Goal: Communication & Community: Share content

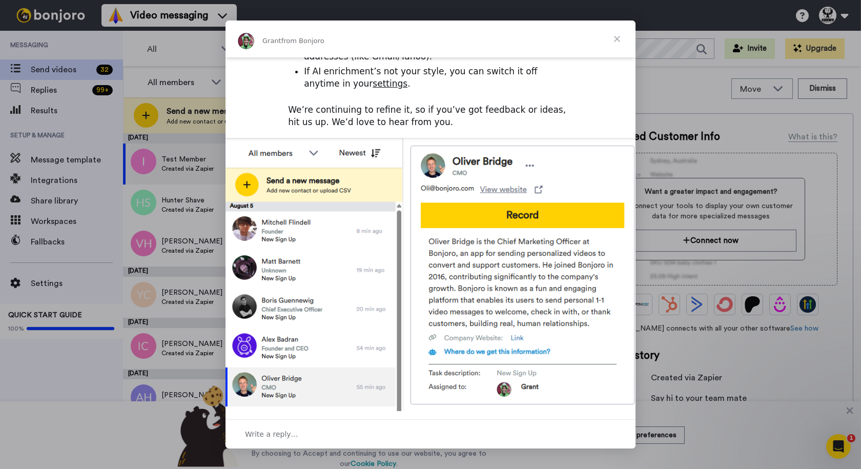
scroll to position [308, 0]
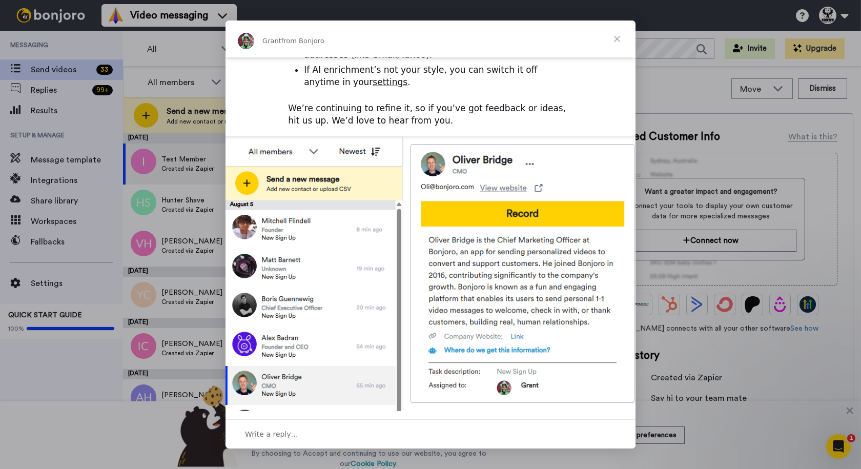
click at [429, 32] on span "Close" at bounding box center [617, 39] width 37 height 37
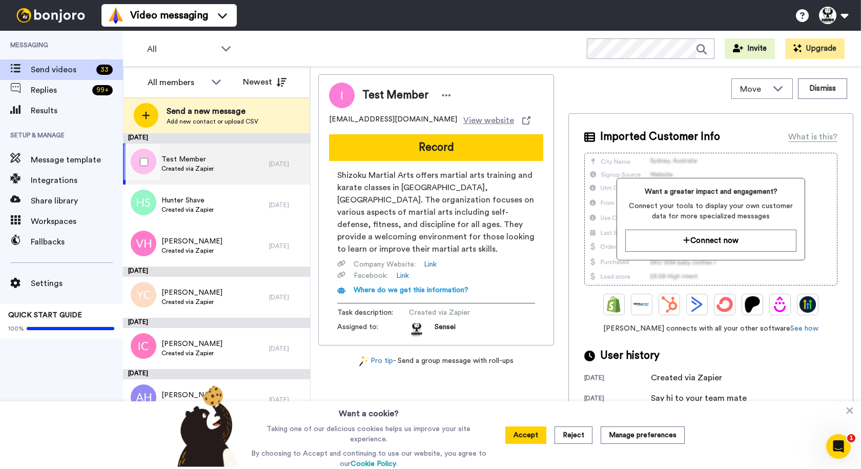
click at [269, 166] on div "2 days ago" at bounding box center [287, 164] width 36 height 8
click at [429, 98] on button "Dismiss" at bounding box center [822, 88] width 49 height 21
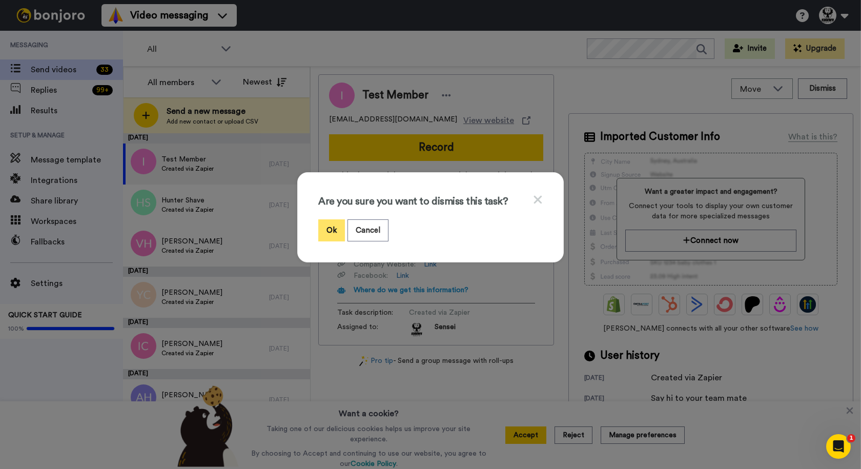
click at [318, 211] on button "Ok" at bounding box center [331, 230] width 27 height 22
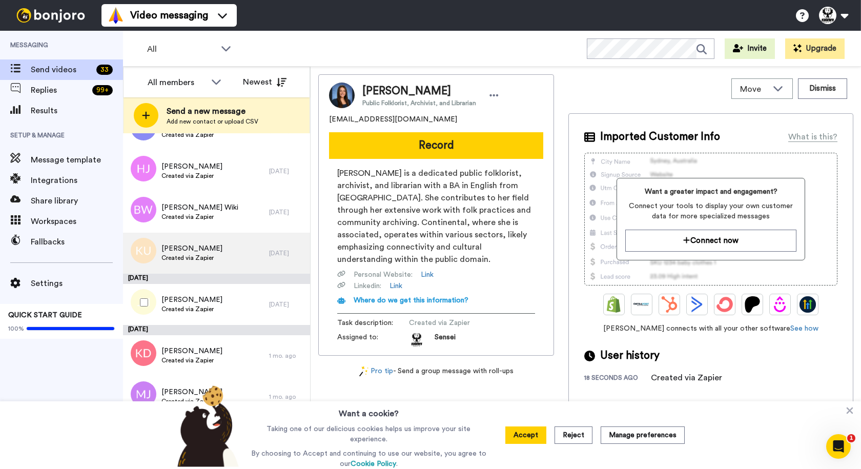
scroll to position [974, 0]
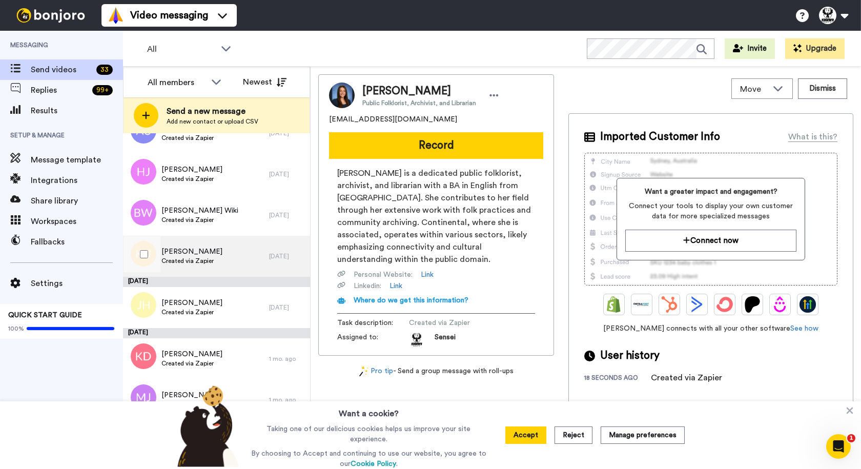
click at [226, 211] on div "Korbin Upson Created via Zapier" at bounding box center [196, 256] width 146 height 41
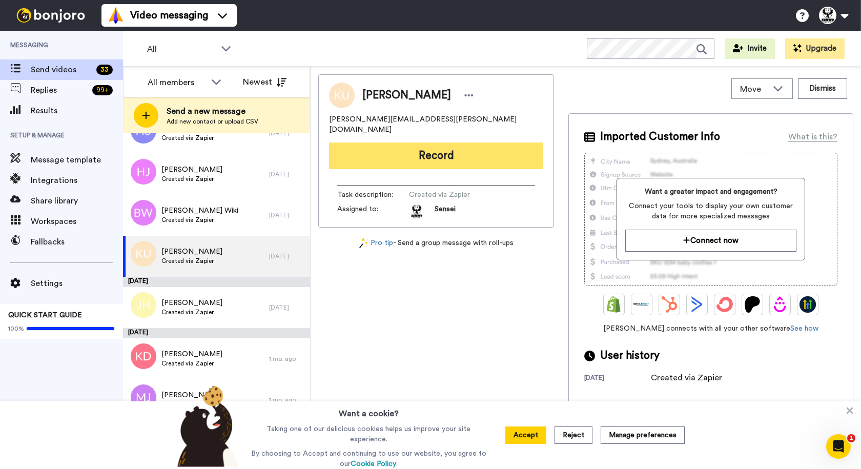
click at [429, 143] on button "Record" at bounding box center [436, 156] width 214 height 27
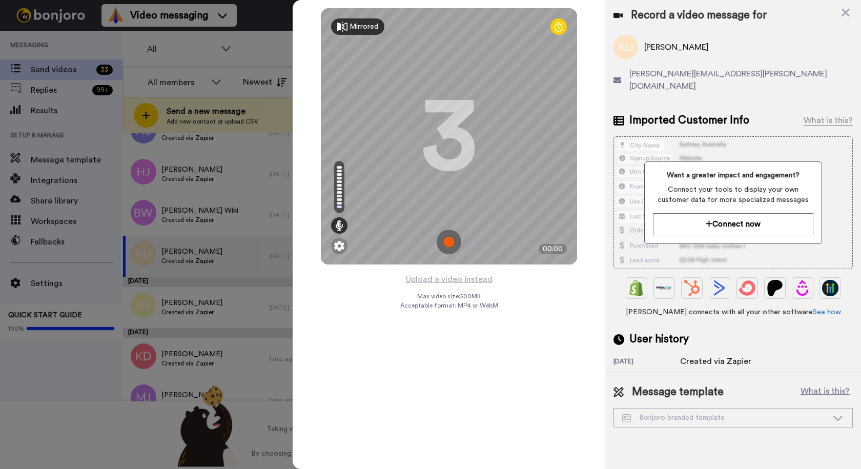
click at [364, 28] on div "Mirrored" at bounding box center [364, 27] width 29 height 10
click at [429, 211] on div "Bonjoro branded template" at bounding box center [726, 418] width 206 height 10
click at [429, 13] on icon at bounding box center [846, 12] width 10 height 13
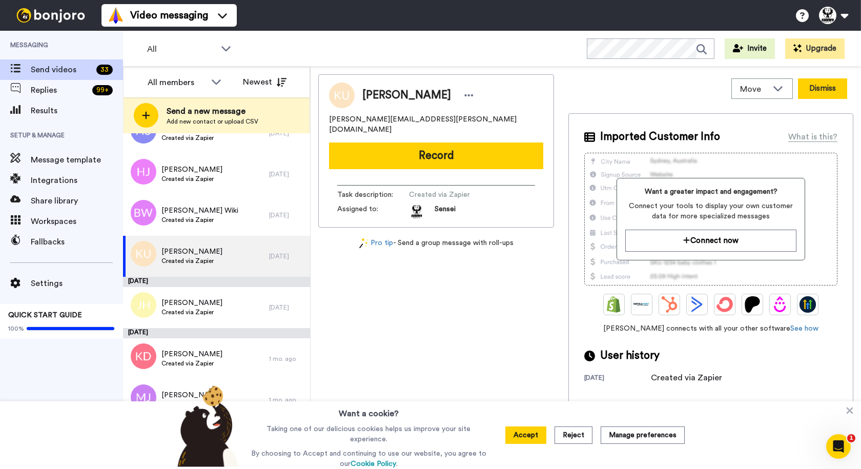
click at [429, 88] on button "Dismiss" at bounding box center [822, 88] width 49 height 21
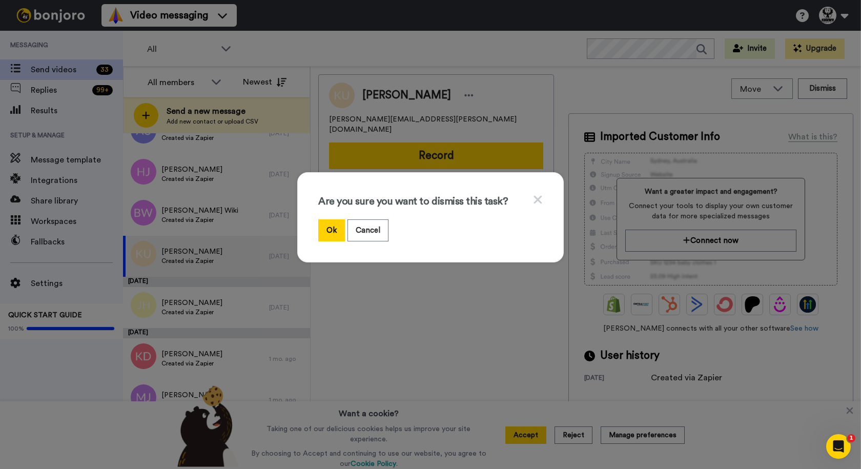
click at [429, 198] on icon at bounding box center [538, 199] width 10 height 13
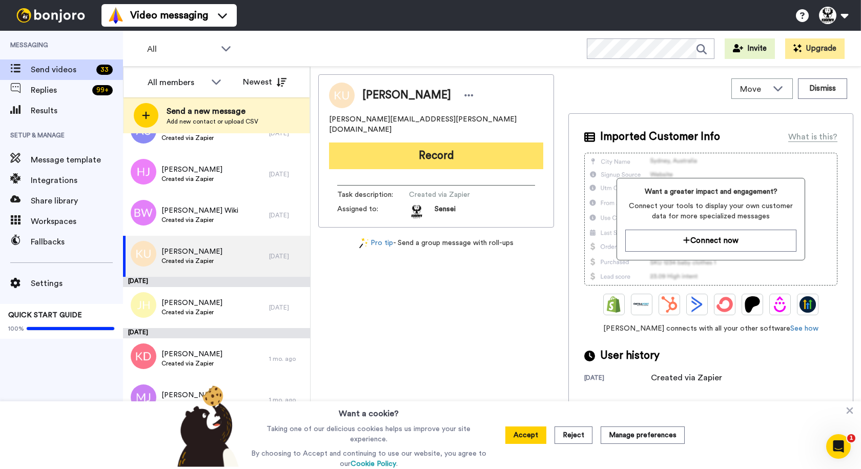
click at [415, 144] on button "Record" at bounding box center [436, 156] width 214 height 27
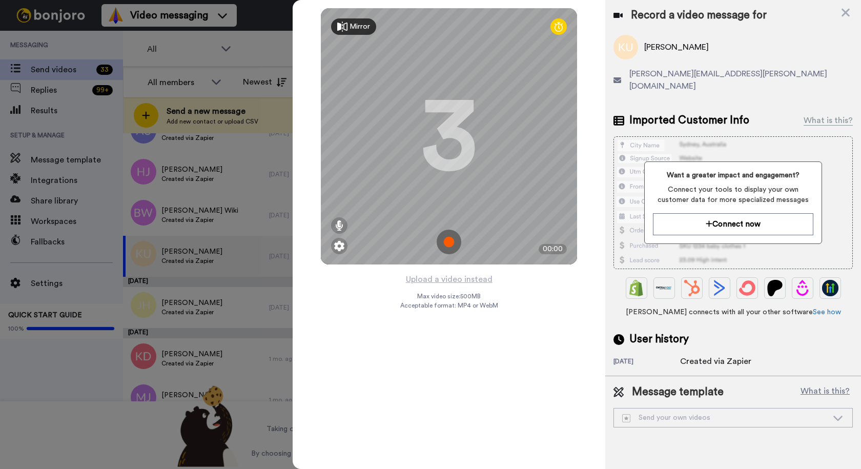
click at [429, 211] on img at bounding box center [449, 242] width 25 height 25
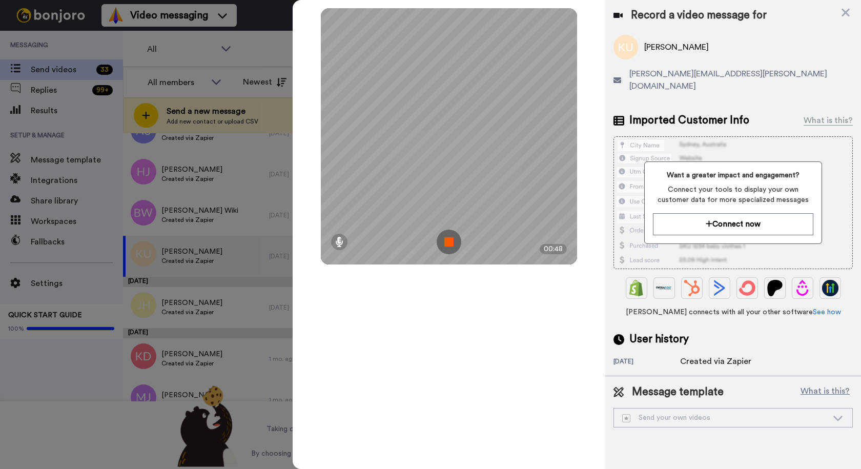
click at [429, 211] on img at bounding box center [449, 242] width 25 height 25
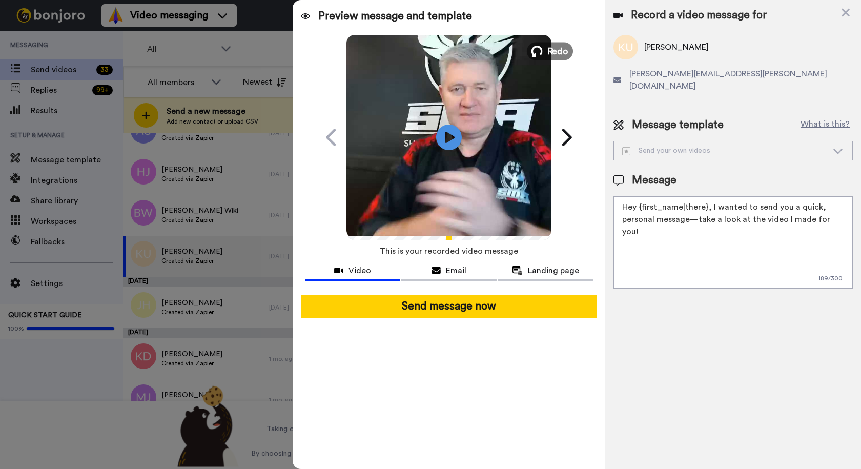
click at [429, 49] on span "Redo" at bounding box center [559, 50] width 22 height 13
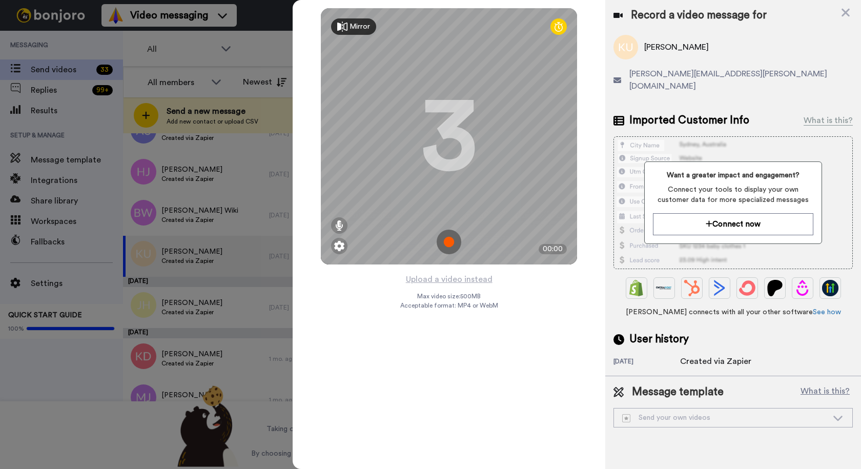
click at [429, 211] on img at bounding box center [449, 242] width 25 height 25
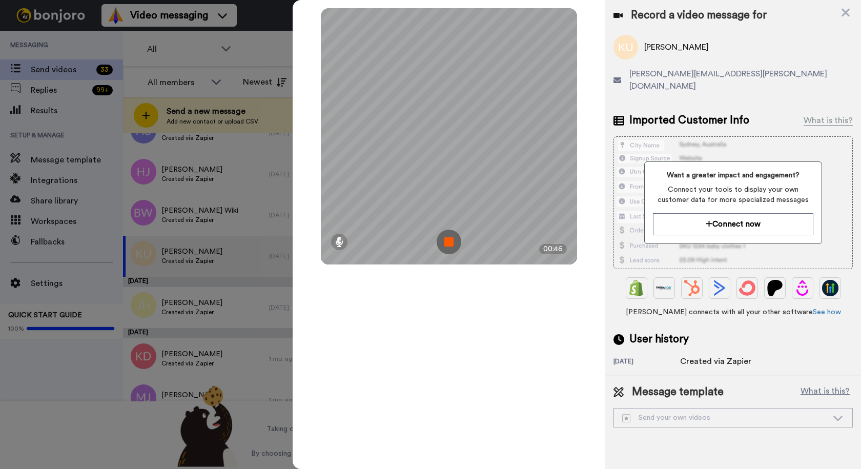
click at [429, 211] on img at bounding box center [449, 242] width 25 height 25
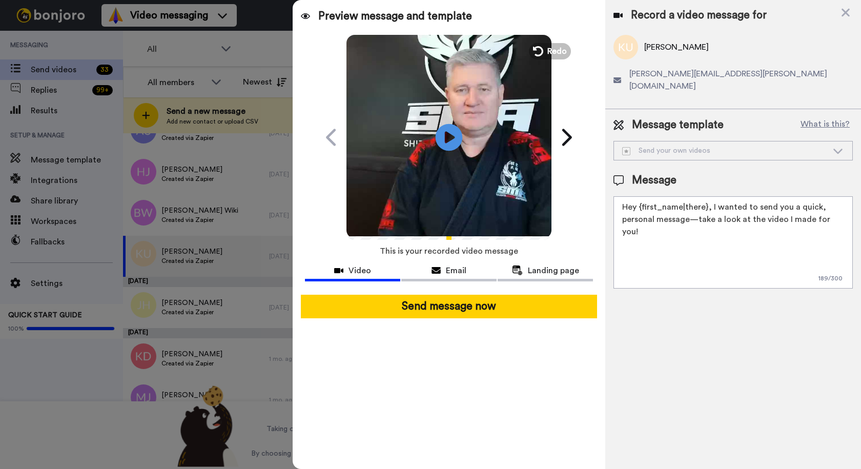
click at [429, 130] on icon at bounding box center [449, 137] width 27 height 27
drag, startPoint x: 706, startPoint y: 192, endPoint x: 640, endPoint y: 195, distance: 65.2
click at [429, 196] on textarea "Hey {first_name|there}, I wanted to send you a quick, personal message—take a l…" at bounding box center [733, 242] width 239 height 92
click at [429, 207] on textarea "Hey Atticus & Korbin, I wanted to send you a quick, personal message—take a loo…" at bounding box center [733, 242] width 239 height 92
drag, startPoint x: 670, startPoint y: 261, endPoint x: 630, endPoint y: 223, distance: 55.1
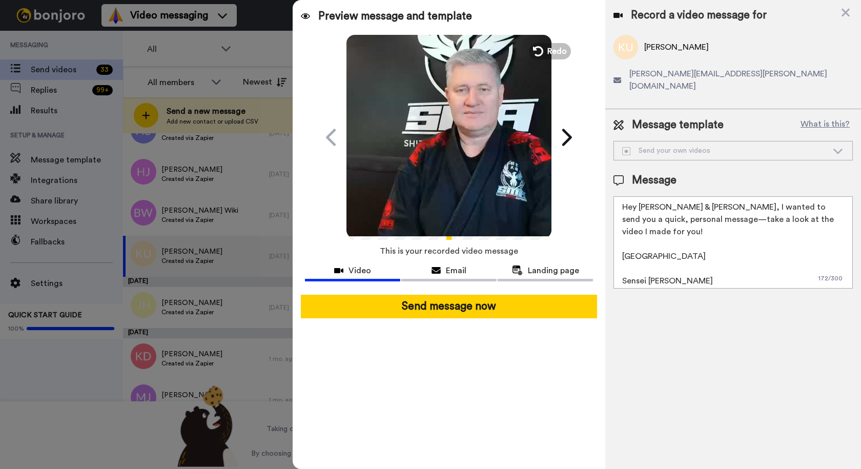
click at [429, 211] on textarea "Hey Atticus & Korbin, I wanted to send you a quick, personal message—take a loo…" at bounding box center [733, 242] width 239 height 92
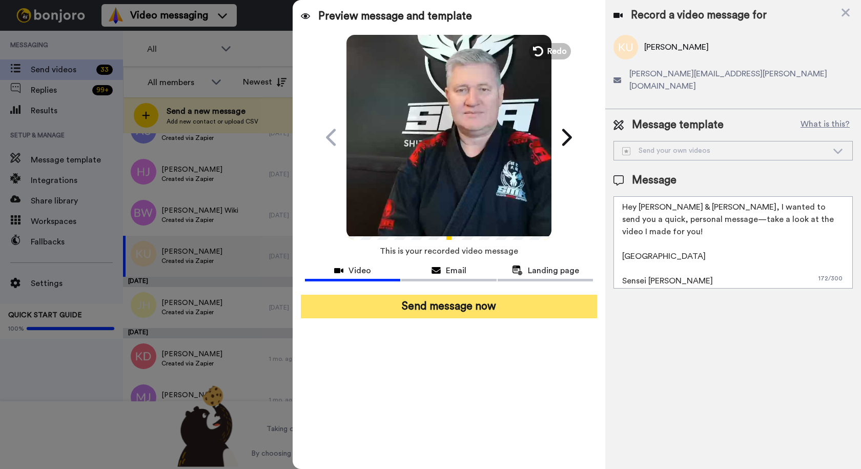
type textarea "Hey Atticus & Korbin, I wanted to send you a quick, personal message—take a loo…"
click at [429, 211] on button "Send message now" at bounding box center [449, 307] width 296 height 24
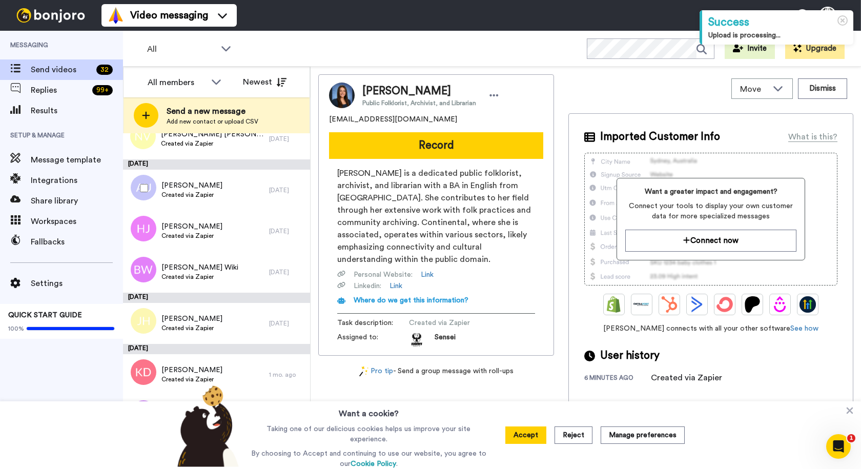
scroll to position [923, 0]
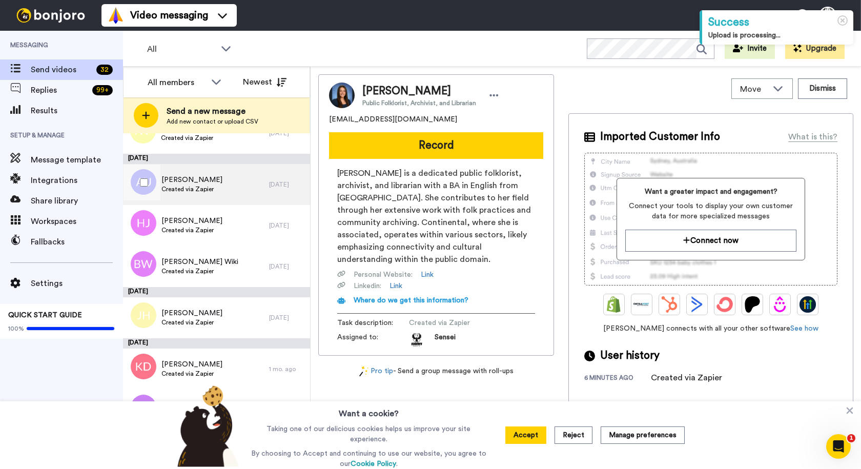
click at [274, 177] on div "[PERSON_NAME] Created via Zapier [DATE]" at bounding box center [216, 184] width 187 height 41
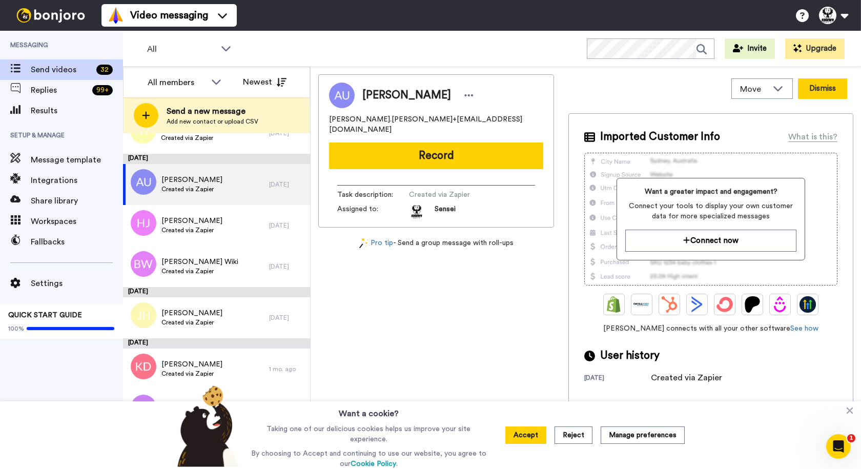
click at [802, 93] on button "Dismiss" at bounding box center [822, 88] width 49 height 21
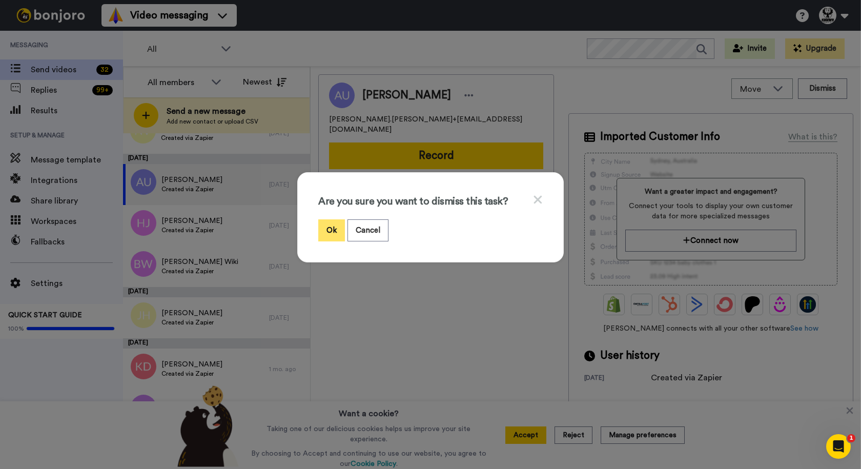
click at [331, 230] on button "Ok" at bounding box center [331, 230] width 27 height 22
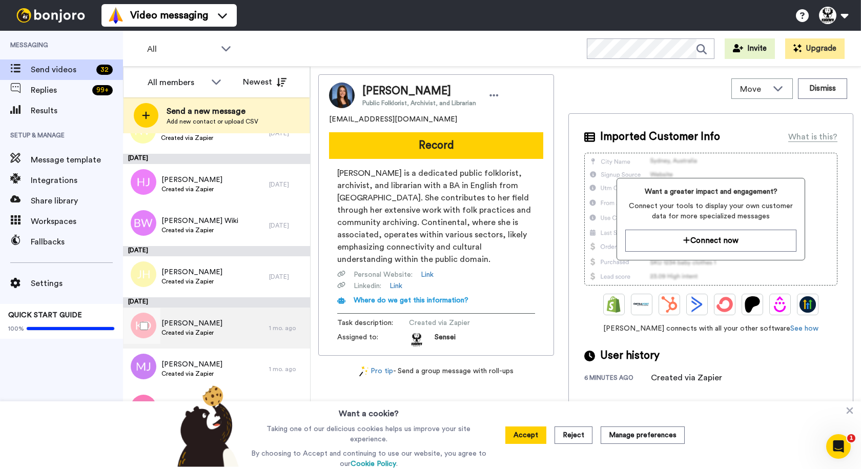
click at [239, 314] on div "[PERSON_NAME] Created via Zapier" at bounding box center [196, 328] width 146 height 41
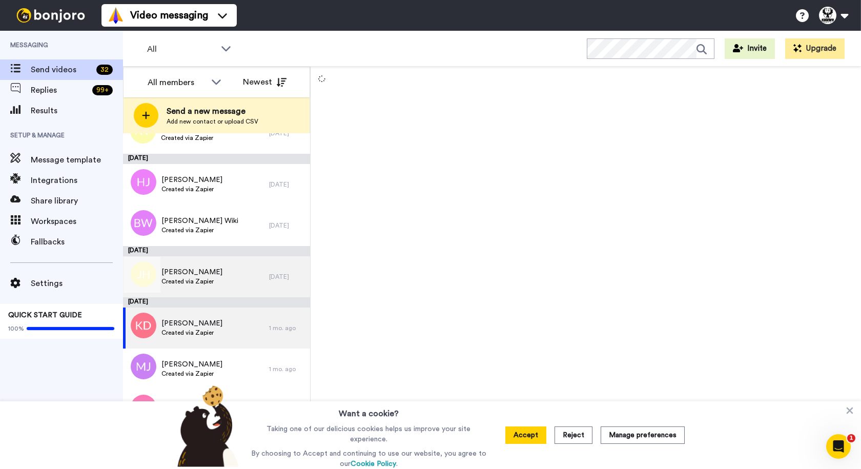
click at [250, 285] on div "[PERSON_NAME] Created via Zapier" at bounding box center [196, 276] width 146 height 41
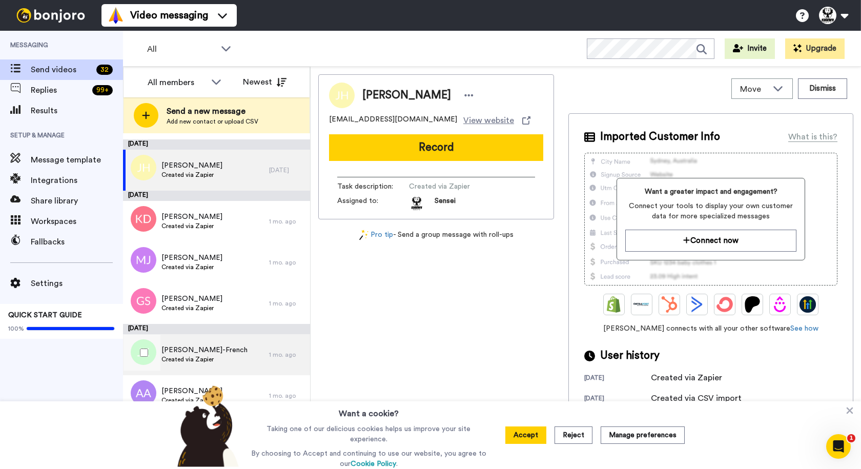
scroll to position [974, 0]
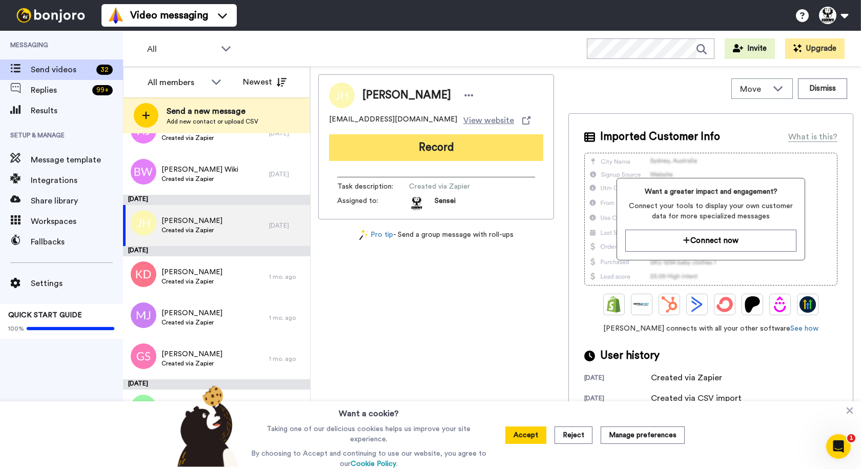
click at [411, 145] on button "Record" at bounding box center [436, 147] width 214 height 27
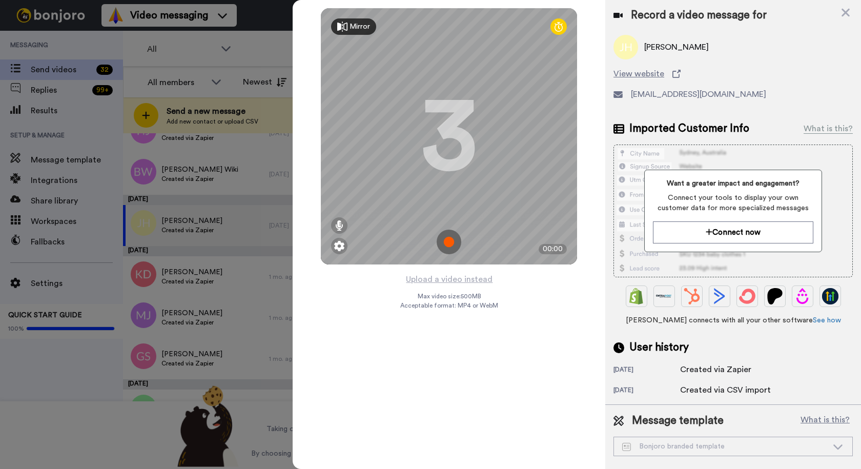
click at [446, 244] on img at bounding box center [449, 242] width 25 height 25
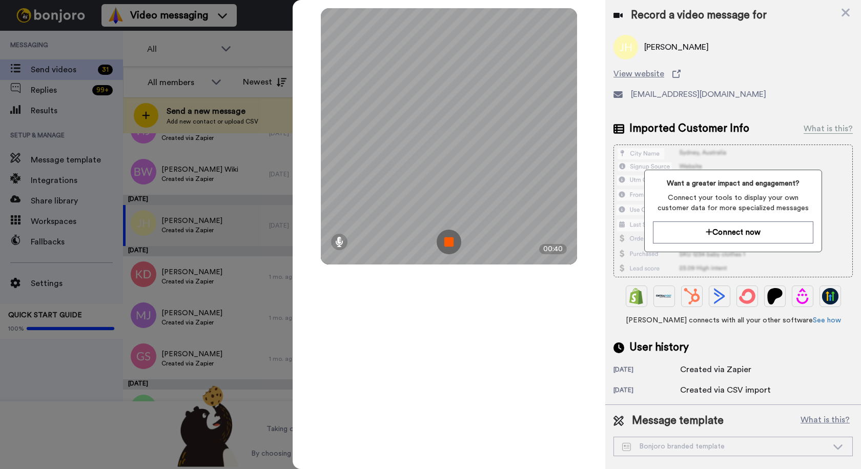
click at [446, 244] on img at bounding box center [449, 242] width 25 height 25
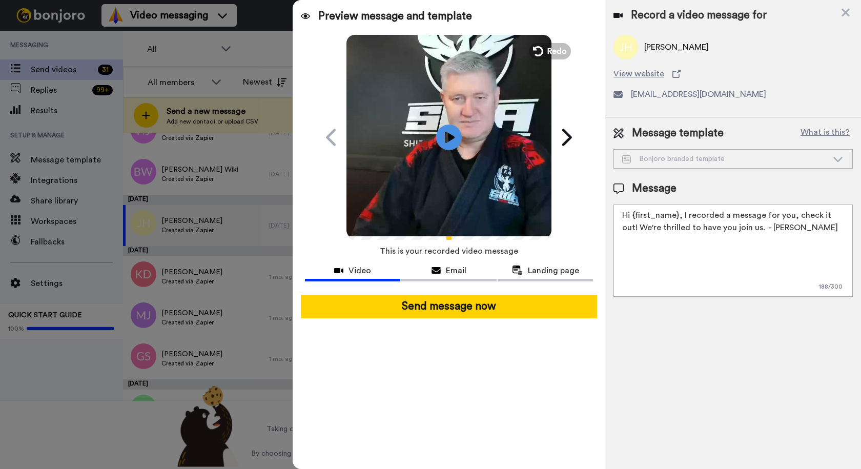
click at [795, 215] on textarea "Hi {first_name}, I recorded a message for you, check it out! We're thrilled to …" at bounding box center [733, 251] width 239 height 92
drag, startPoint x: 744, startPoint y: 229, endPoint x: 620, endPoint y: 235, distance: 124.2
click at [620, 235] on textarea "Hi {first_name}, I recorded a message for you, check it out! We're thrilled to …" at bounding box center [733, 251] width 239 height 92
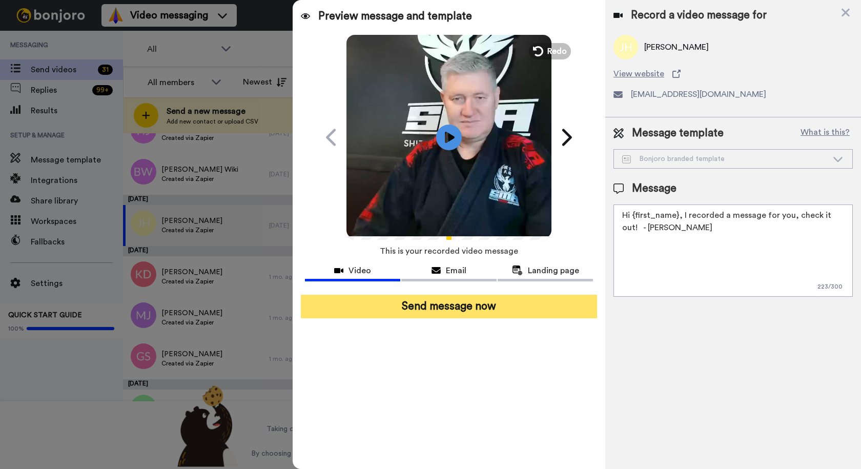
type textarea "Hi {first_name}, I recorded a message for you, check it out! - [PERSON_NAME]"
click at [426, 305] on button "Send message now" at bounding box center [449, 307] width 296 height 24
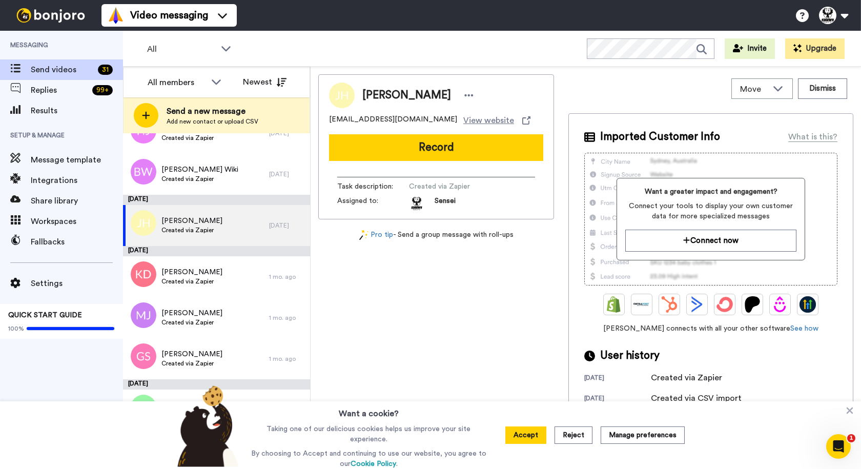
scroll to position [0, 0]
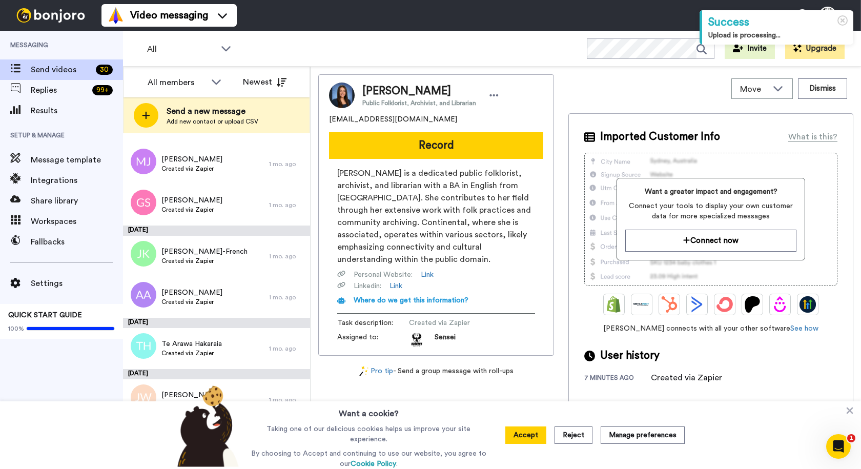
scroll to position [1079, 0]
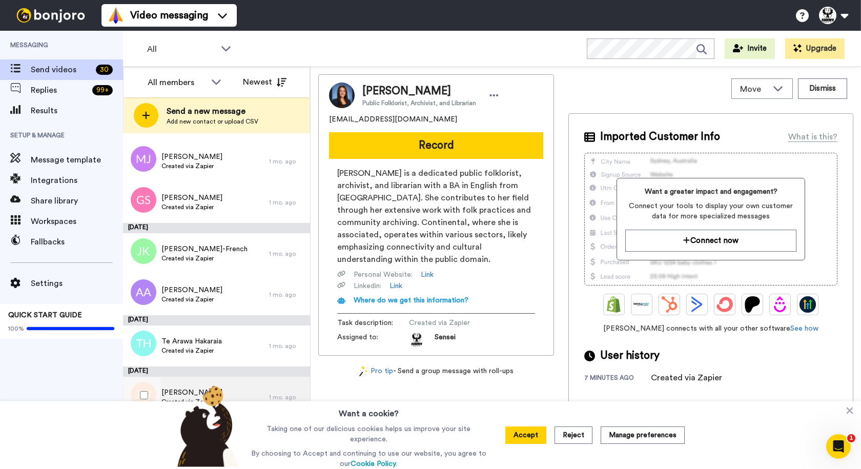
click at [250, 390] on div "Jay Williams Created via Zapier" at bounding box center [196, 397] width 146 height 41
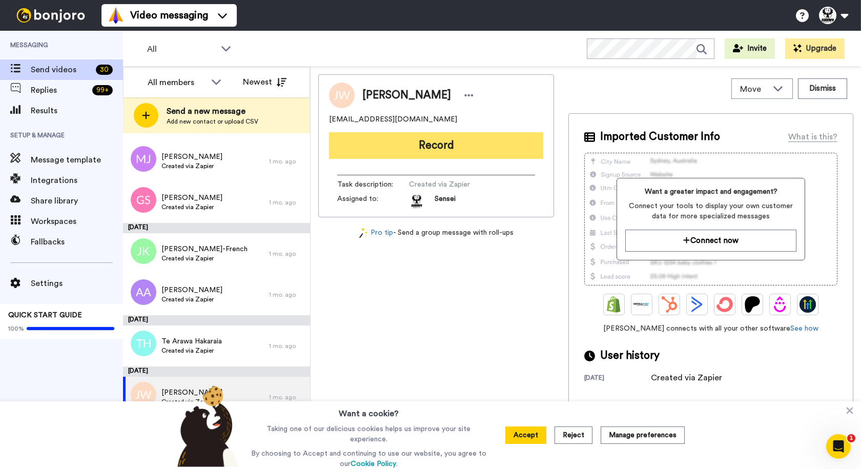
click at [425, 150] on button "Record" at bounding box center [436, 145] width 214 height 27
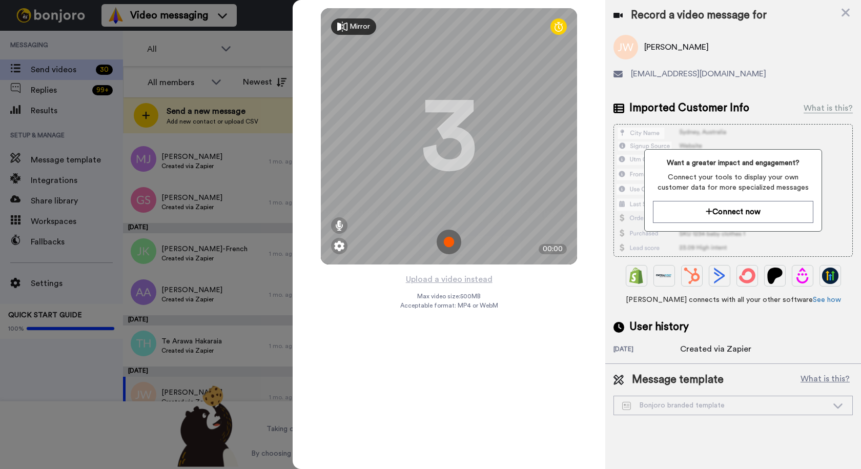
click at [440, 242] on img at bounding box center [449, 242] width 25 height 25
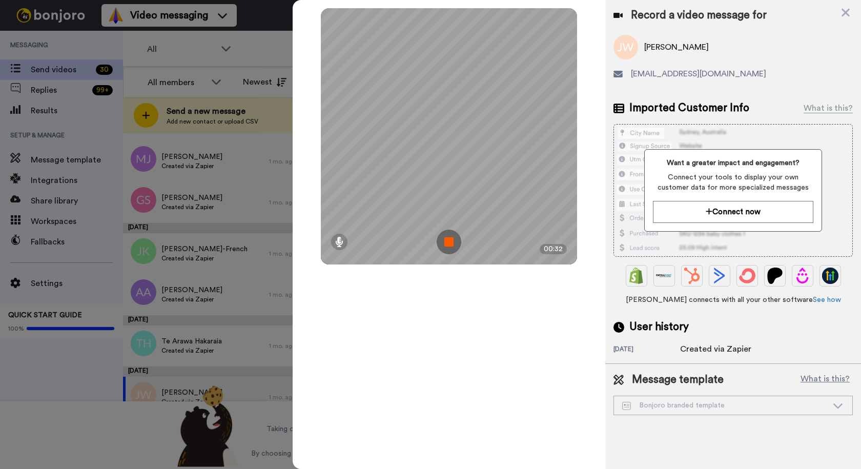
click at [448, 232] on img at bounding box center [449, 242] width 25 height 25
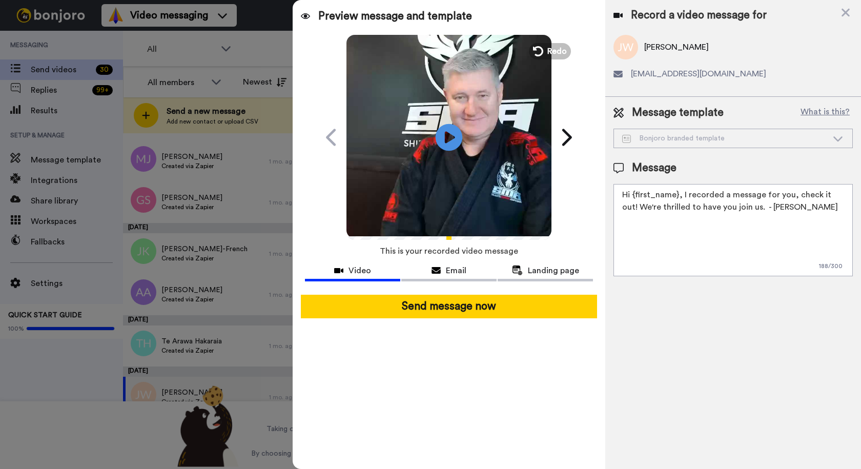
click at [455, 135] on icon at bounding box center [449, 137] width 27 height 27
click at [697, 208] on textarea "Hi {first_name}, I recorded a message for you, check it out! We're thrilled to …" at bounding box center [733, 230] width 239 height 92
drag, startPoint x: 745, startPoint y: 207, endPoint x: 625, endPoint y: 208, distance: 120.0
click at [625, 208] on textarea "Hi {first_name}, I recorded a message for you, check it out! We're thrilled to …" at bounding box center [733, 230] width 239 height 92
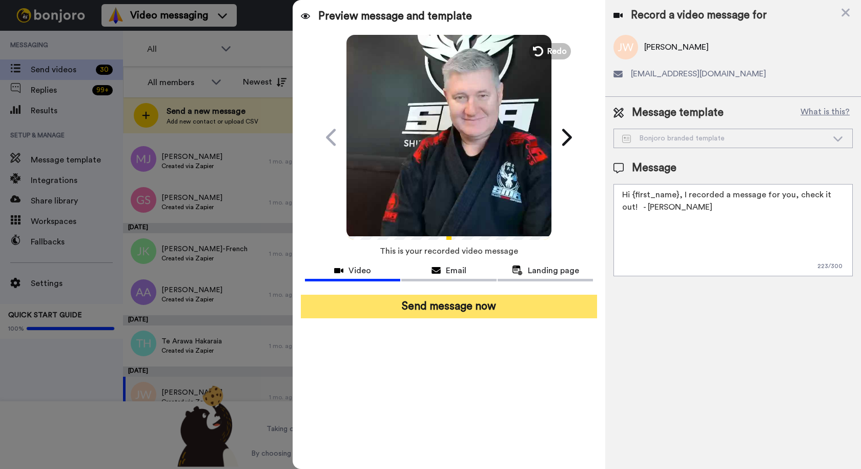
type textarea "Hi {first_name}, I recorded a message for you, check it out! - [PERSON_NAME]"
click at [443, 306] on button "Send message now" at bounding box center [449, 307] width 296 height 24
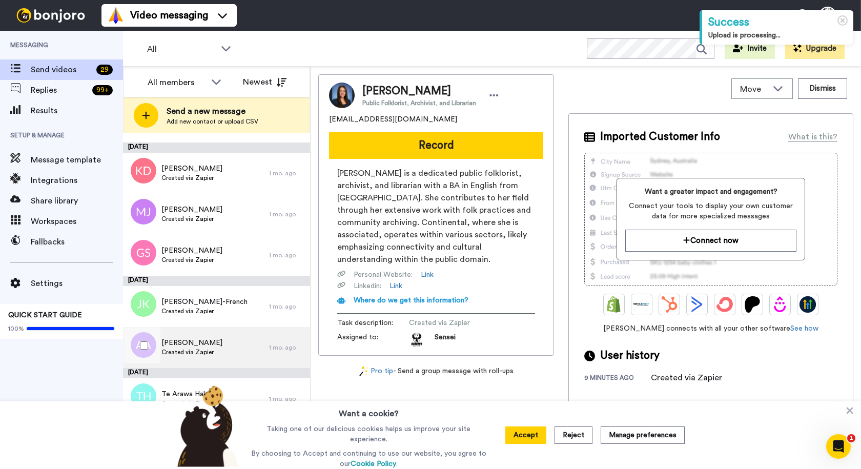
scroll to position [1028, 0]
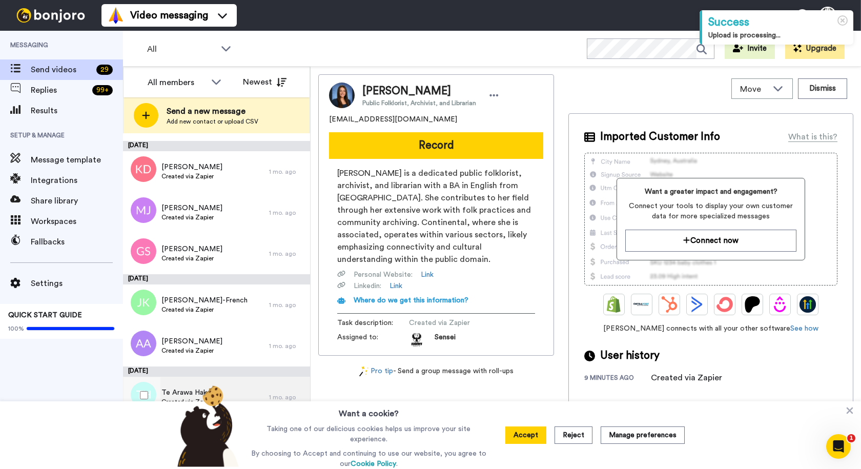
click at [240, 385] on div "Te Arawa Hakaraia Created via Zapier" at bounding box center [196, 397] width 146 height 41
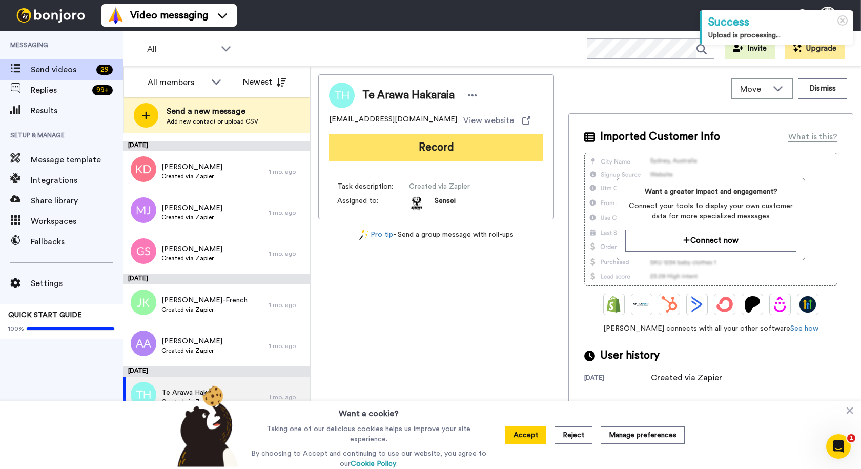
click at [403, 148] on button "Record" at bounding box center [436, 147] width 214 height 27
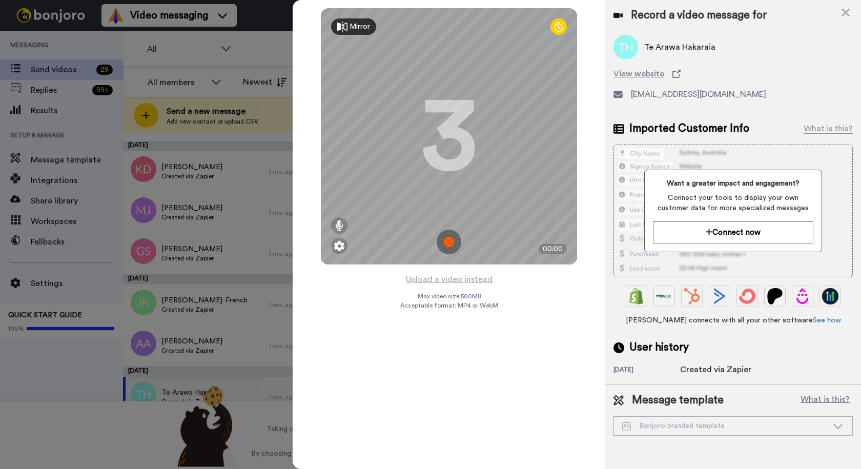
click at [446, 239] on img at bounding box center [449, 242] width 25 height 25
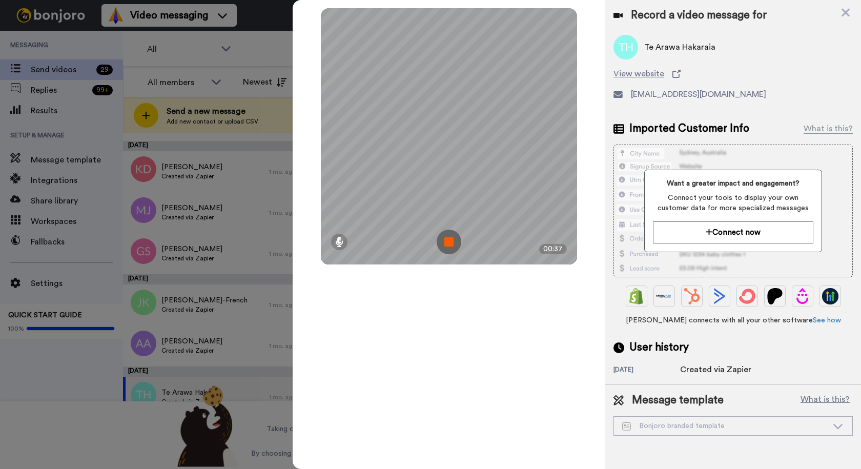
click at [452, 237] on img at bounding box center [449, 242] width 25 height 25
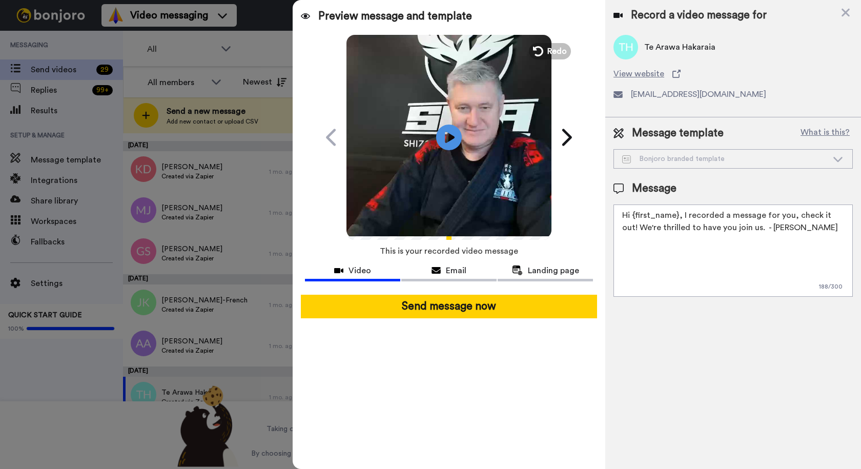
drag, startPoint x: 749, startPoint y: 225, endPoint x: 598, endPoint y: 225, distance: 150.2
click at [598, 225] on div "Preview message and template Play/Pause Excited to Have You with Us! - SMA Sens…" at bounding box center [577, 234] width 569 height 469
drag, startPoint x: 677, startPoint y: 217, endPoint x: 633, endPoint y: 213, distance: 44.3
click at [633, 213] on textarea "Hi {first_name}, I recorded a message for you, check it out! - Sensei Chris" at bounding box center [733, 251] width 239 height 92
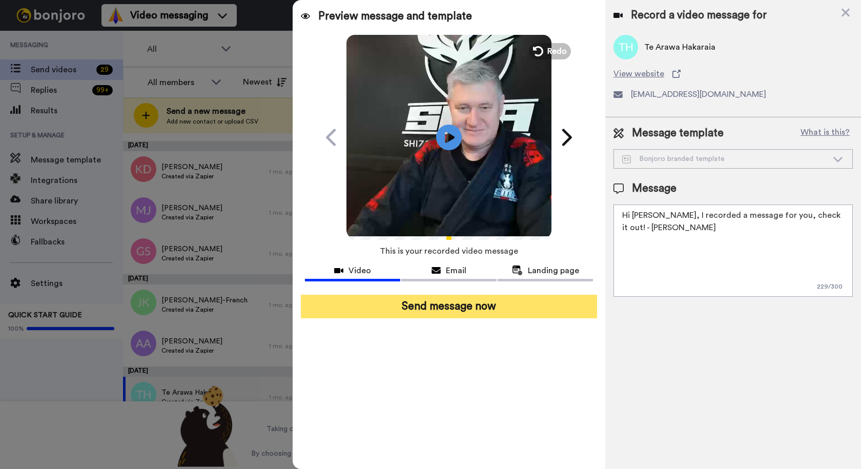
type textarea "Hi Te Awara, I recorded a message for you, check it out! - Sensei Chris"
click at [449, 303] on button "Send message now" at bounding box center [449, 307] width 296 height 24
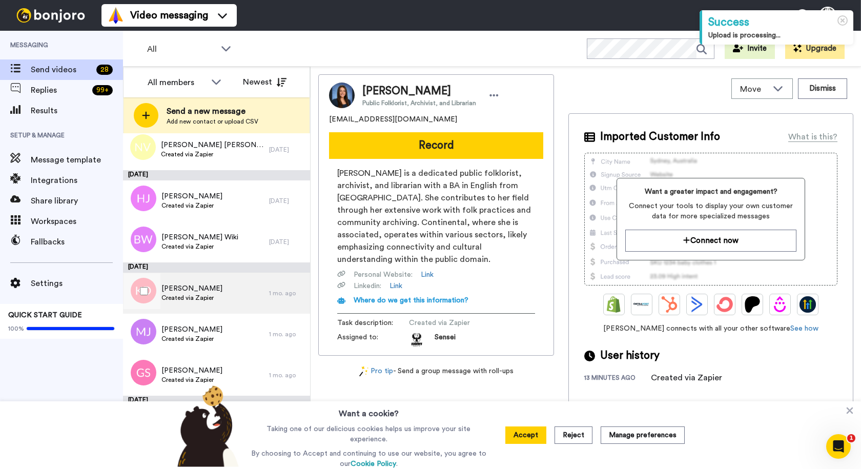
scroll to position [977, 0]
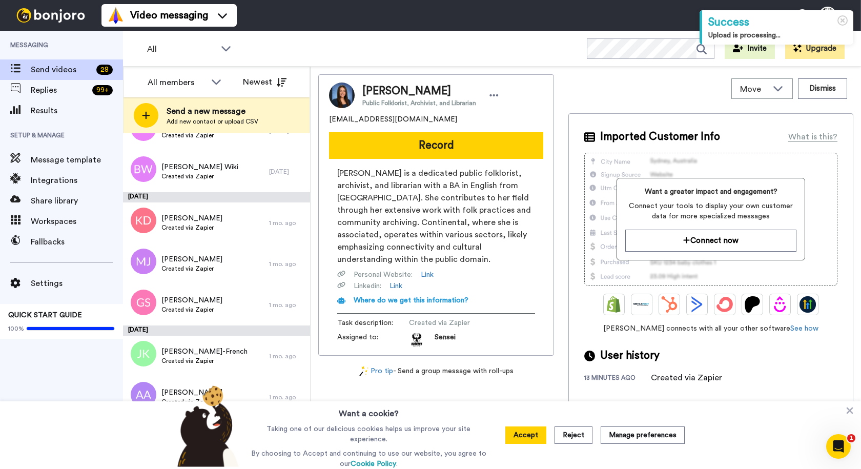
click at [243, 390] on img at bounding box center [206, 426] width 76 height 82
click at [239, 387] on img at bounding box center [206, 426] width 76 height 82
click at [237, 393] on img at bounding box center [206, 426] width 76 height 82
click at [184, 386] on div "Andrew Adams Created via Zapier" at bounding box center [196, 397] width 146 height 41
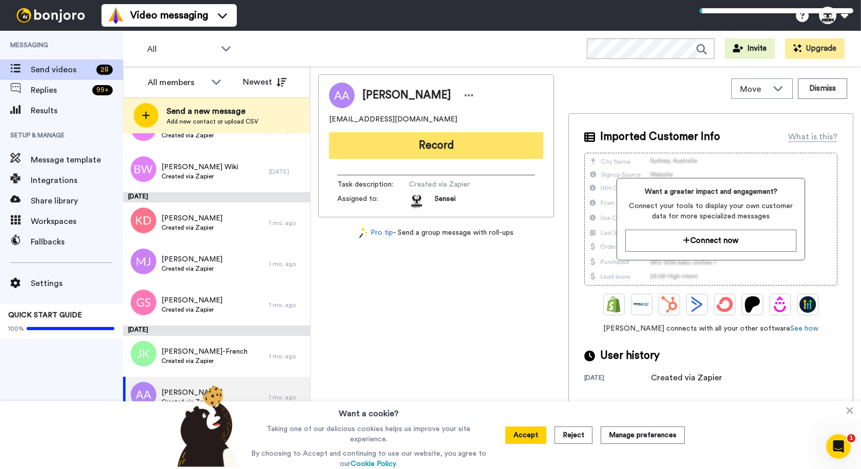
click at [437, 144] on button "Record" at bounding box center [436, 145] width 214 height 27
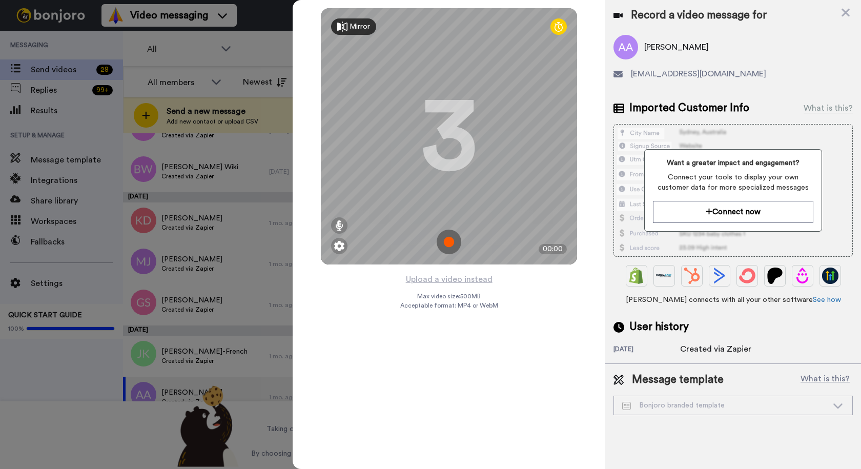
click at [450, 239] on img at bounding box center [449, 242] width 25 height 25
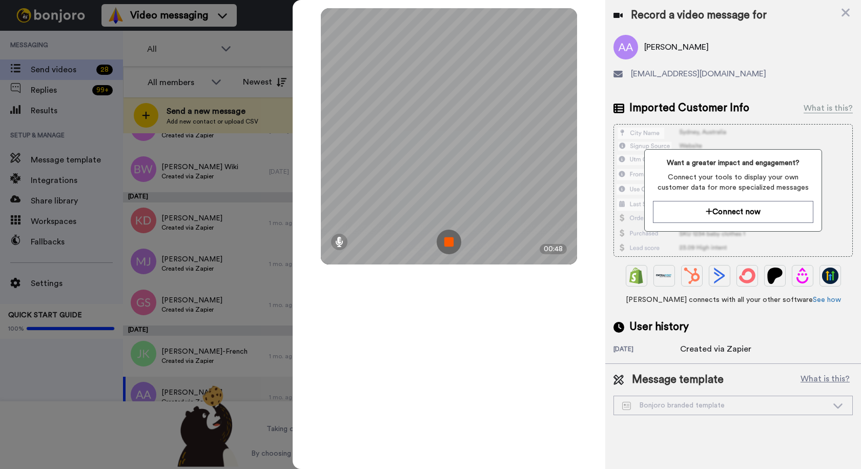
click at [456, 232] on img at bounding box center [449, 242] width 25 height 25
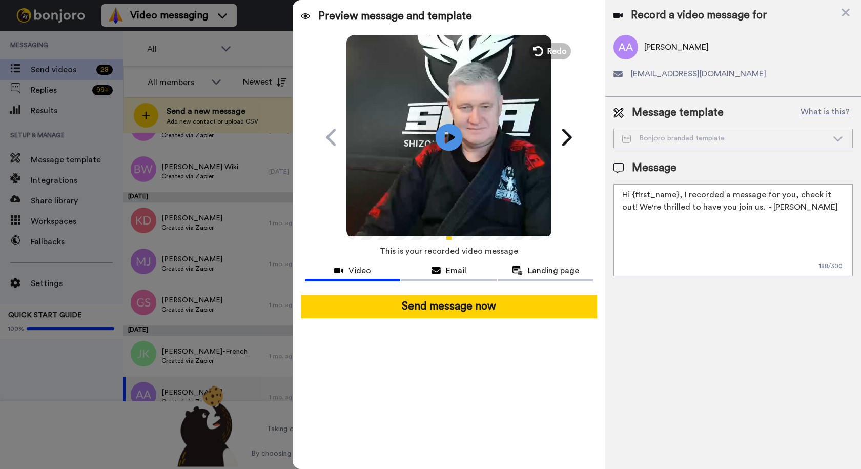
click at [443, 143] on icon at bounding box center [449, 137] width 27 height 27
drag, startPoint x: 746, startPoint y: 209, endPoint x: 617, endPoint y: 212, distance: 128.2
click at [617, 212] on textarea "Hi {first_name}, I recorded a message for you, check it out! We're thrilled to …" at bounding box center [733, 230] width 239 height 92
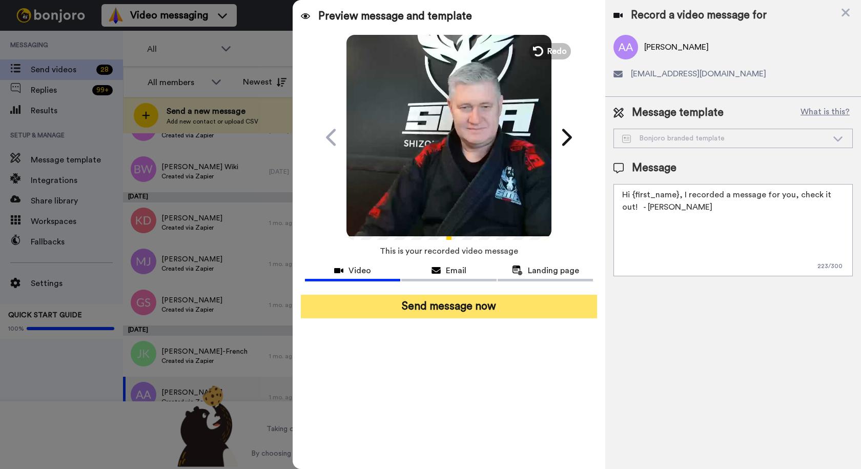
type textarea "Hi {first_name}, I recorded a message for you, check it out! - Sensei Chris"
click at [486, 314] on button "Send message now" at bounding box center [449, 307] width 296 height 24
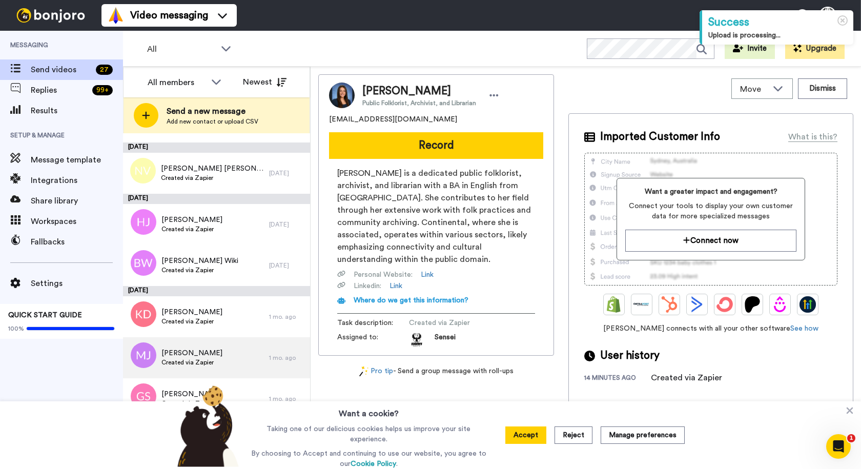
scroll to position [936, 0]
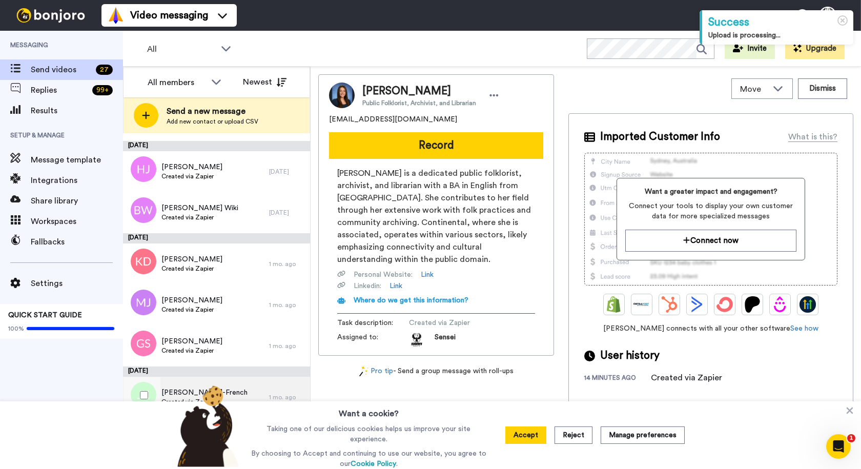
click at [248, 394] on div "[PERSON_NAME]-French Created via Zapier" at bounding box center [196, 397] width 146 height 41
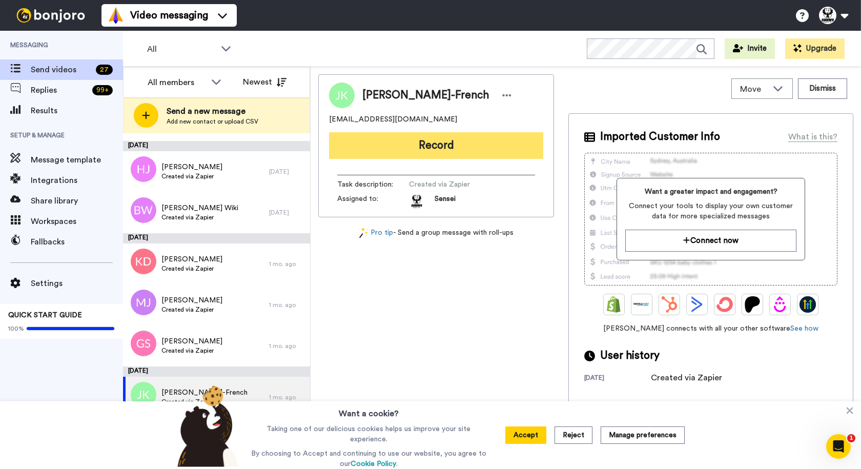
click at [425, 144] on button "Record" at bounding box center [436, 145] width 214 height 27
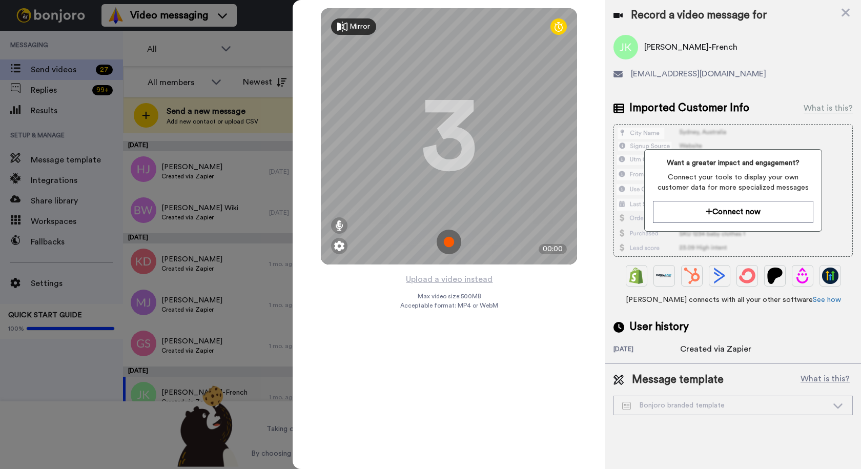
click at [443, 245] on img at bounding box center [449, 242] width 25 height 25
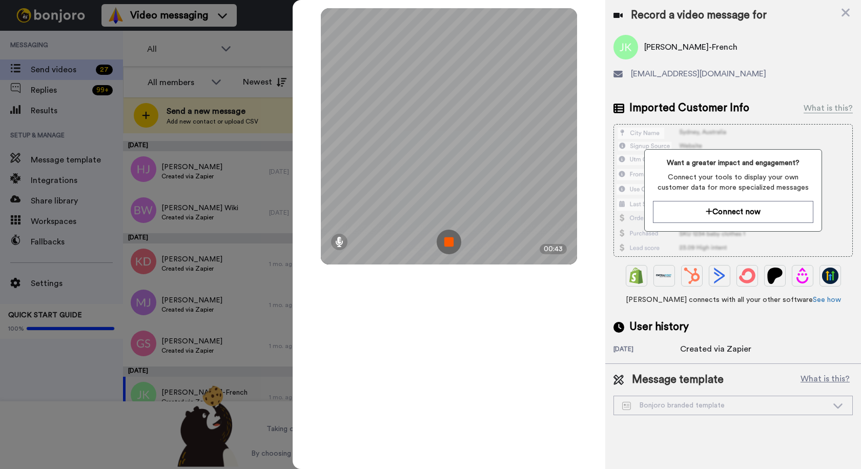
click at [457, 236] on img at bounding box center [449, 242] width 25 height 25
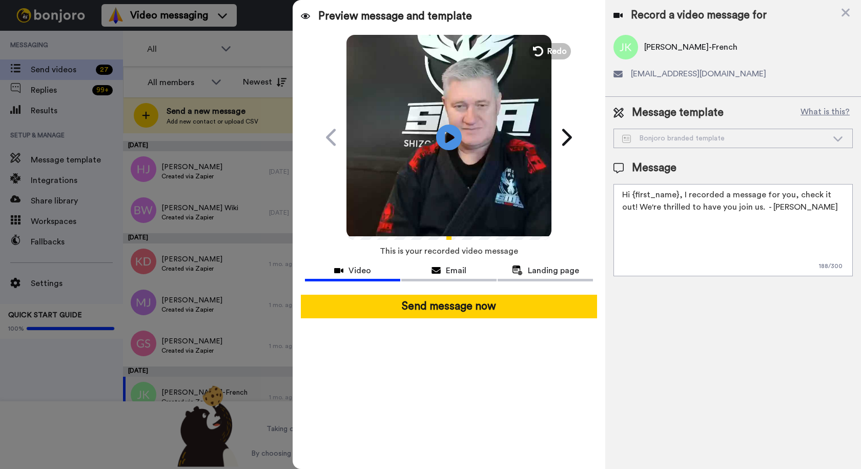
drag, startPoint x: 745, startPoint y: 207, endPoint x: 624, endPoint y: 207, distance: 121.0
click at [624, 206] on textarea "Hi {first_name}, I recorded a message for you, check it out! We're thrilled to …" at bounding box center [733, 230] width 239 height 92
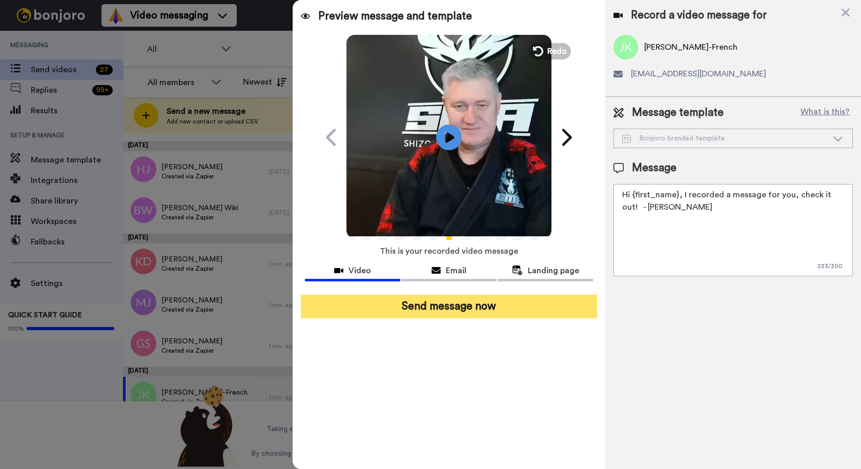
type textarea "Hi {first_name}, I recorded a message for you, check it out! - Sensei Chris"
click at [466, 308] on button "Send message now" at bounding box center [449, 307] width 296 height 24
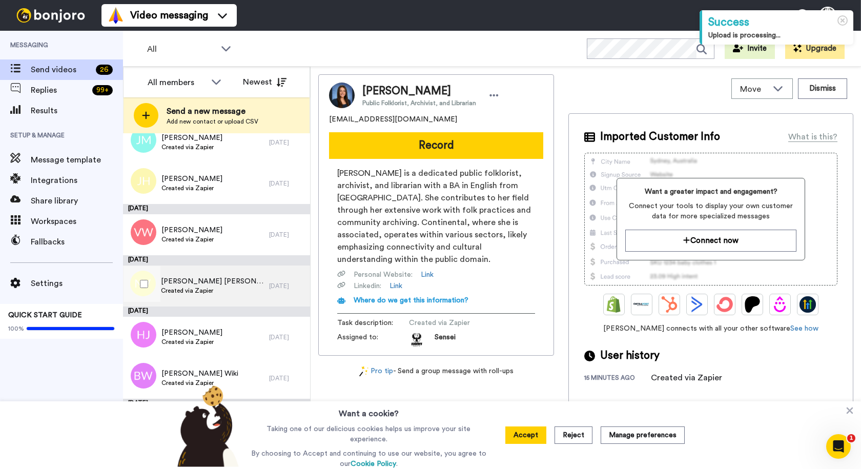
scroll to position [885, 0]
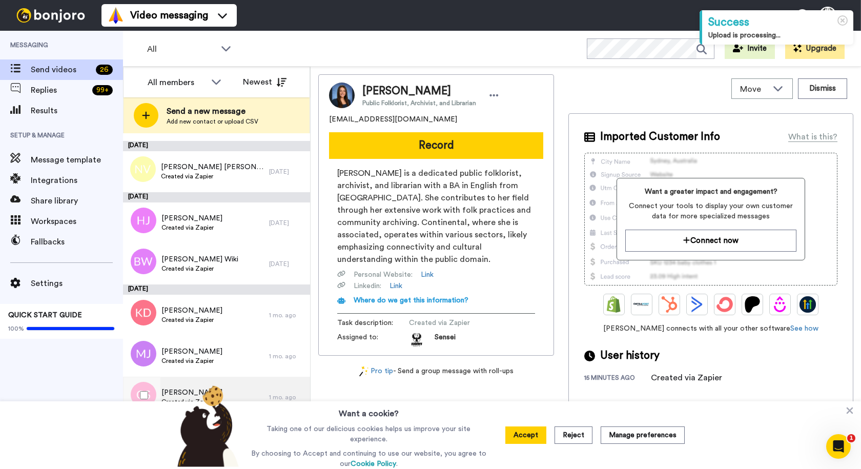
click at [251, 391] on div "[PERSON_NAME] Created via Zapier" at bounding box center [196, 397] width 146 height 41
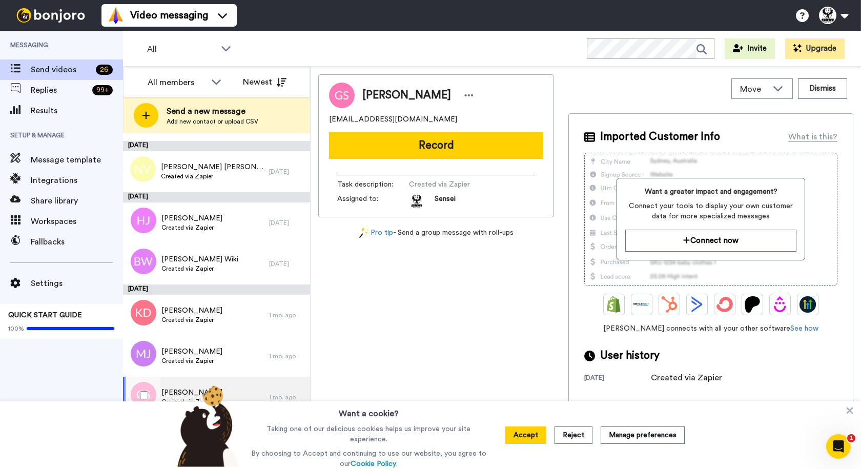
click at [252, 389] on div "Gurjass Singh Created via Zapier" at bounding box center [196, 397] width 146 height 41
click at [825, 88] on button "Dismiss" at bounding box center [822, 88] width 49 height 21
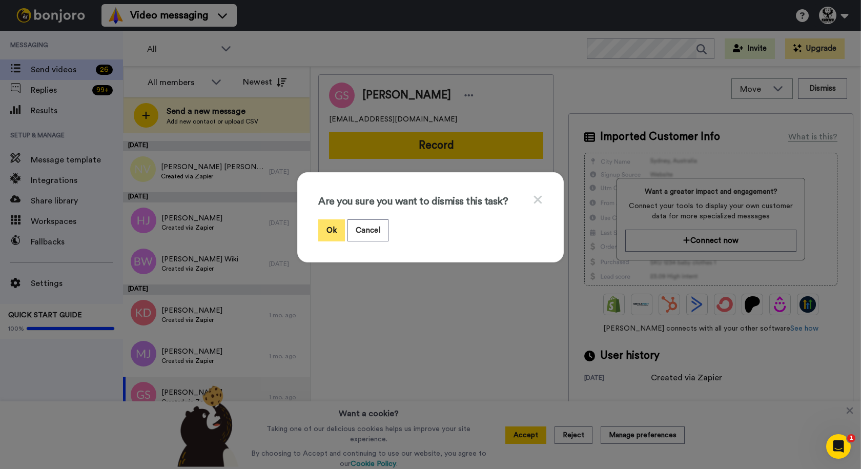
click at [319, 228] on button "Ok" at bounding box center [331, 230] width 27 height 22
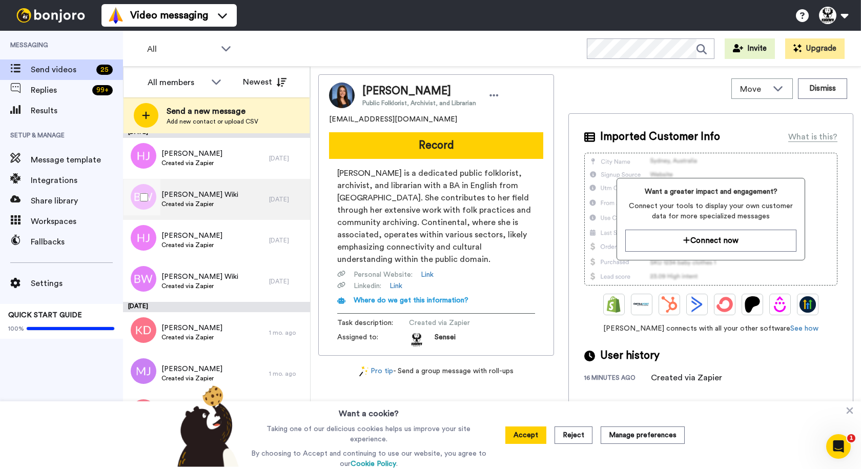
scroll to position [1869, 0]
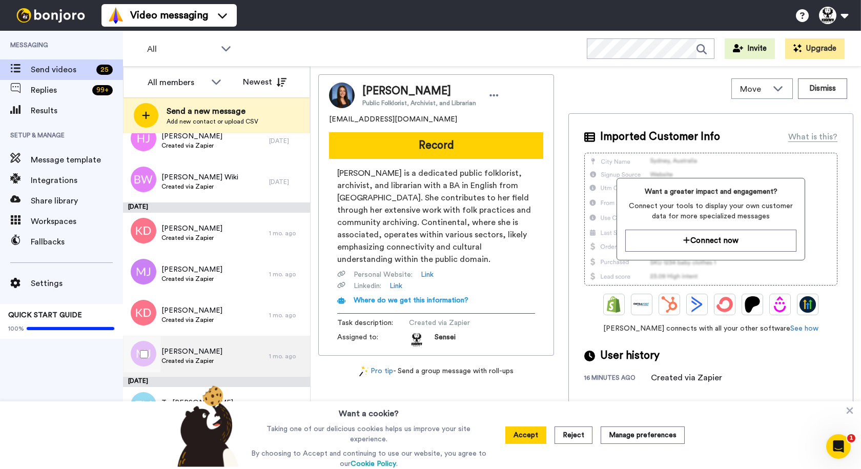
click at [249, 359] on div "MIchael Johnston Created via Zapier" at bounding box center [196, 356] width 146 height 41
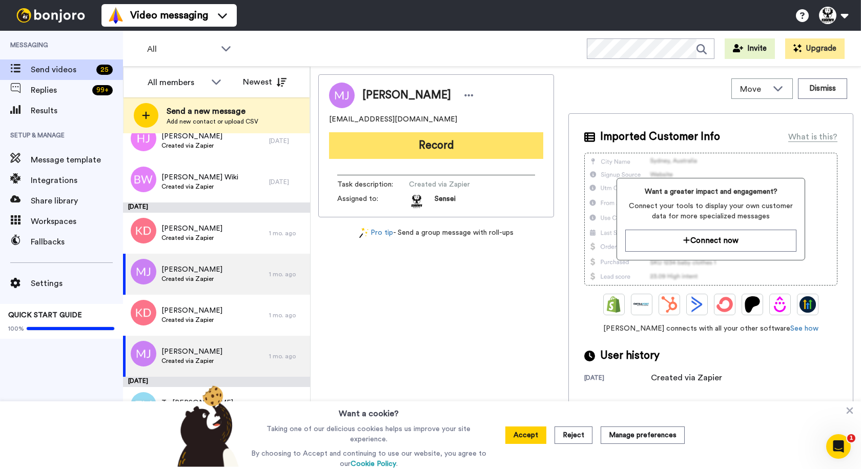
click at [434, 150] on button "Record" at bounding box center [436, 145] width 214 height 27
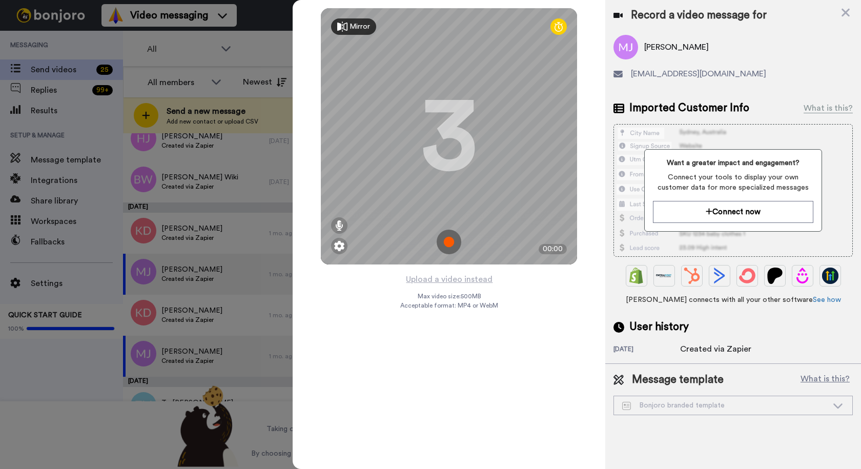
click at [449, 244] on img at bounding box center [449, 242] width 25 height 25
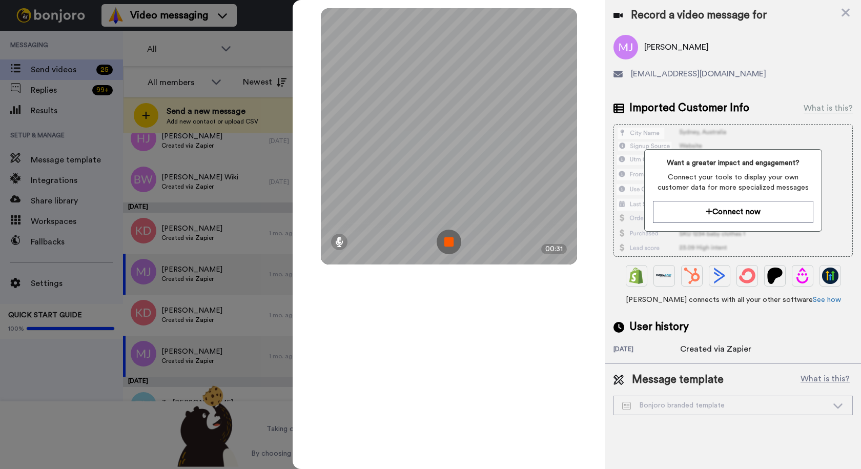
click at [448, 242] on img at bounding box center [449, 242] width 25 height 25
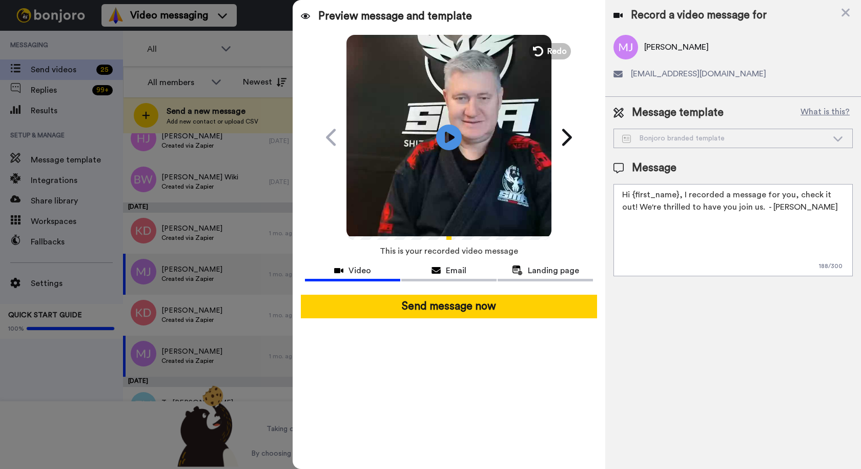
drag, startPoint x: 747, startPoint y: 205, endPoint x: 615, endPoint y: 208, distance: 131.3
click at [615, 208] on textarea "Hi {first_name}, I recorded a message for you, check it out! We're thrilled to …" at bounding box center [733, 230] width 239 height 92
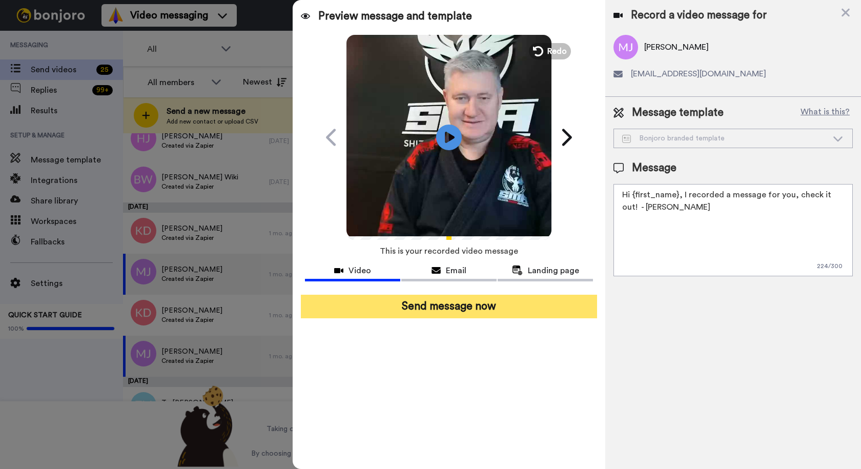
type textarea "Hi {first_name}, I recorded a message for you, check it out! - Sensei Chris"
click at [472, 309] on button "Send message now" at bounding box center [449, 307] width 296 height 24
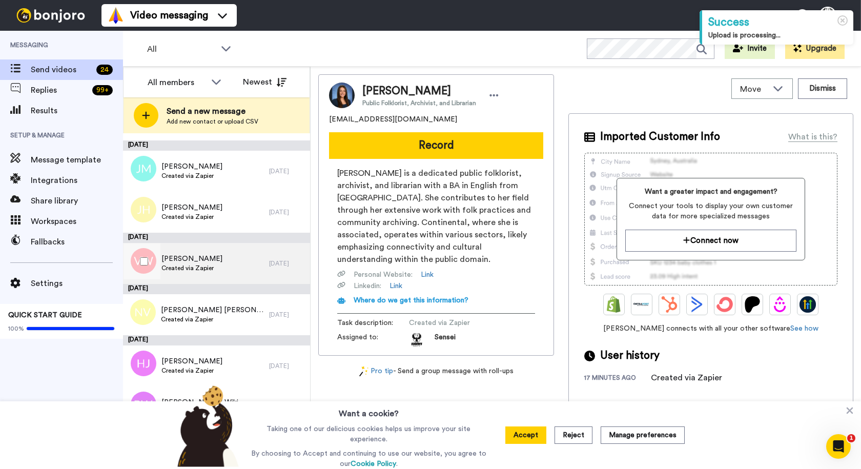
scroll to position [803, 0]
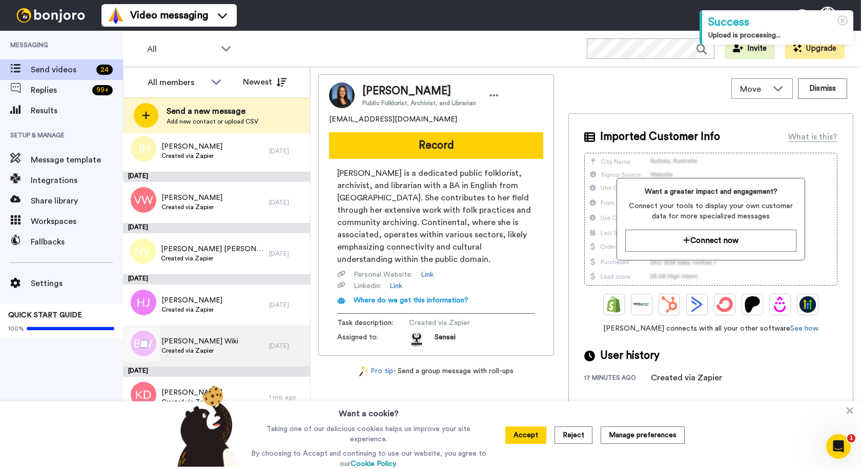
click at [237, 355] on div "[PERSON_NAME] Wiki Created via Zapier" at bounding box center [196, 346] width 146 height 41
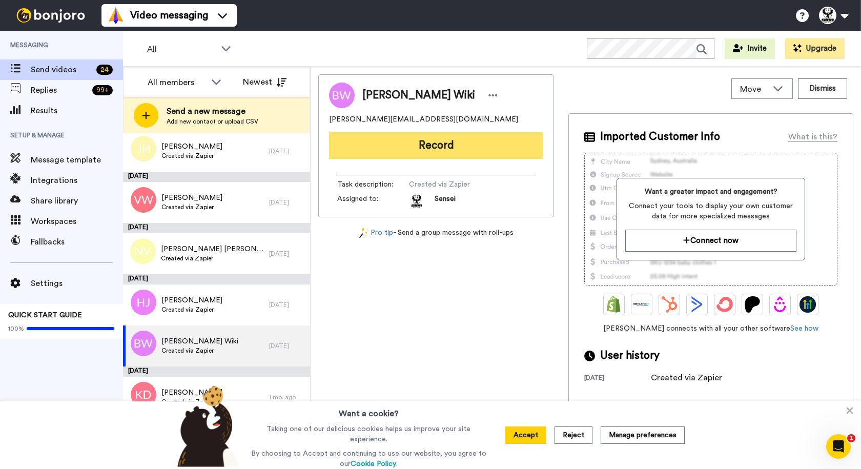
click at [416, 147] on button "Record" at bounding box center [436, 145] width 214 height 27
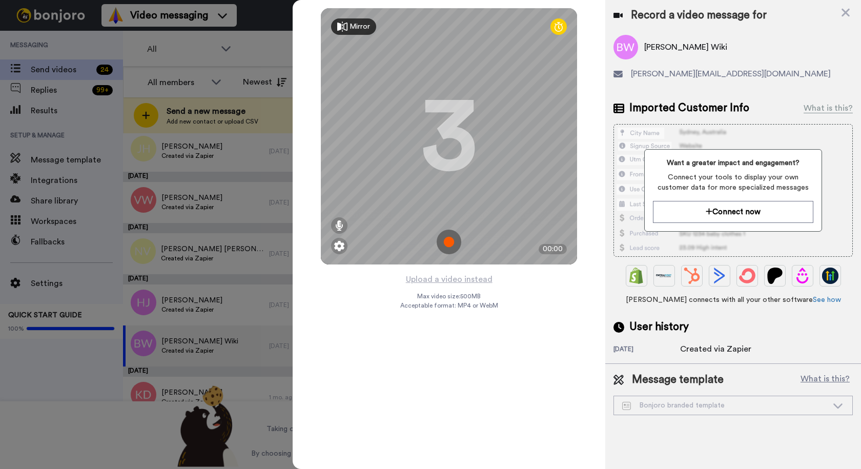
click at [439, 242] on img at bounding box center [449, 242] width 25 height 25
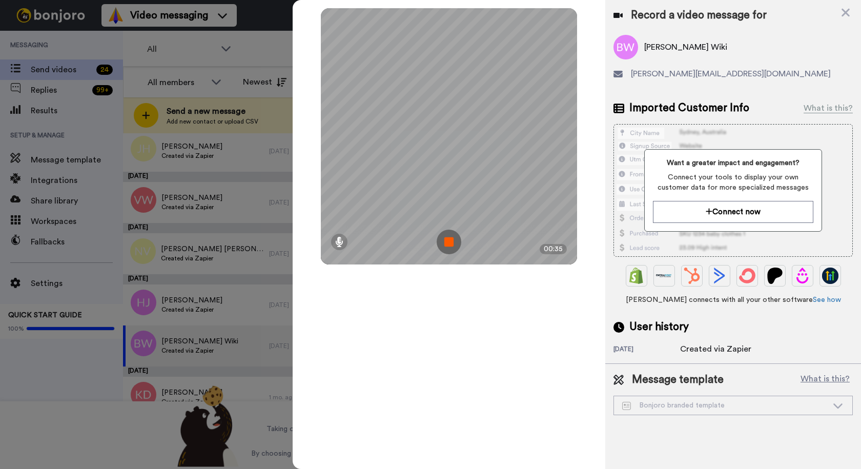
click at [448, 244] on img at bounding box center [449, 242] width 25 height 25
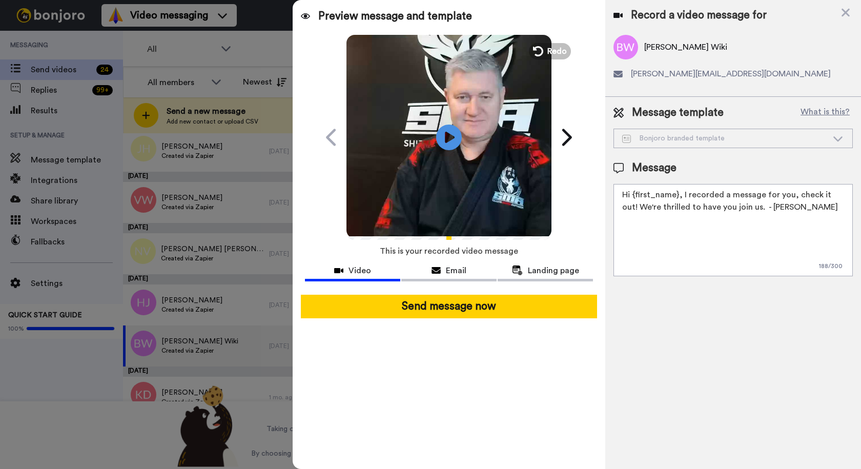
drag, startPoint x: 744, startPoint y: 209, endPoint x: 625, endPoint y: 216, distance: 119.7
click at [625, 216] on textarea "Hi {first_name}, I recorded a message for you, check it out! We're thrilled to …" at bounding box center [733, 230] width 239 height 92
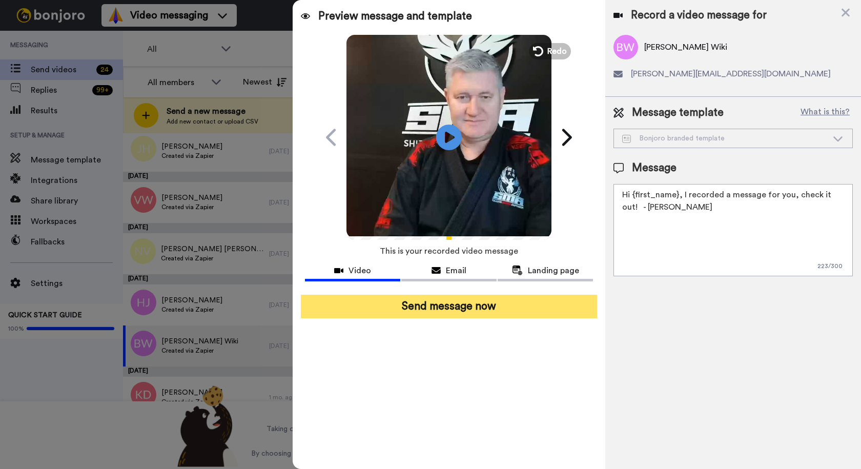
type textarea "Hi {first_name}, I recorded a message for you, check it out! - [PERSON_NAME]"
click at [450, 314] on button "Send message now" at bounding box center [449, 307] width 296 height 24
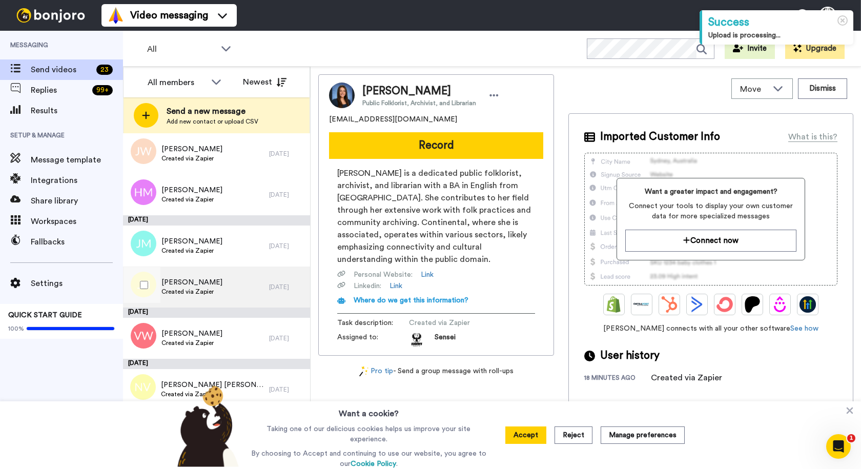
scroll to position [761, 0]
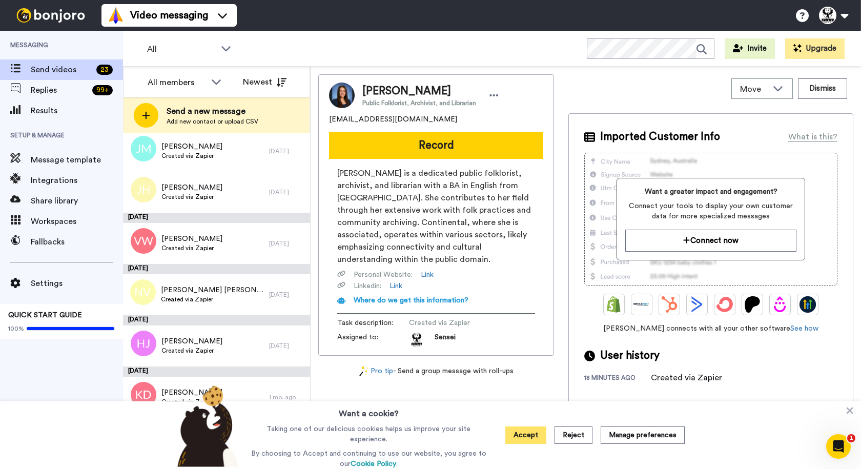
click at [523, 444] on button "Accept" at bounding box center [526, 435] width 41 height 17
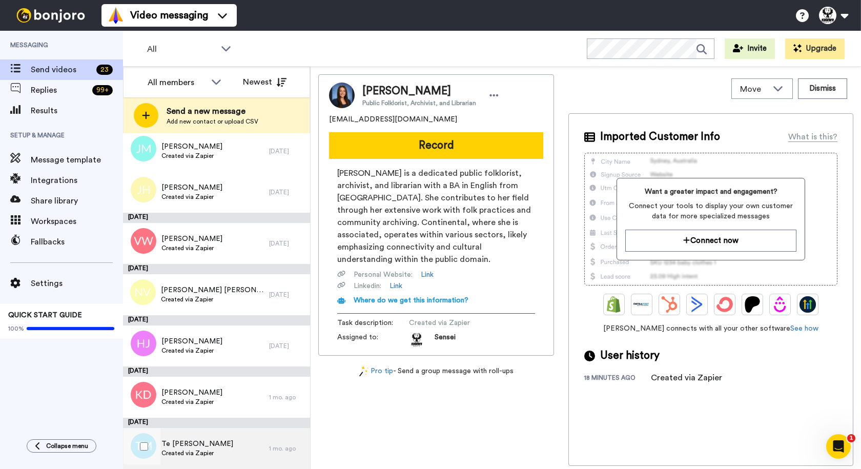
click at [199, 446] on span "Te Ātahu Mackey-Huia" at bounding box center [198, 444] width 72 height 10
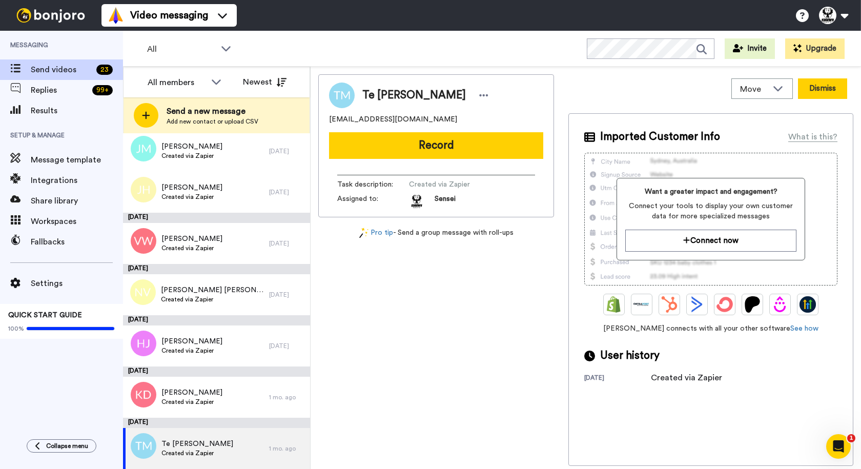
click at [825, 91] on button "Dismiss" at bounding box center [822, 88] width 49 height 21
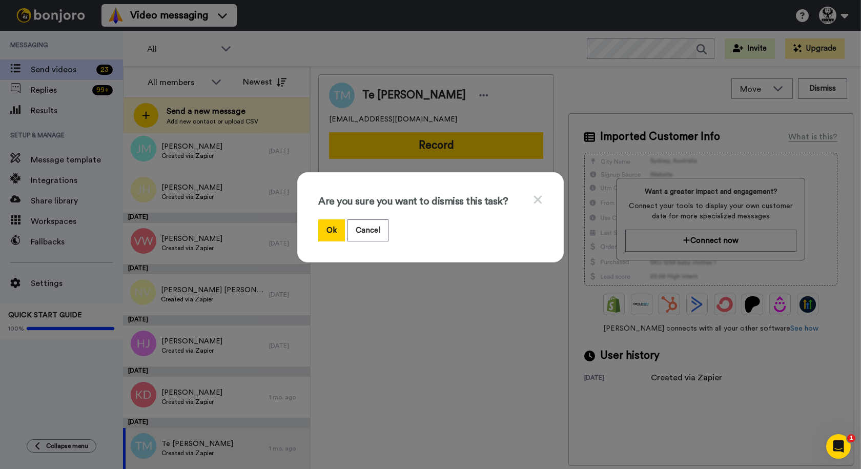
click at [342, 231] on div "Ok Cancel" at bounding box center [430, 230] width 225 height 22
click at [335, 236] on button "Ok" at bounding box center [331, 230] width 27 height 22
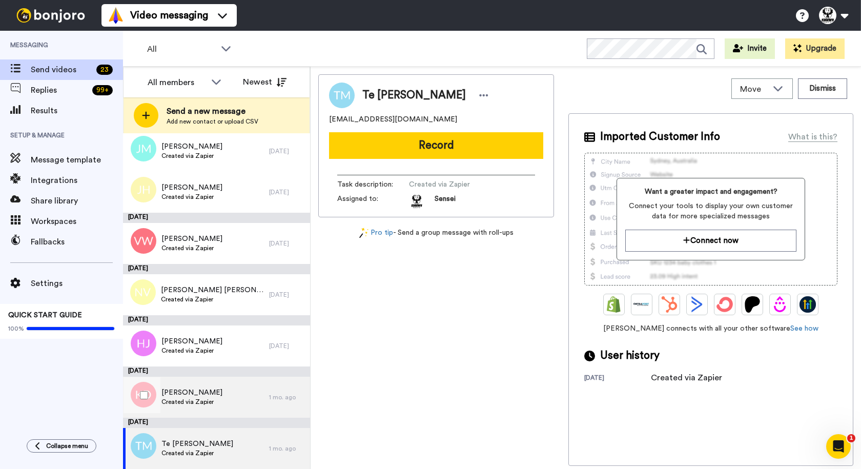
click at [245, 395] on div "Kaden De Lautour Created via Zapier" at bounding box center [196, 397] width 146 height 41
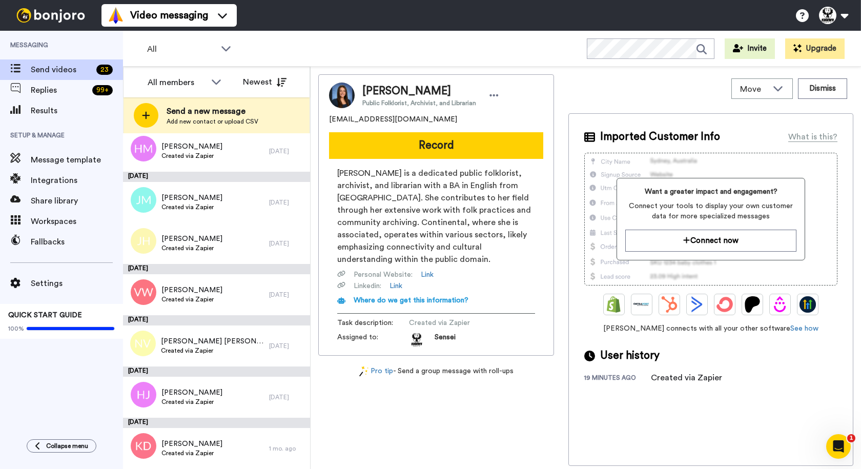
scroll to position [710, 0]
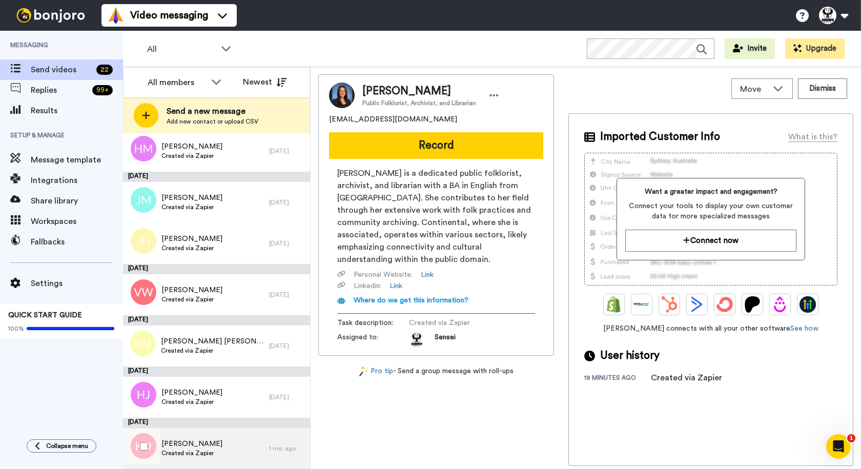
click at [235, 438] on div "Kaden De Lautour Created via Zapier" at bounding box center [196, 448] width 146 height 41
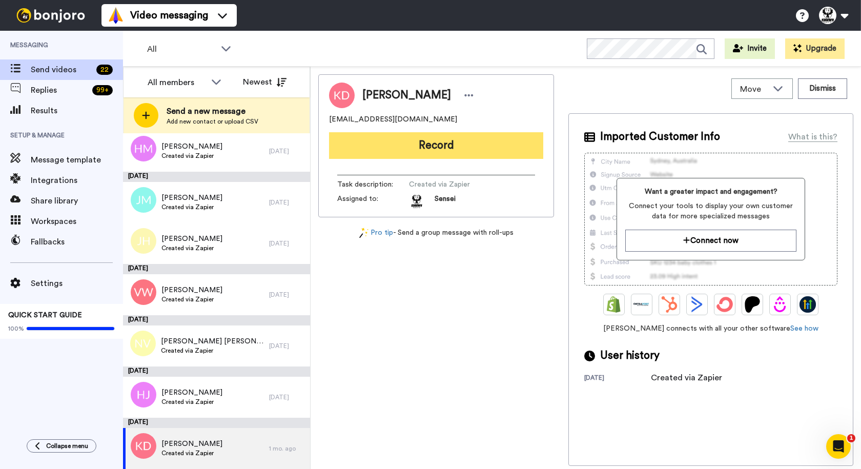
click at [428, 153] on button "Record" at bounding box center [436, 145] width 214 height 27
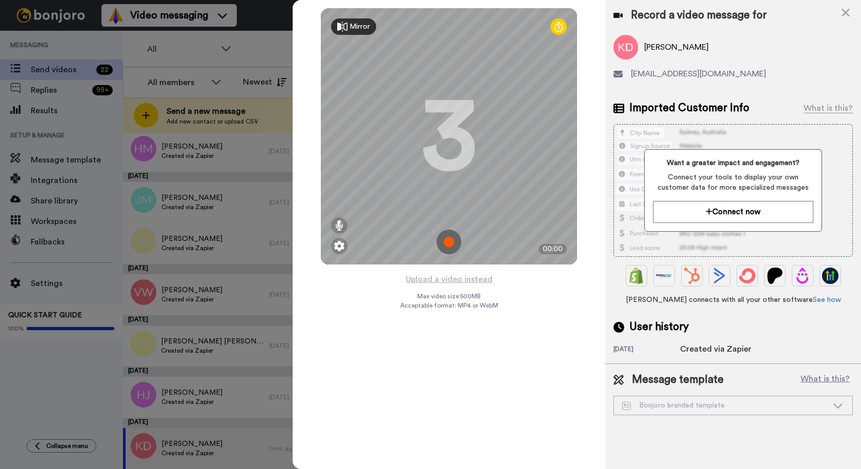
click at [444, 233] on img at bounding box center [449, 242] width 25 height 25
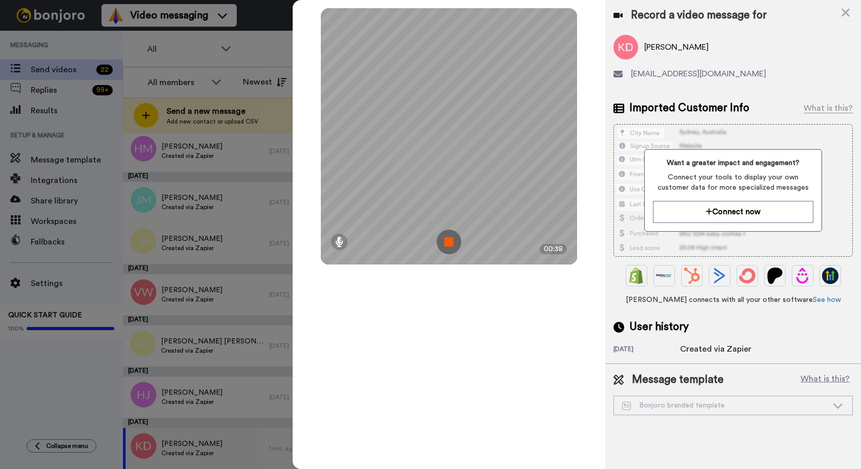
click at [457, 243] on img at bounding box center [449, 242] width 25 height 25
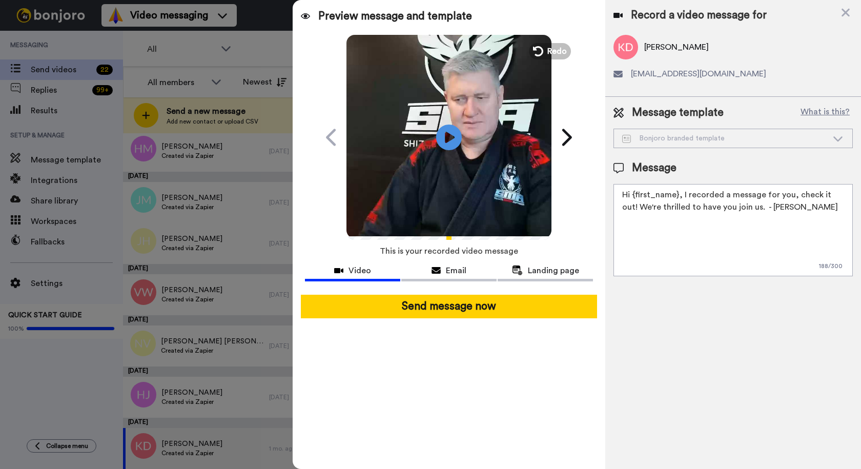
drag, startPoint x: 746, startPoint y: 208, endPoint x: 614, endPoint y: 213, distance: 131.4
click at [614, 214] on textarea "Hi {first_name}, I recorded a message for you, check it out! We're thrilled to …" at bounding box center [733, 230] width 239 height 92
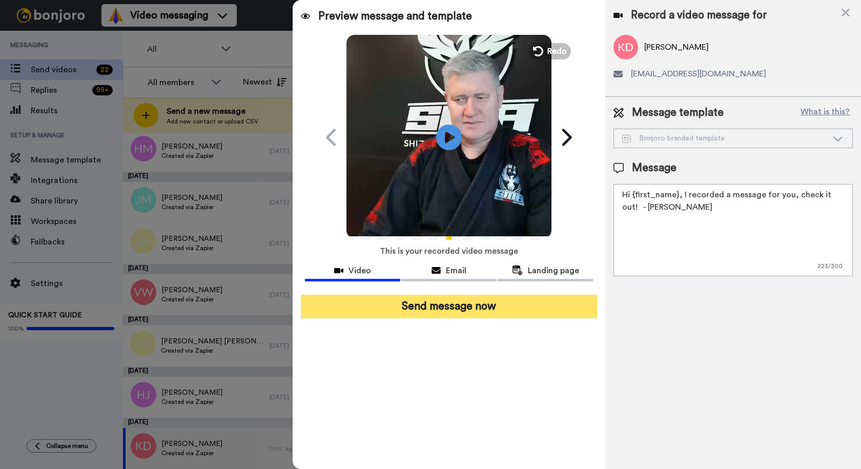
type textarea "Hi {first_name}, I recorded a message for you, check it out! - Sensei Chris"
click at [478, 307] on button "Send message now" at bounding box center [449, 307] width 296 height 24
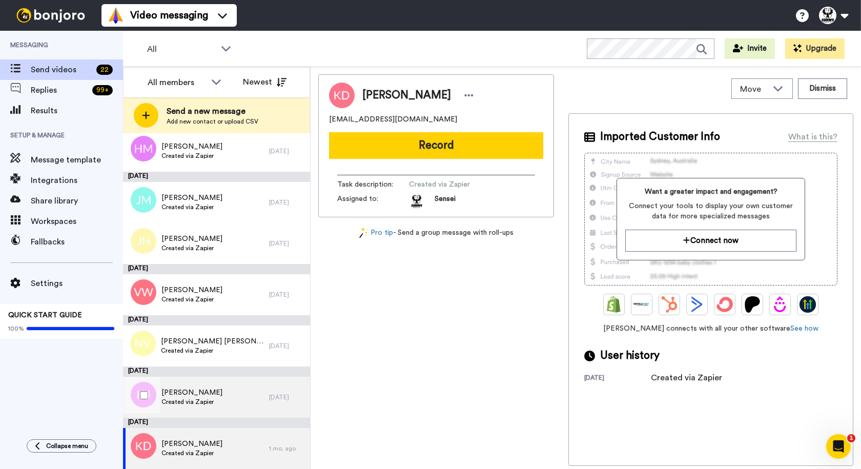
click at [227, 401] on div "Hunter Jamila Created via Zapier" at bounding box center [196, 397] width 146 height 41
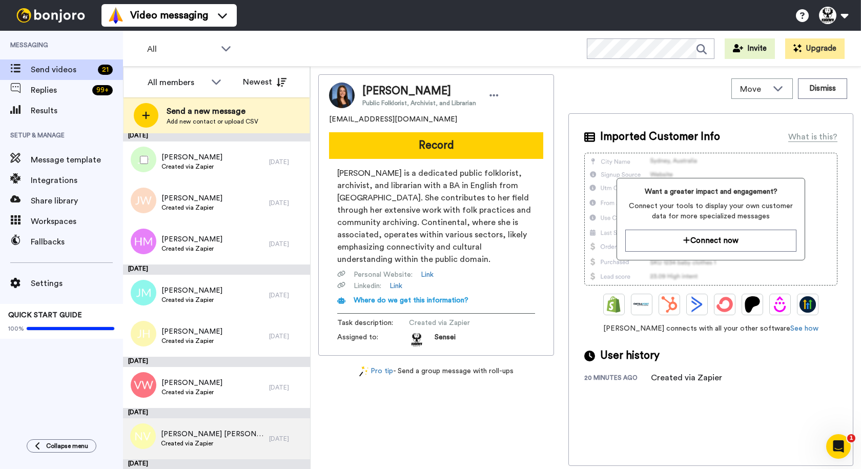
scroll to position [659, 0]
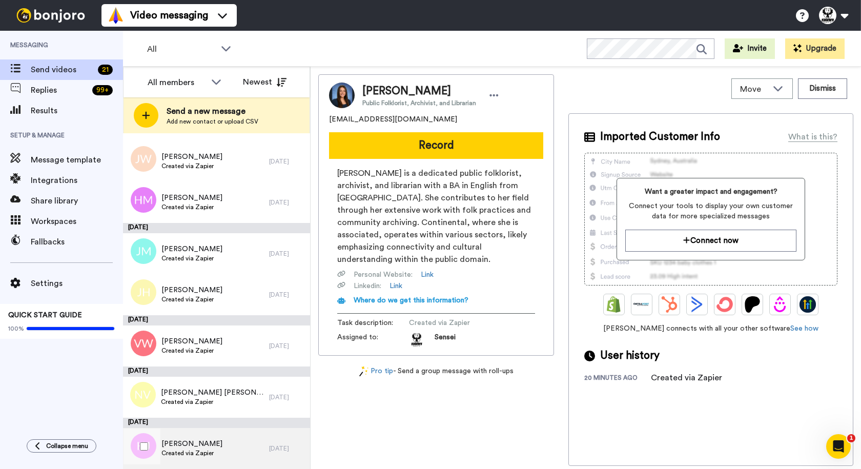
click at [230, 447] on div "Hunter Jamila Created via Zapier" at bounding box center [196, 448] width 146 height 41
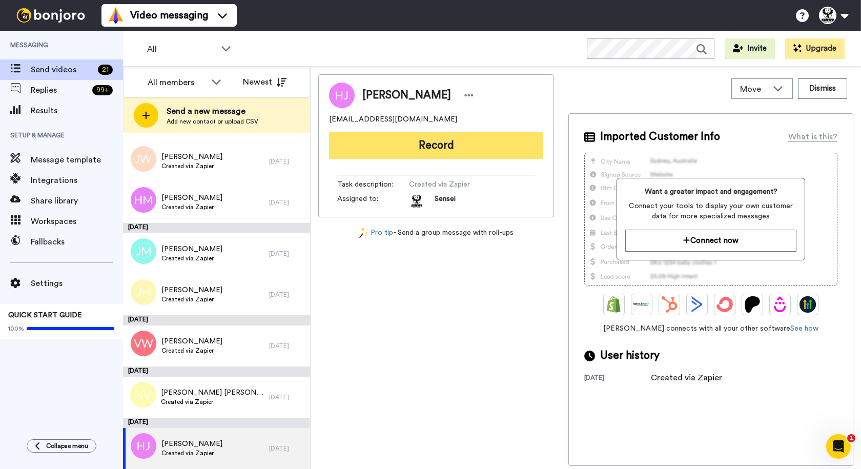
click at [449, 148] on button "Record" at bounding box center [436, 145] width 214 height 27
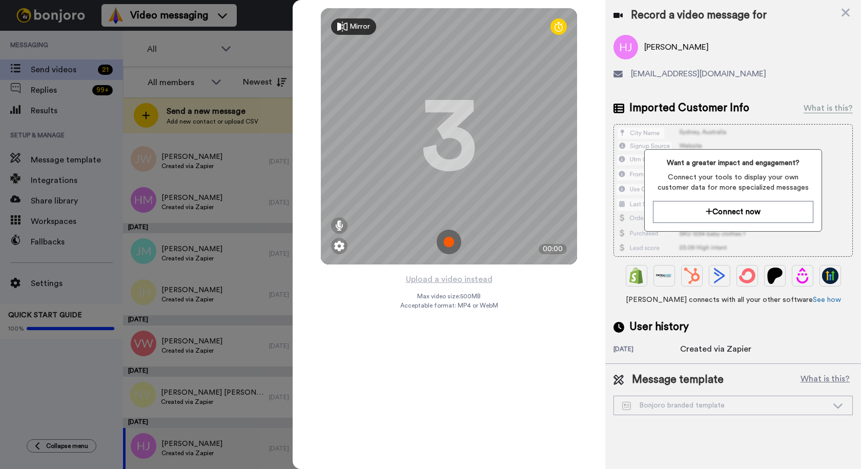
click at [446, 236] on img at bounding box center [449, 242] width 25 height 25
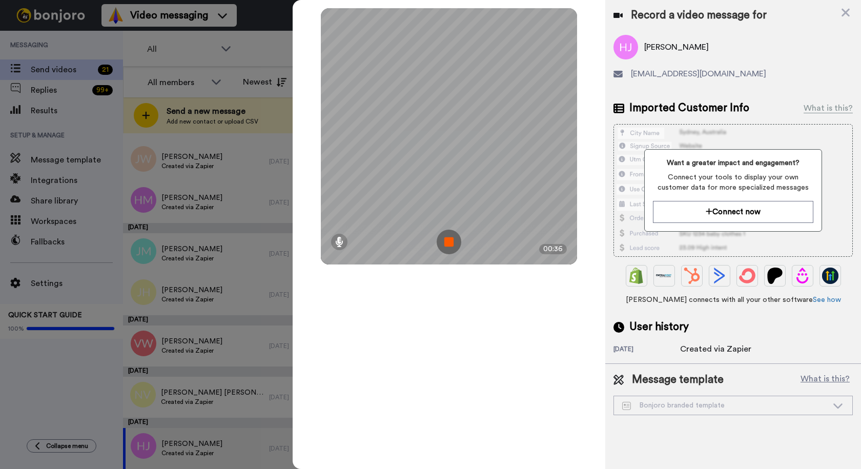
click at [452, 245] on img at bounding box center [449, 242] width 25 height 25
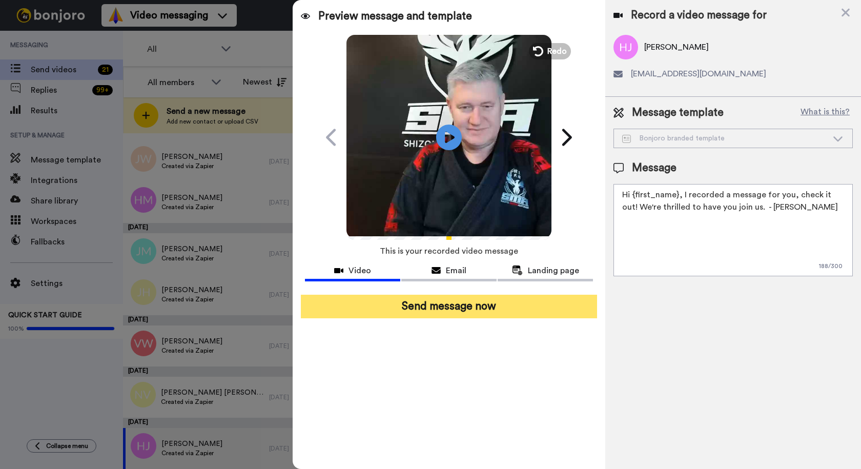
click at [447, 307] on button "Send message now" at bounding box center [449, 307] width 296 height 24
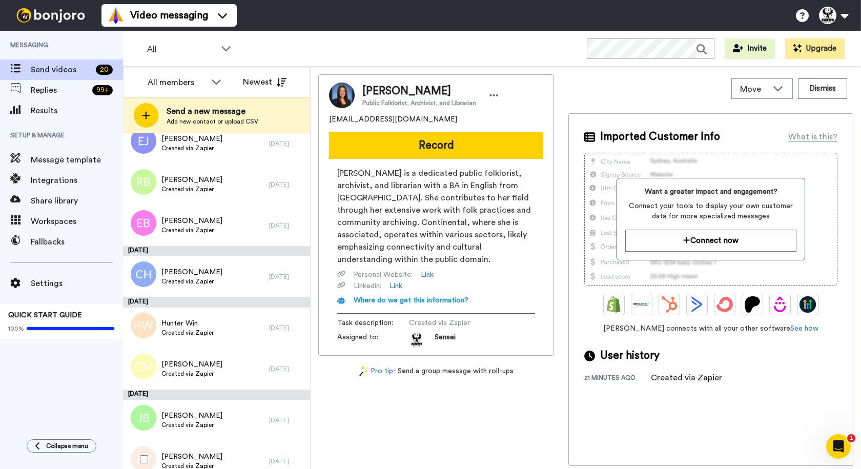
scroll to position [608, 0]
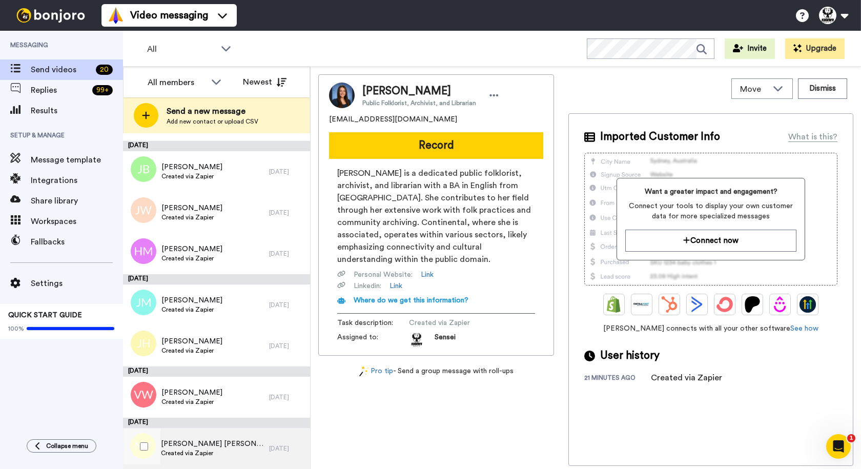
click at [220, 447] on span "Nixon Van Warmerdam" at bounding box center [212, 444] width 103 height 10
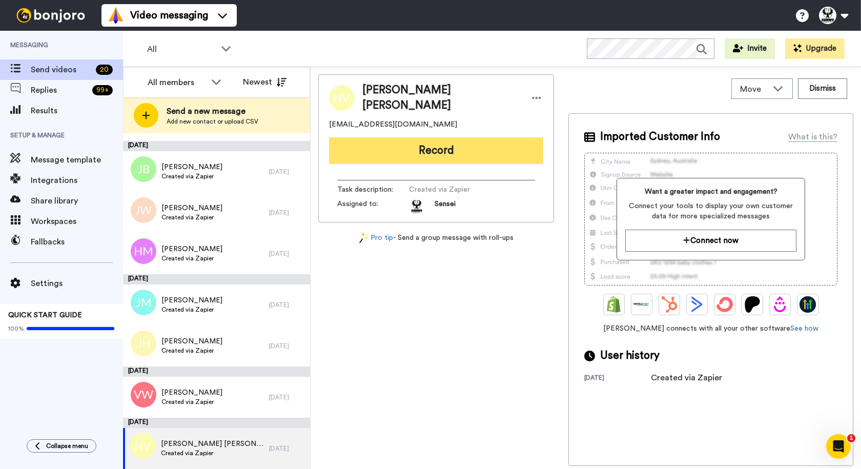
click at [427, 149] on button "Record" at bounding box center [436, 150] width 214 height 27
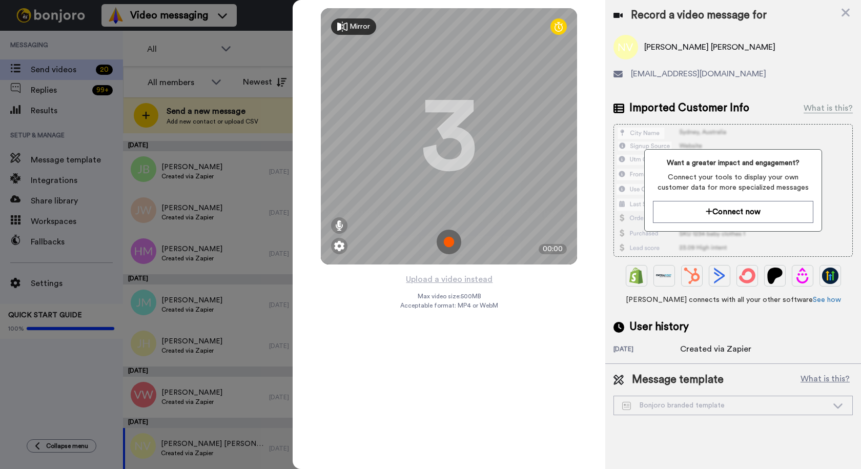
click at [447, 246] on img at bounding box center [449, 242] width 25 height 25
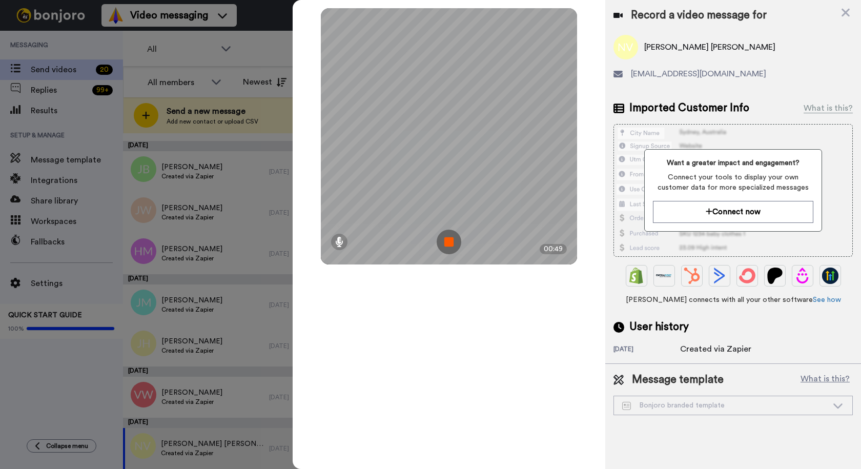
click at [449, 242] on img at bounding box center [449, 242] width 25 height 25
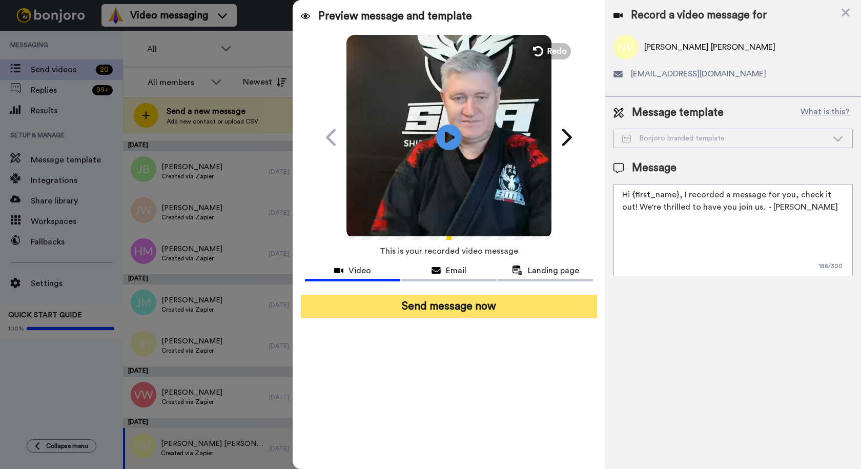
click at [440, 297] on button "Send message now" at bounding box center [449, 307] width 296 height 24
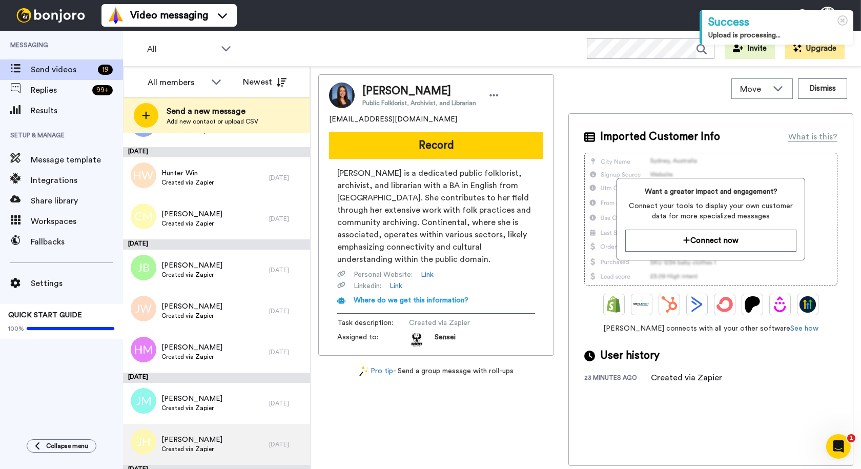
scroll to position [556, 0]
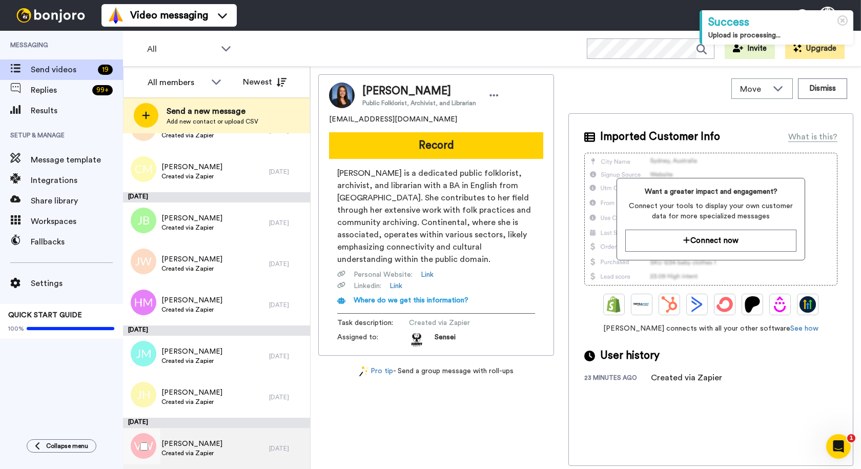
click at [227, 447] on div "[PERSON_NAME] Created via Zapier" at bounding box center [196, 448] width 146 height 41
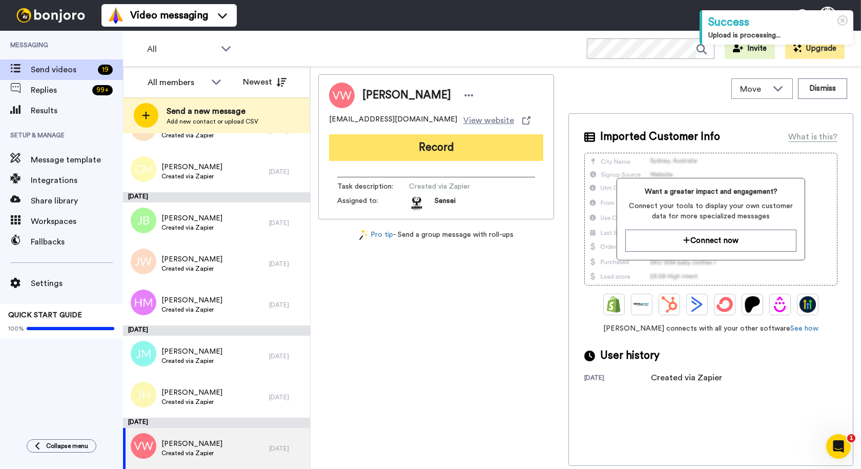
click at [429, 153] on button "Record" at bounding box center [436, 147] width 214 height 27
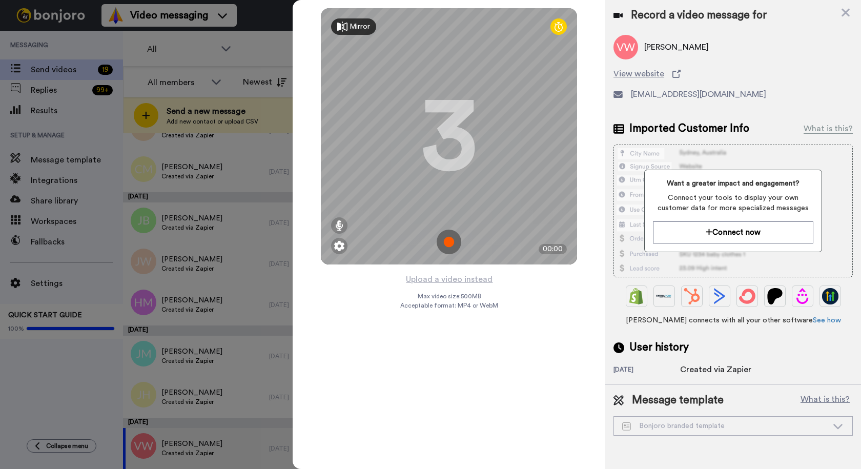
click at [444, 240] on img at bounding box center [449, 242] width 25 height 25
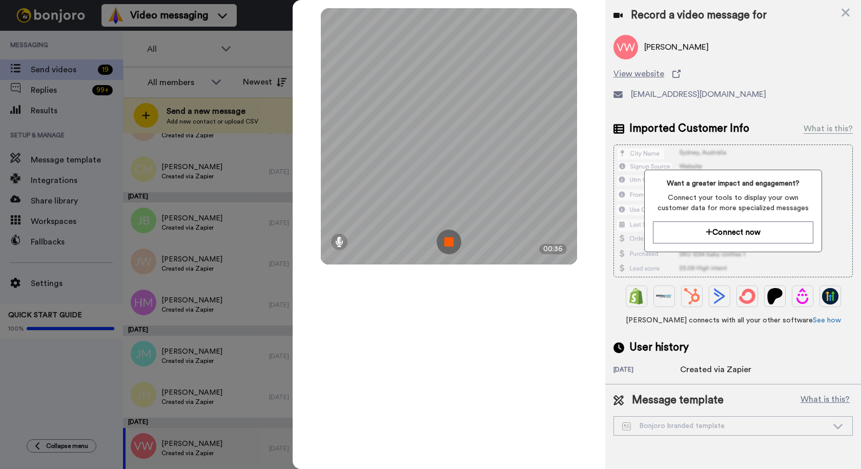
click at [452, 239] on img at bounding box center [449, 242] width 25 height 25
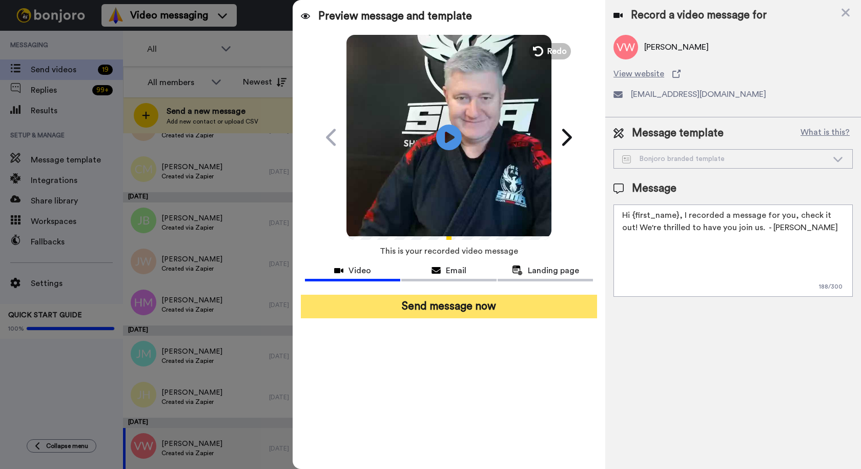
click at [460, 313] on button "Send message now" at bounding box center [449, 307] width 296 height 24
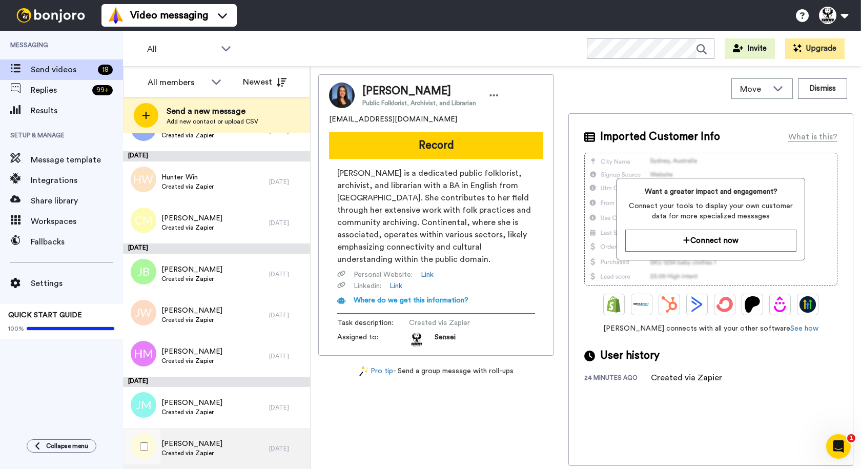
click at [223, 442] on div "Justin Hong Created via Zapier" at bounding box center [196, 448] width 146 height 41
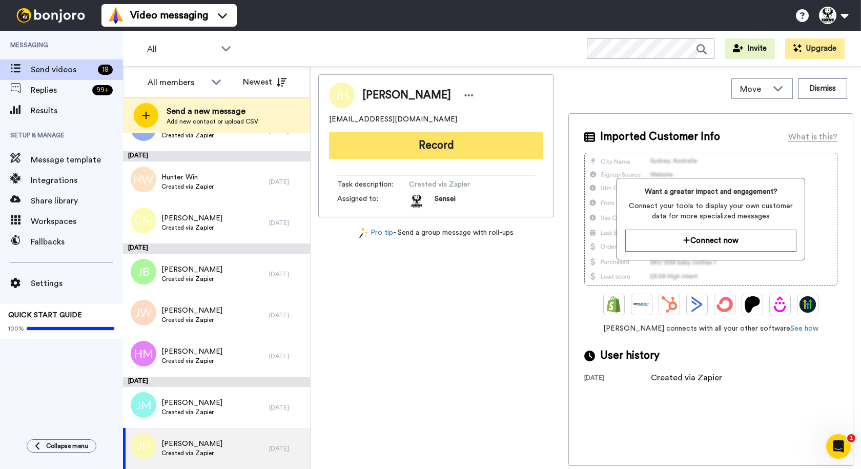
click at [451, 151] on button "Record" at bounding box center [436, 145] width 214 height 27
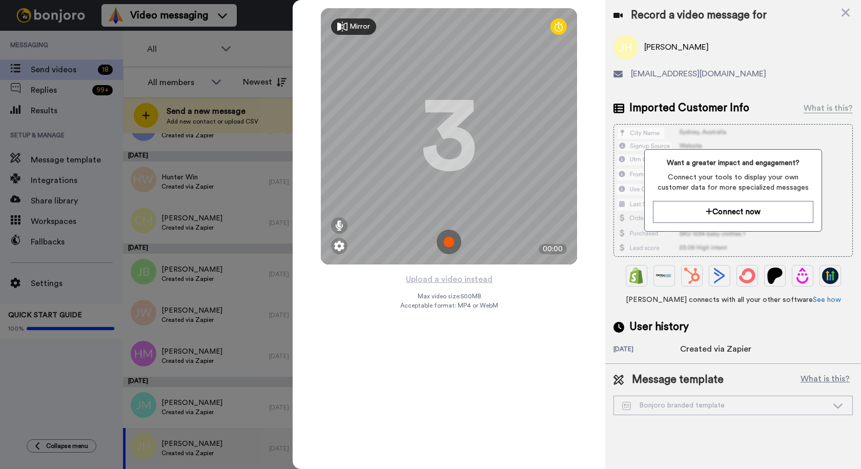
click at [450, 251] on img at bounding box center [449, 242] width 25 height 25
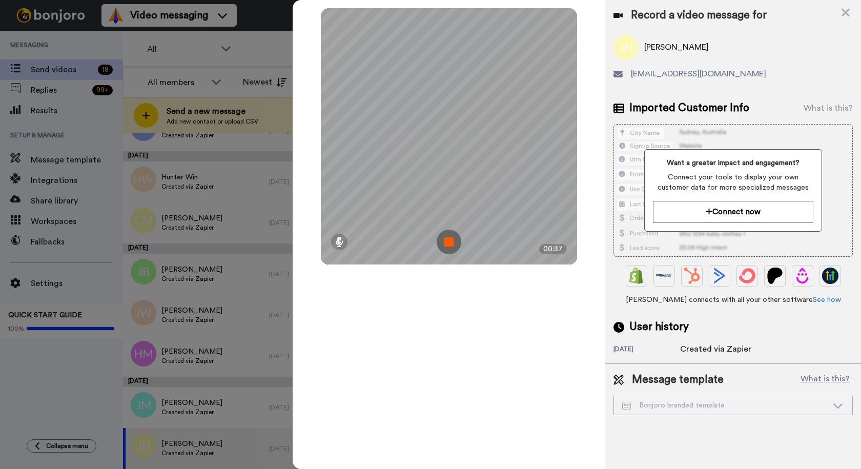
click at [445, 237] on img at bounding box center [449, 242] width 25 height 25
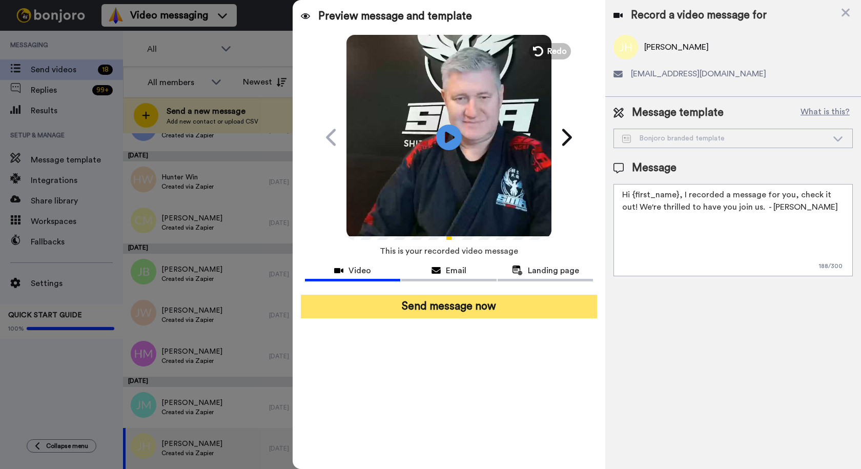
click at [473, 313] on button "Send message now" at bounding box center [449, 307] width 296 height 24
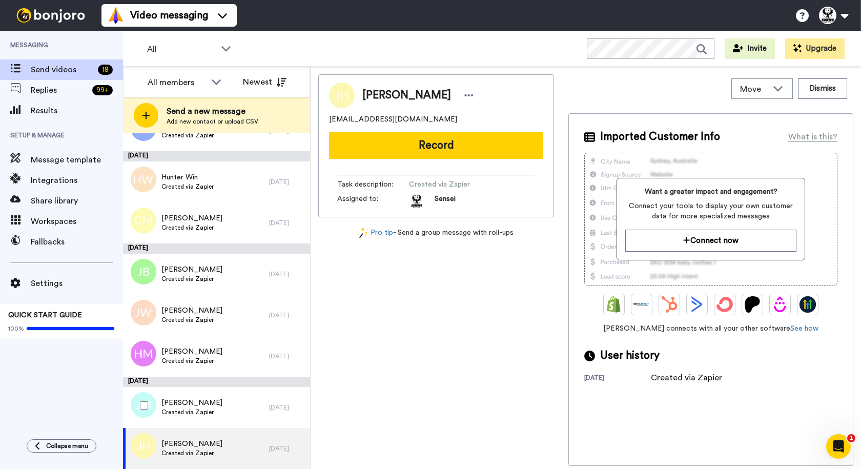
click at [224, 398] on div "Jacob Meredith Created via Zapier" at bounding box center [196, 407] width 146 height 41
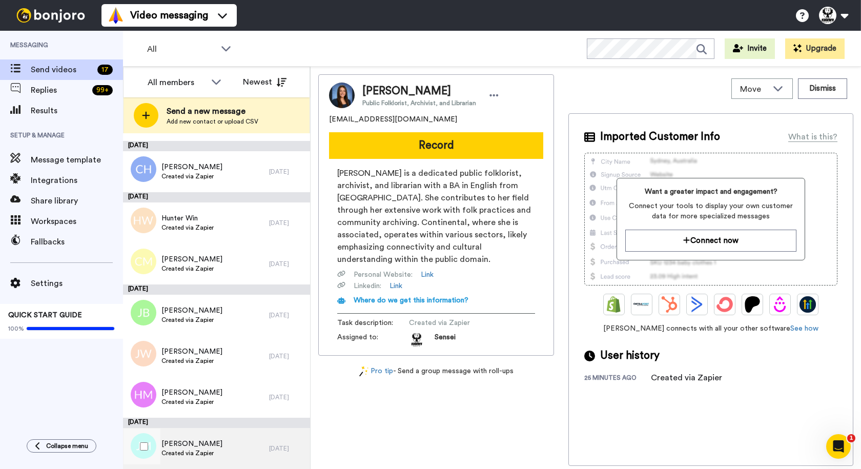
click at [241, 446] on div "Jacob Meredith Created via Zapier" at bounding box center [196, 448] width 146 height 41
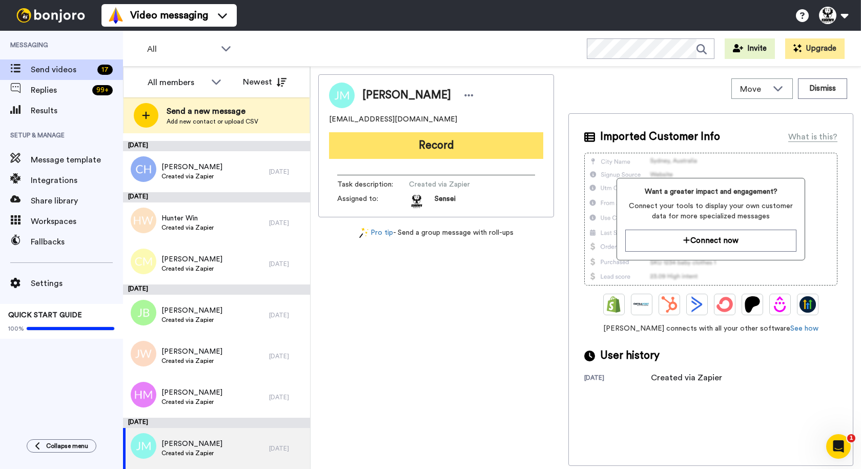
click at [426, 143] on button "Record" at bounding box center [436, 145] width 214 height 27
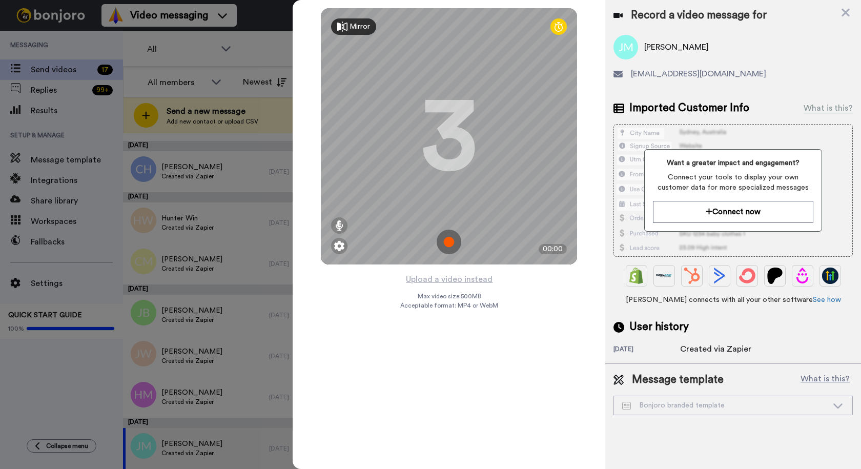
click at [453, 239] on img at bounding box center [449, 242] width 25 height 25
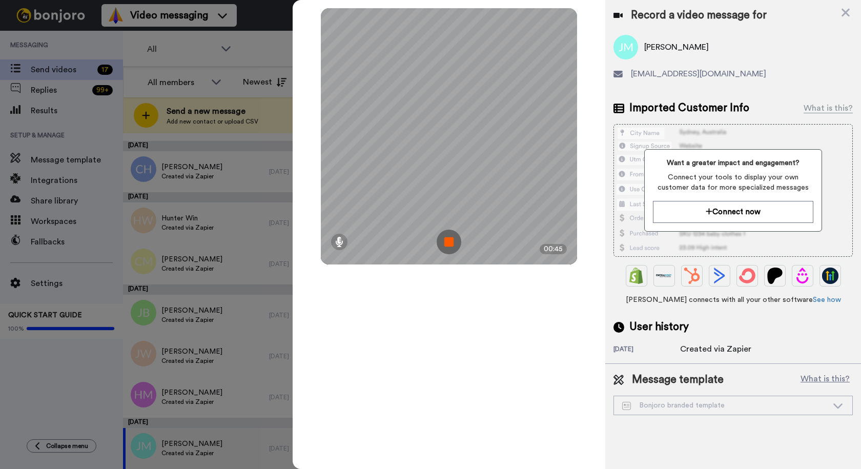
click at [454, 239] on img at bounding box center [449, 242] width 25 height 25
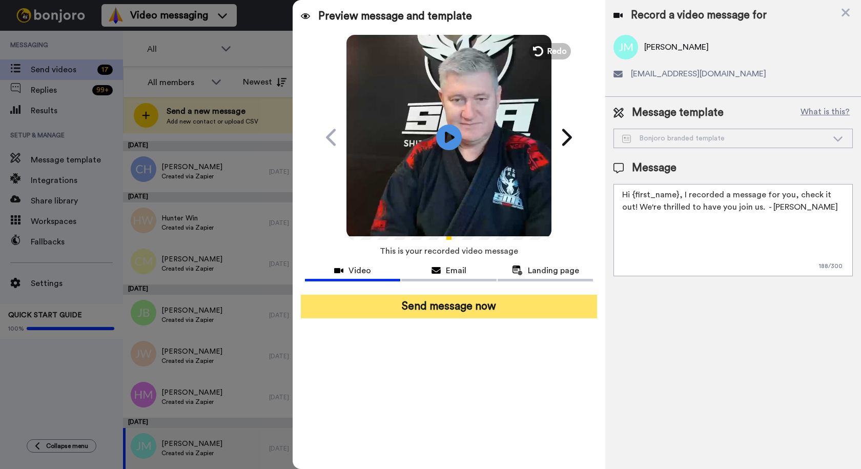
click at [439, 305] on button "Send message now" at bounding box center [449, 307] width 296 height 24
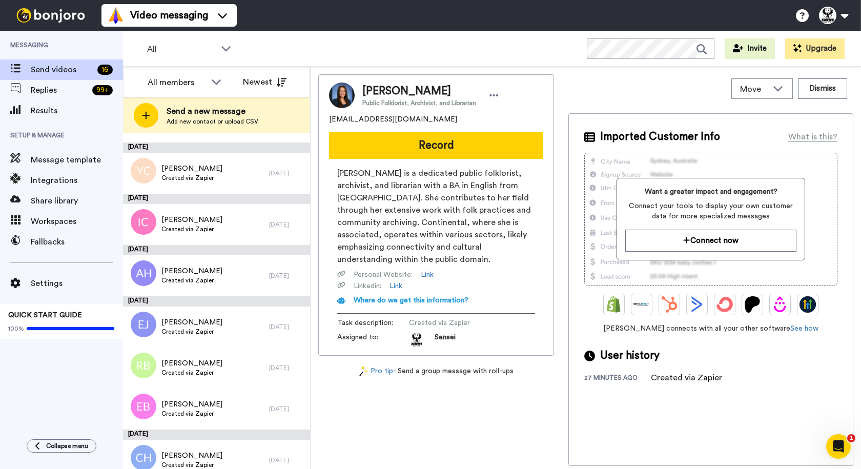
scroll to position [410, 0]
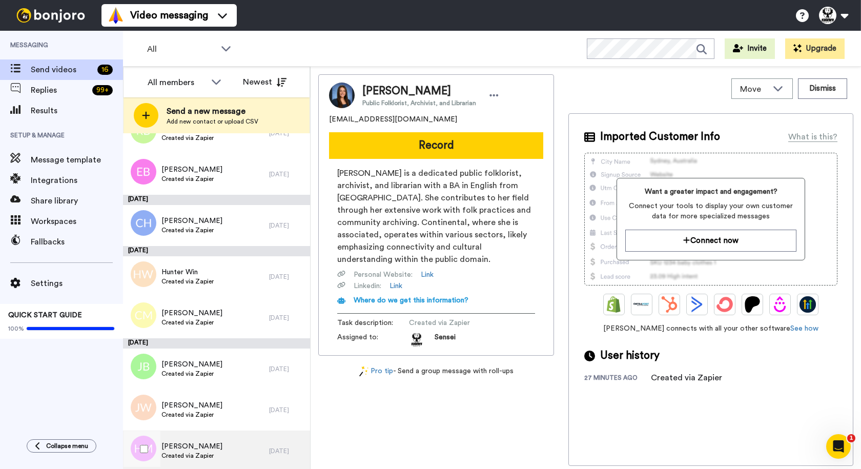
click at [217, 439] on div "[PERSON_NAME] Created via Zapier" at bounding box center [196, 451] width 146 height 41
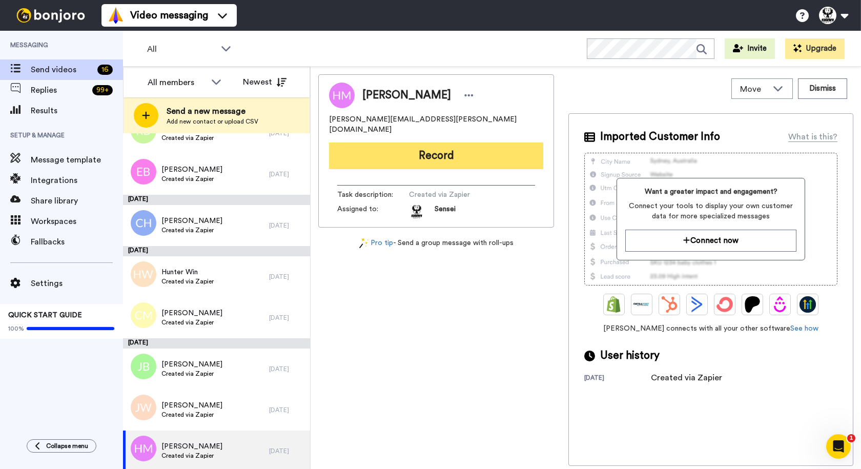
click at [428, 147] on button "Record" at bounding box center [436, 156] width 214 height 27
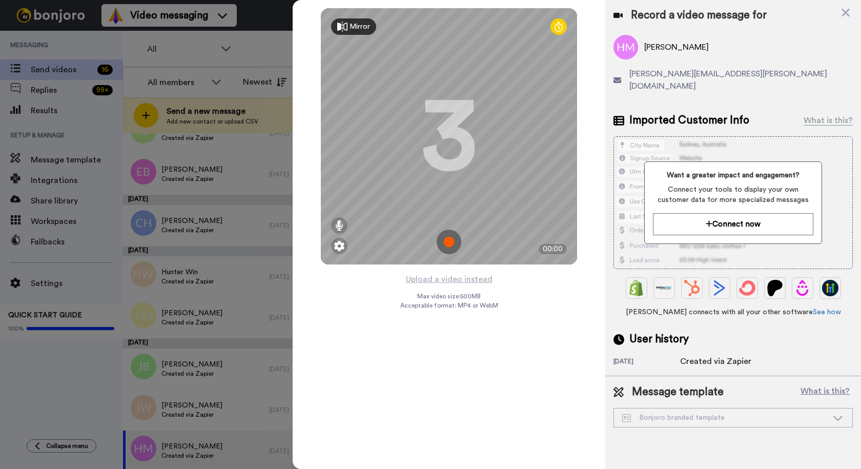
click at [446, 236] on img at bounding box center [449, 242] width 25 height 25
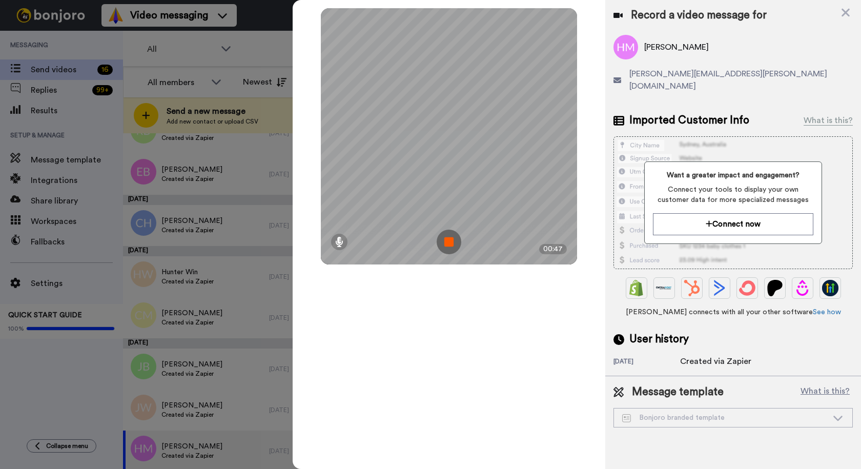
click at [454, 237] on img at bounding box center [449, 242] width 25 height 25
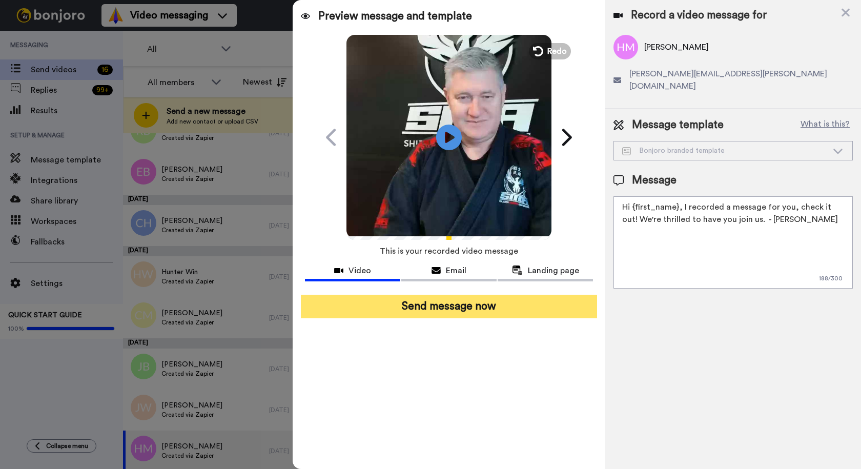
click at [473, 302] on button "Send message now" at bounding box center [449, 307] width 296 height 24
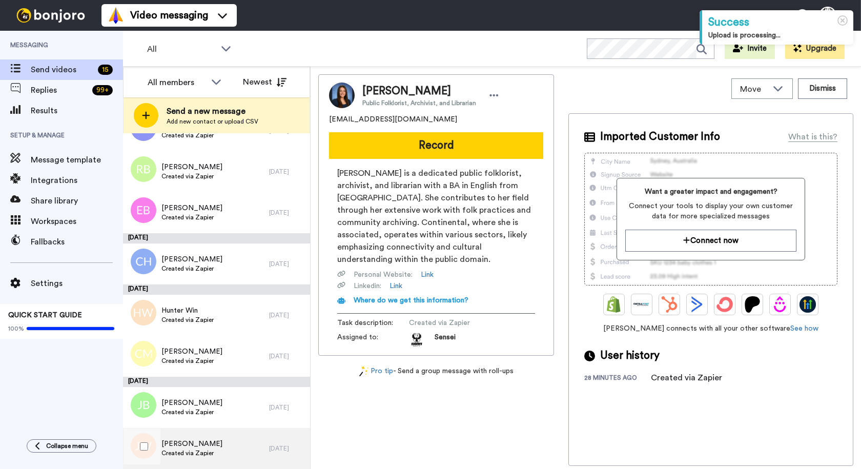
click at [229, 449] on div "Jax Woodward Created via Zapier" at bounding box center [196, 448] width 146 height 41
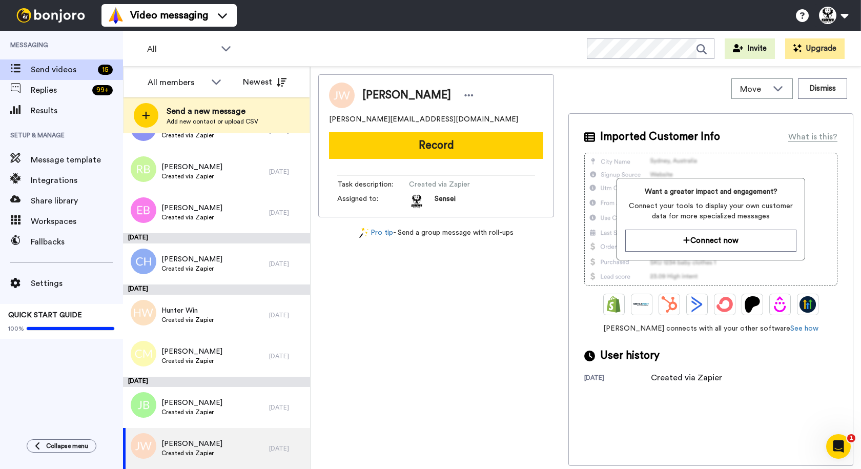
click at [417, 145] on button "Record" at bounding box center [436, 145] width 214 height 27
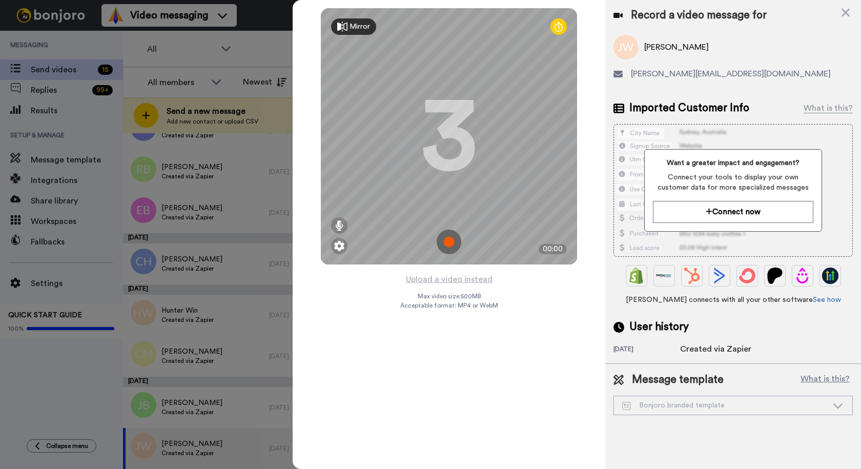
click at [447, 237] on img at bounding box center [449, 242] width 25 height 25
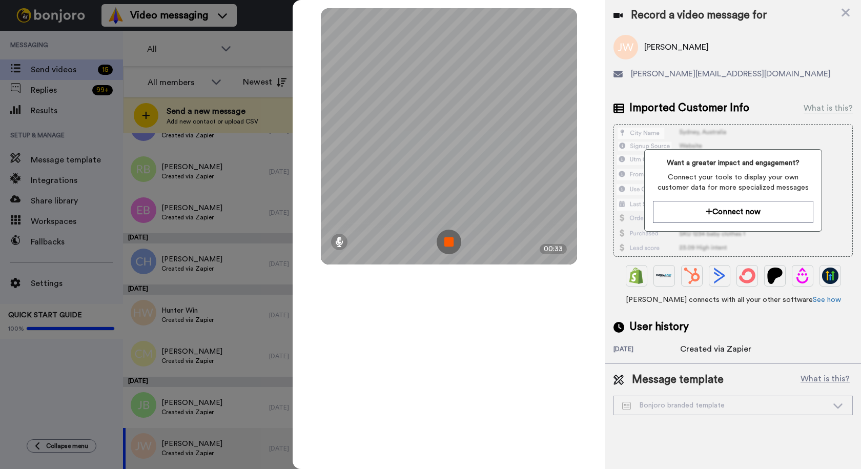
click at [441, 239] on img at bounding box center [449, 242] width 25 height 25
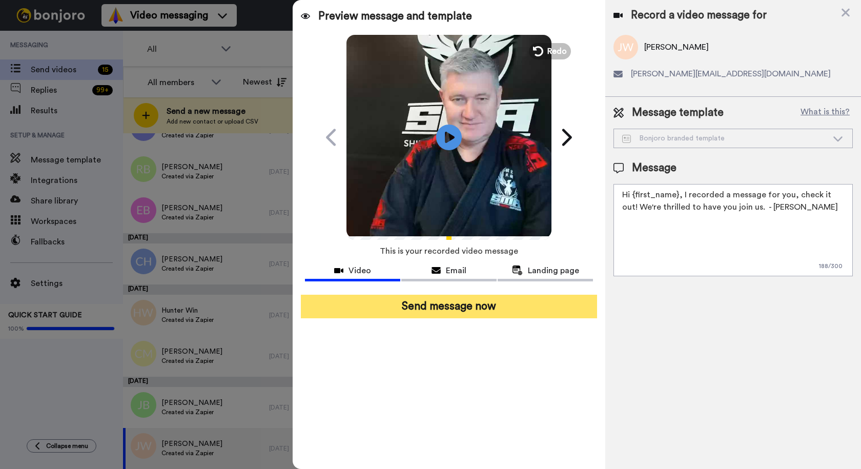
click at [419, 305] on button "Send message now" at bounding box center [449, 307] width 296 height 24
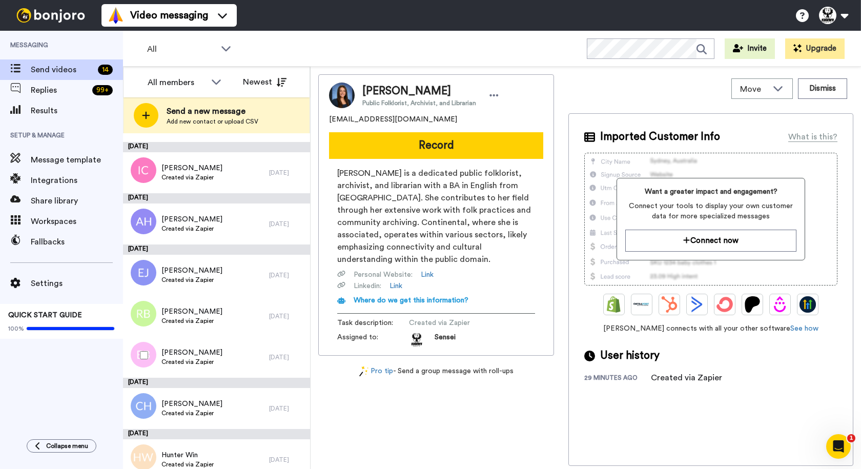
scroll to position [331, 0]
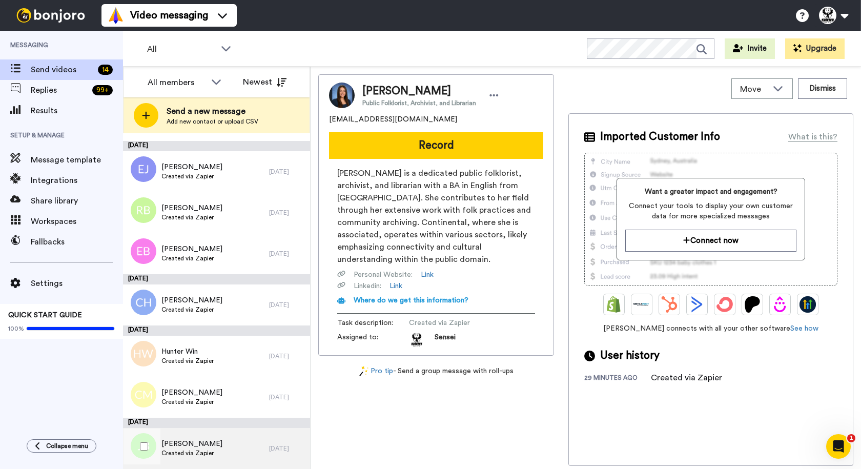
click at [210, 438] on div "Jordan Brooks Created via Zapier" at bounding box center [196, 448] width 146 height 41
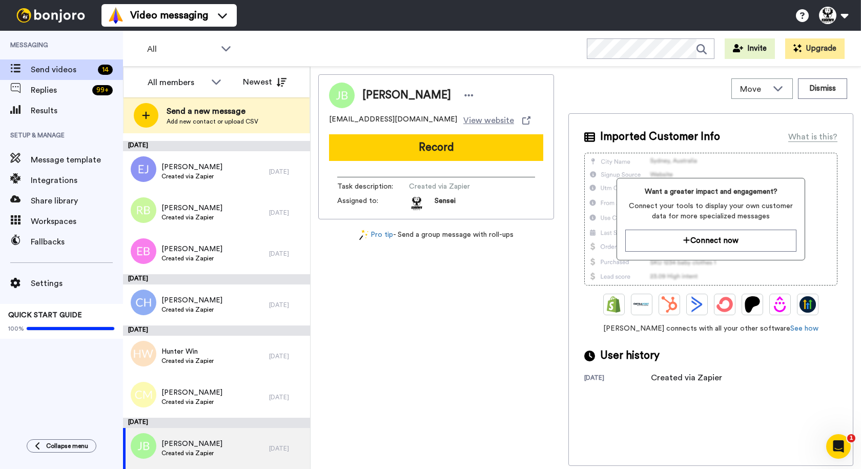
click at [425, 141] on button "Record" at bounding box center [436, 147] width 214 height 27
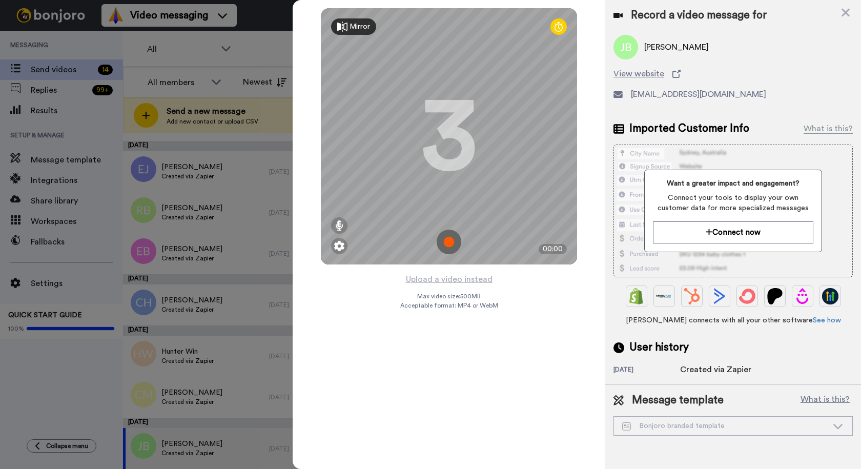
click at [448, 237] on img at bounding box center [449, 242] width 25 height 25
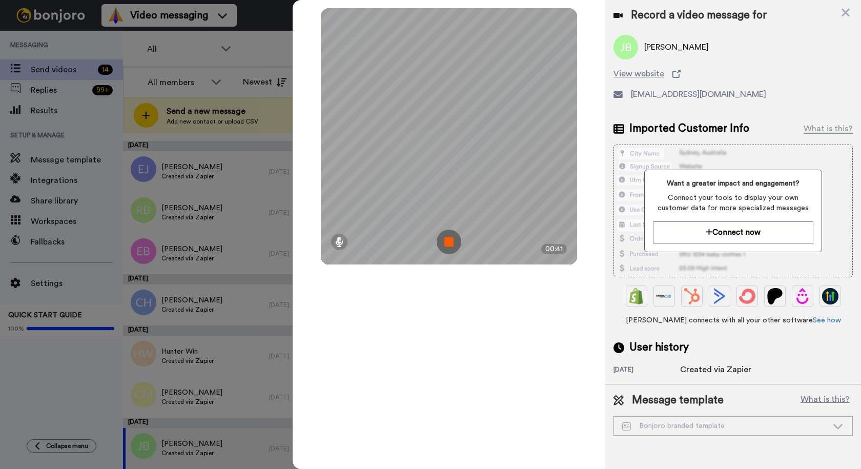
click at [457, 245] on img at bounding box center [449, 242] width 25 height 25
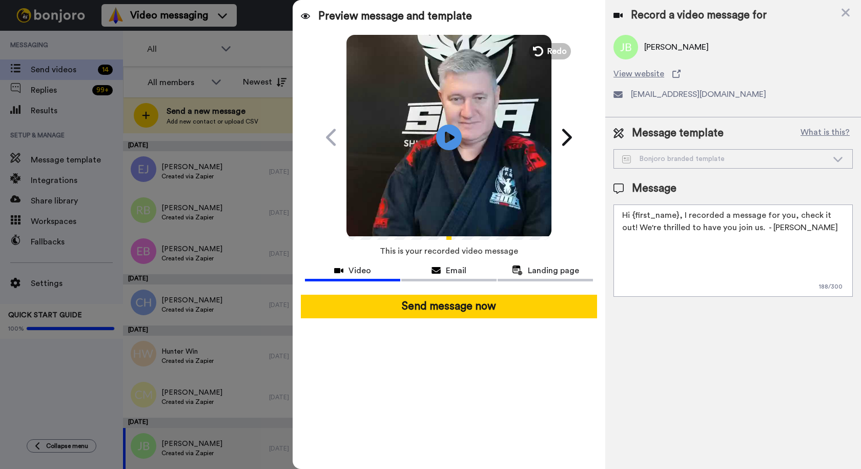
drag, startPoint x: 748, startPoint y: 227, endPoint x: 617, endPoint y: 232, distance: 130.3
click at [617, 232] on textarea "Hi {first_name}, I recorded a message for you, check it out! We're thrilled to …" at bounding box center [733, 251] width 239 height 92
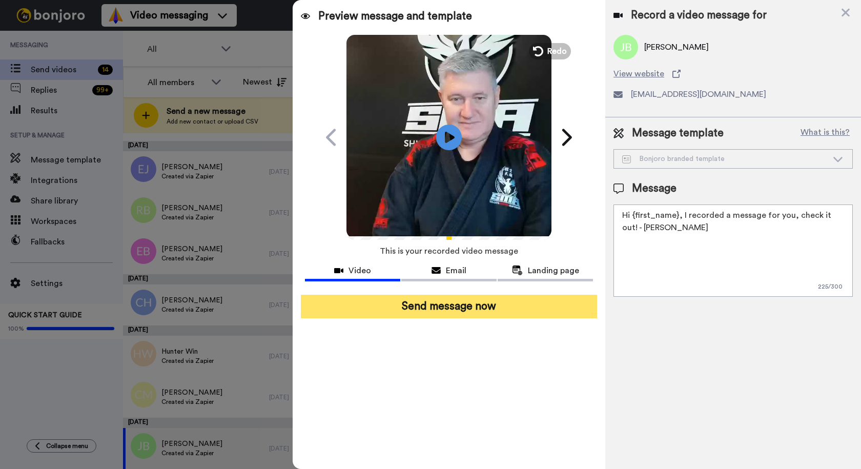
type textarea "Hi {first_name}, I recorded a message for you, check it out! - Sensei Chris"
click at [506, 310] on button "Send message now" at bounding box center [449, 307] width 296 height 24
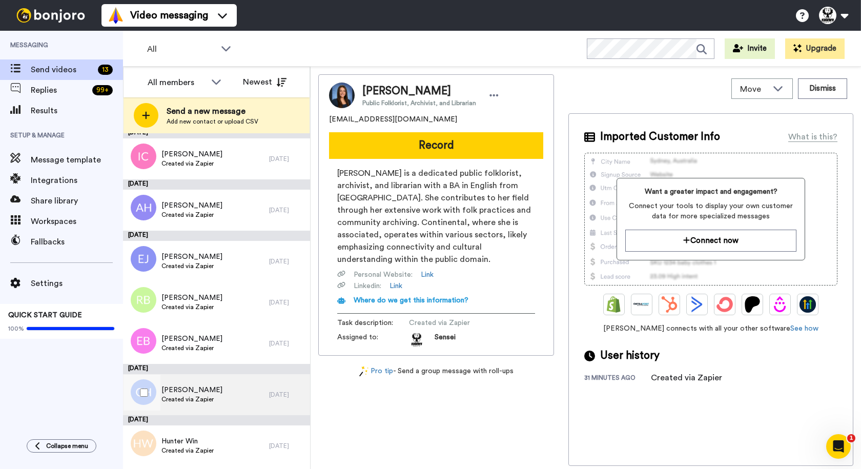
scroll to position [279, 0]
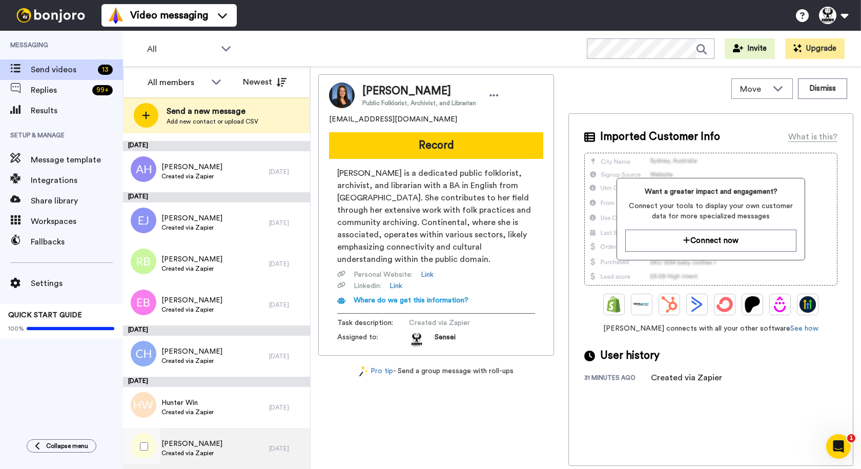
click at [212, 447] on span "[PERSON_NAME]" at bounding box center [192, 444] width 61 height 10
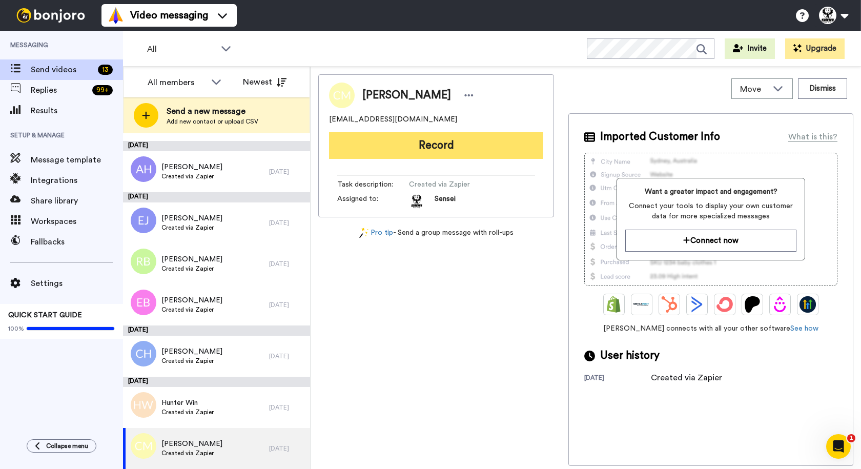
click at [419, 145] on button "Record" at bounding box center [436, 145] width 214 height 27
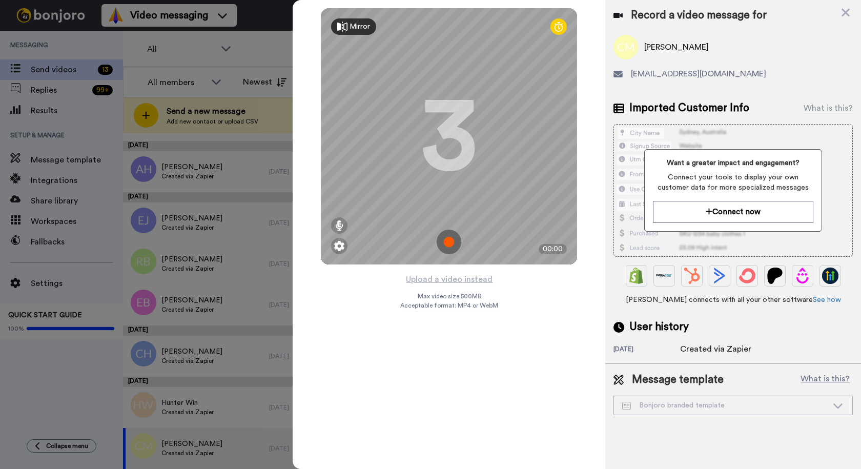
click at [450, 240] on img at bounding box center [449, 242] width 25 height 25
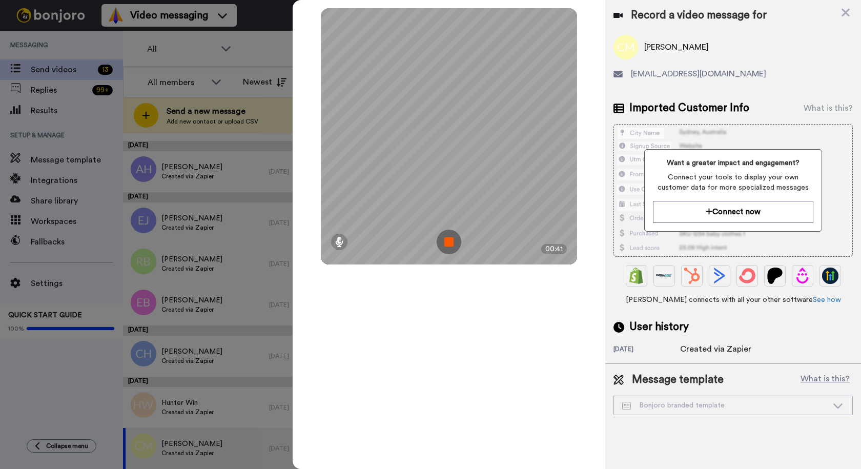
click at [440, 233] on img at bounding box center [449, 242] width 25 height 25
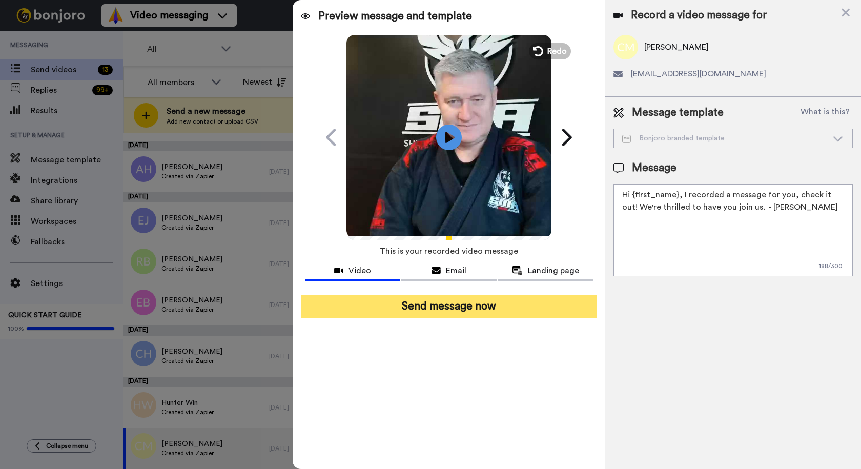
click at [498, 303] on button "Send message now" at bounding box center [449, 307] width 296 height 24
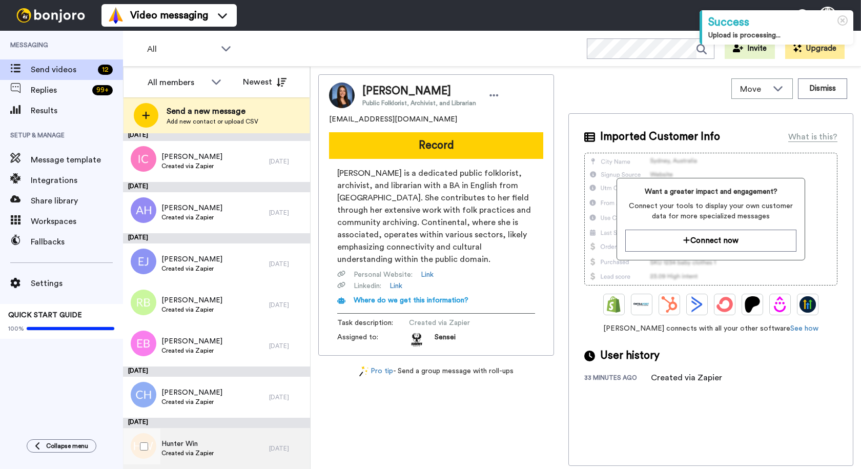
click at [218, 440] on div "Hunter Win Created via Zapier" at bounding box center [196, 448] width 146 height 41
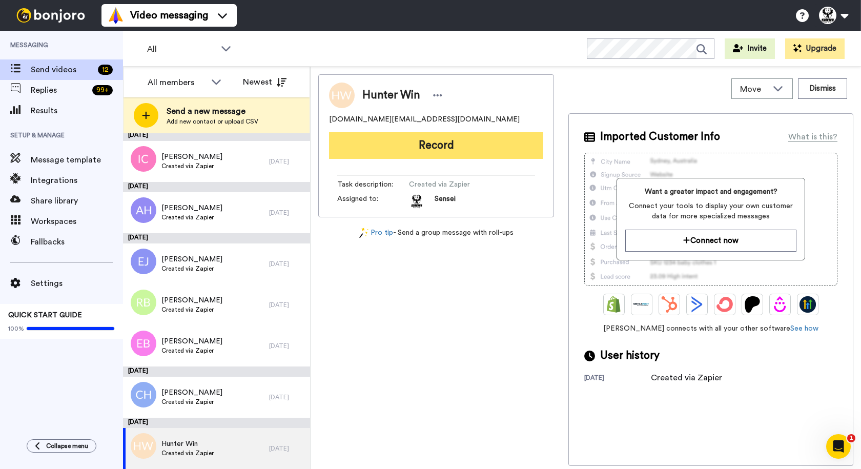
click at [449, 142] on button "Record" at bounding box center [436, 145] width 214 height 27
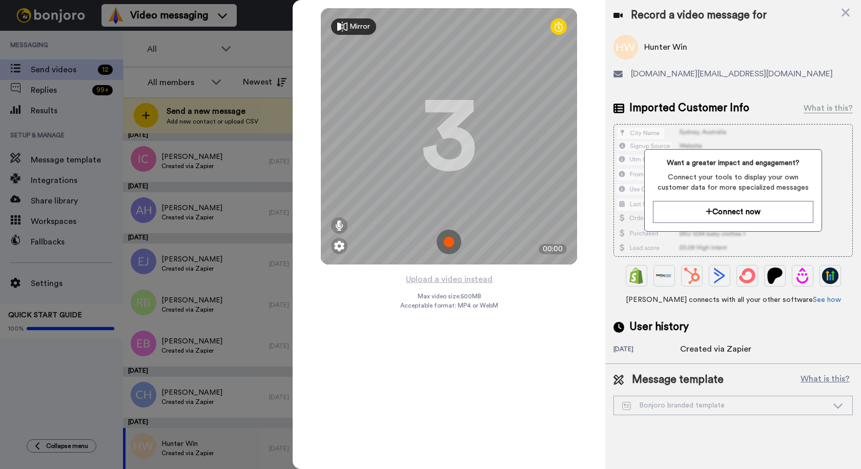
click at [452, 244] on img at bounding box center [449, 242] width 25 height 25
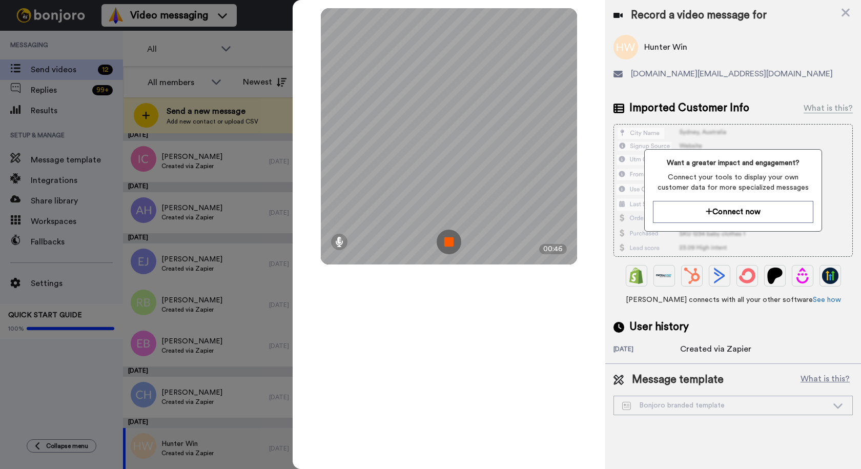
click at [457, 242] on img at bounding box center [449, 242] width 25 height 25
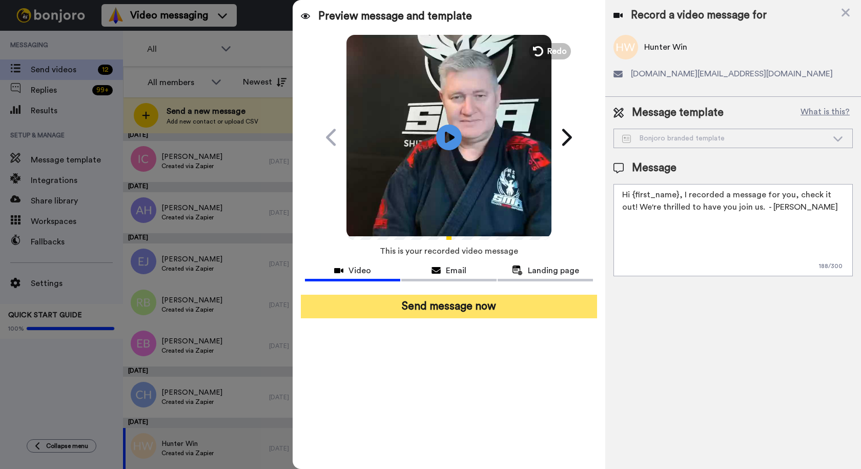
click at [488, 305] on button "Send message now" at bounding box center [449, 307] width 296 height 24
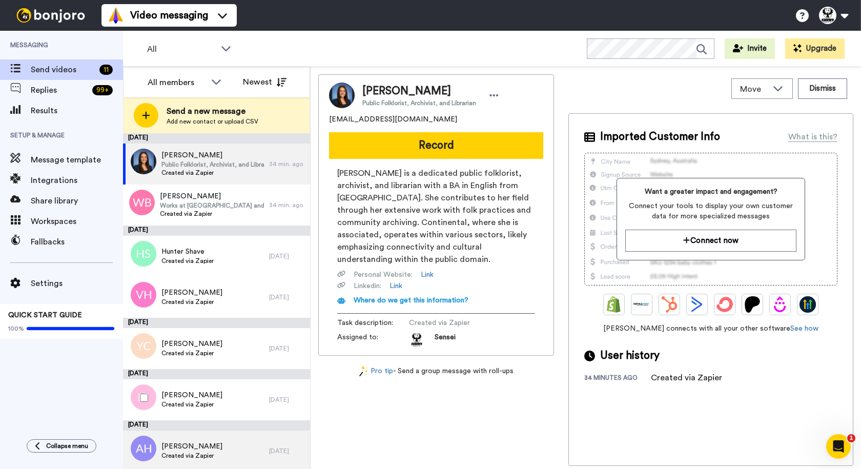
scroll to position [187, 0]
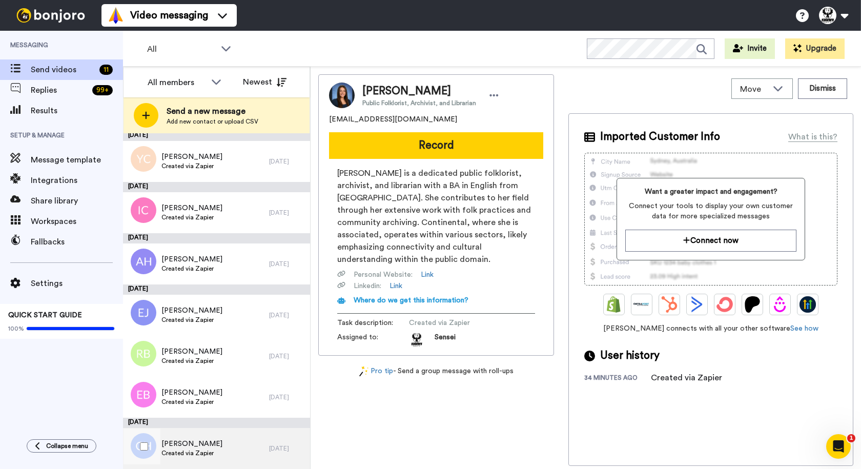
click at [232, 446] on div "[PERSON_NAME] Created via Zapier" at bounding box center [196, 448] width 146 height 41
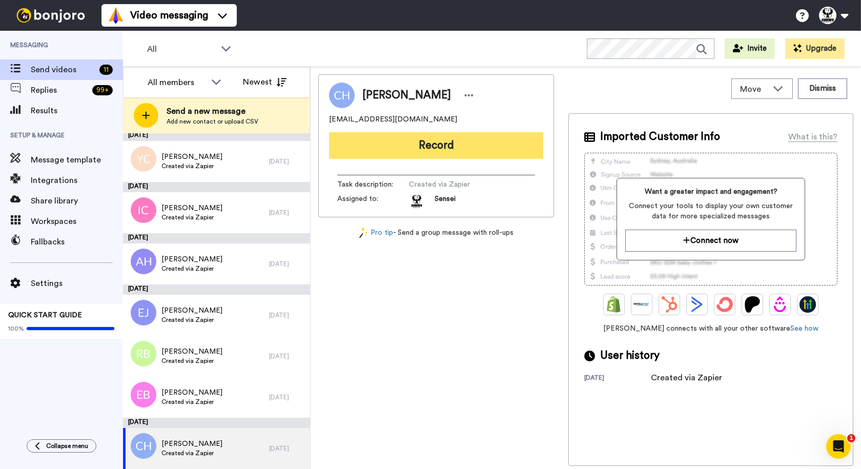
click at [439, 145] on button "Record" at bounding box center [436, 145] width 214 height 27
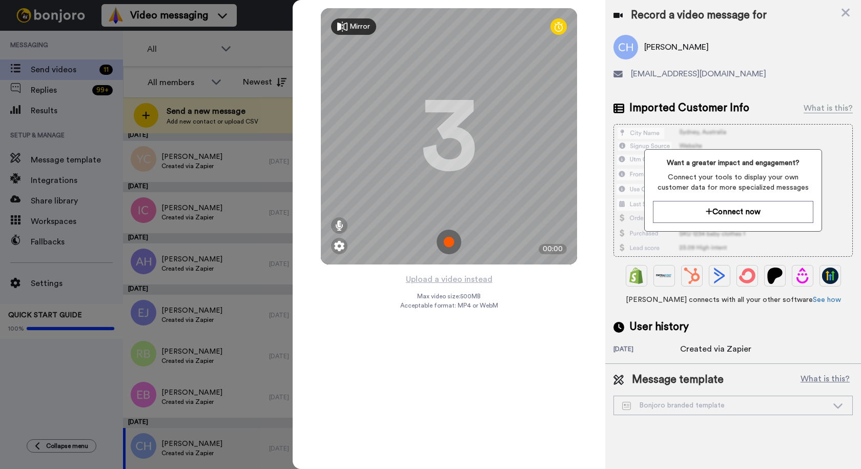
click at [447, 243] on img at bounding box center [449, 242] width 25 height 25
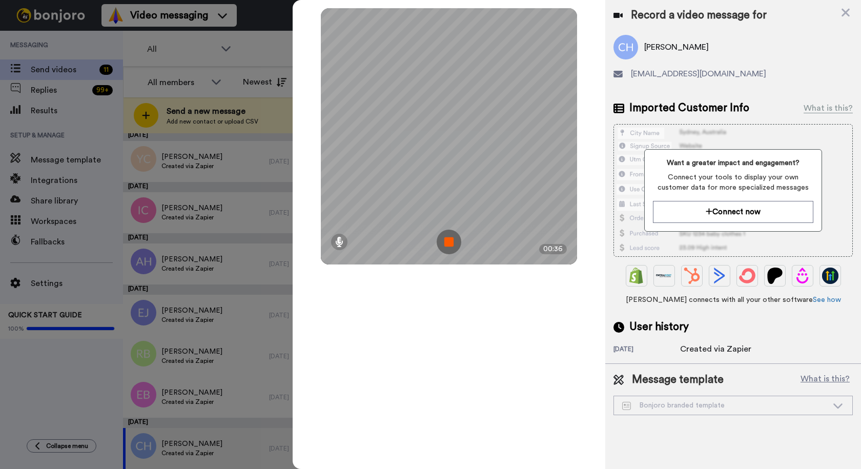
click at [447, 243] on img at bounding box center [449, 242] width 25 height 25
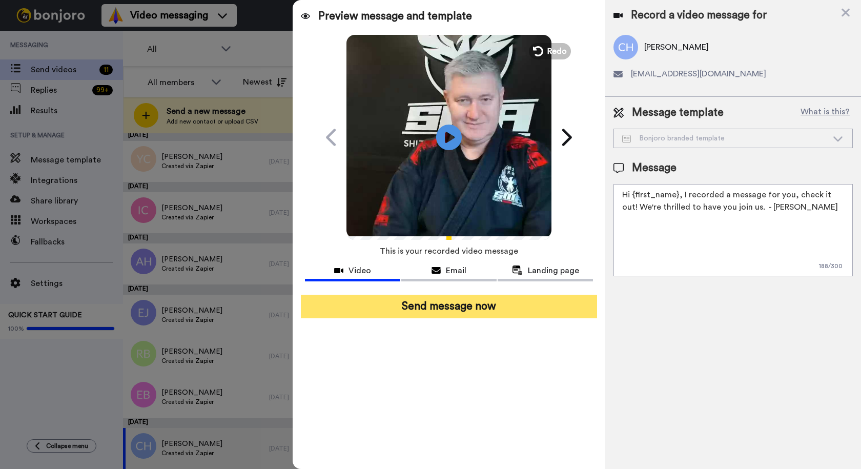
click at [467, 311] on button "Send message now" at bounding box center [449, 307] width 296 height 24
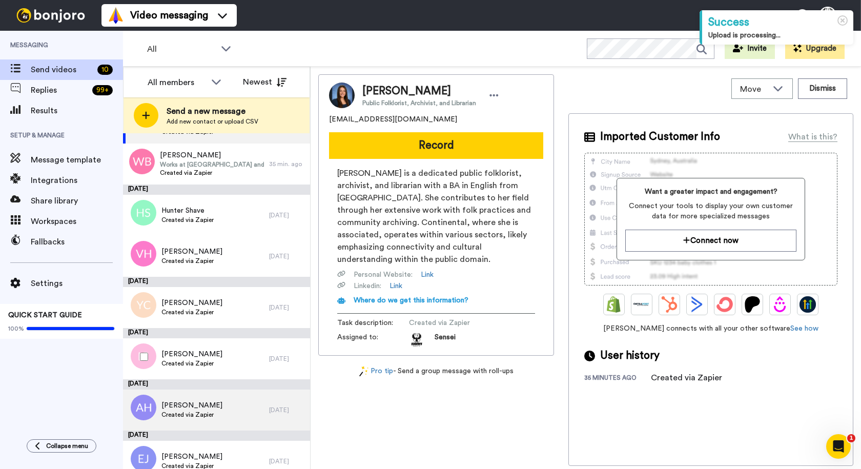
scroll to position [136, 0]
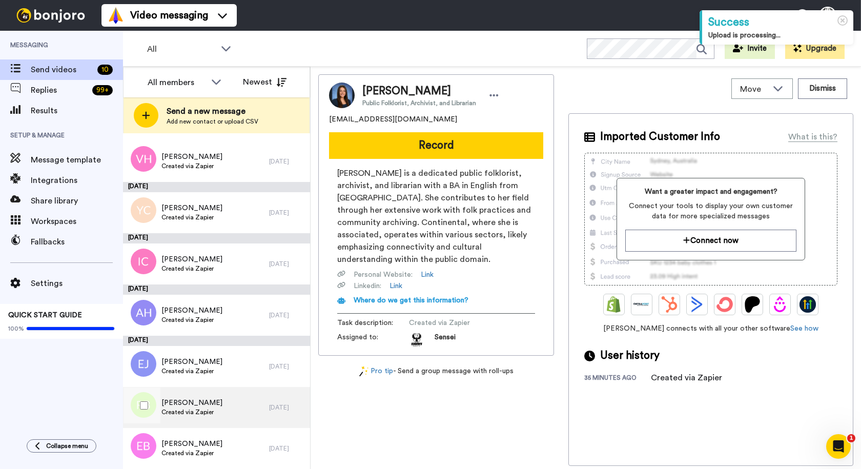
click at [233, 403] on div "Rosalie Ballantyne Created via Zapier" at bounding box center [196, 407] width 146 height 41
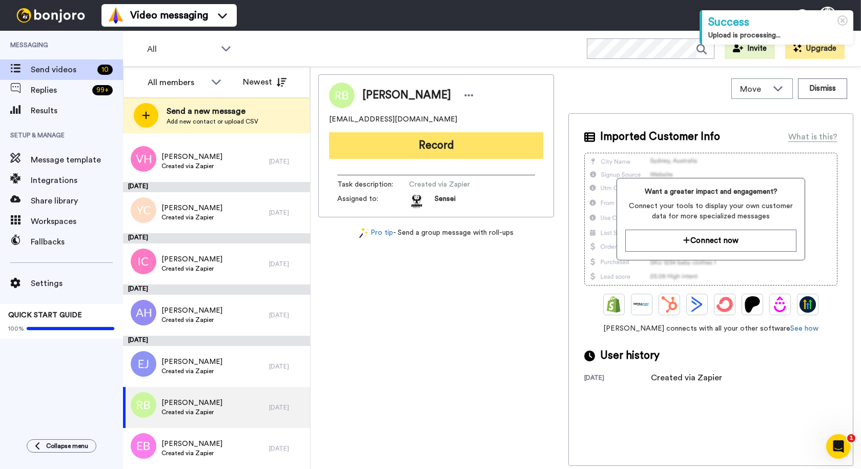
click at [439, 142] on button "Record" at bounding box center [436, 145] width 214 height 27
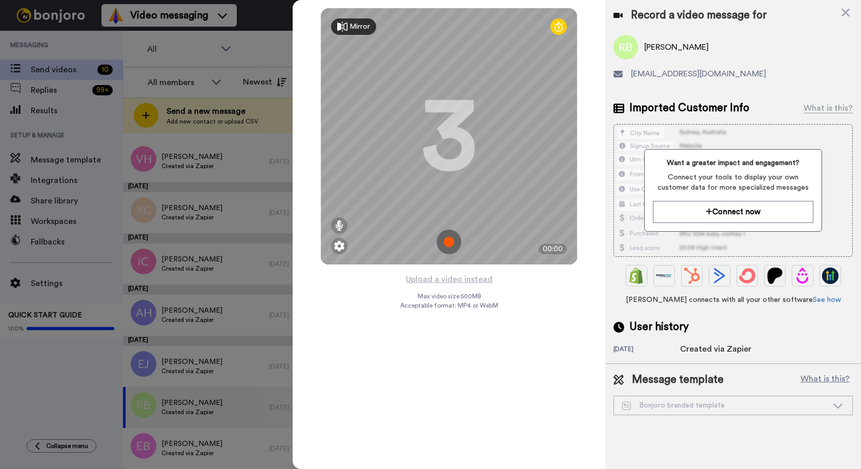
click at [451, 249] on img at bounding box center [449, 242] width 25 height 25
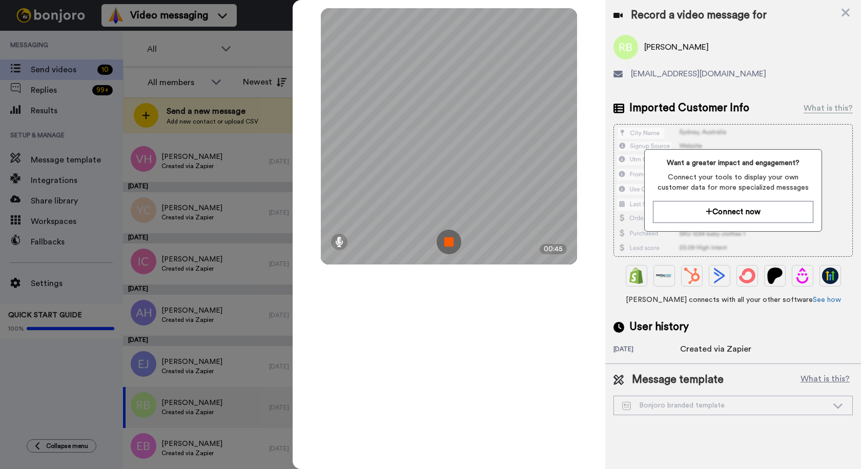
click at [451, 243] on img at bounding box center [449, 242] width 25 height 25
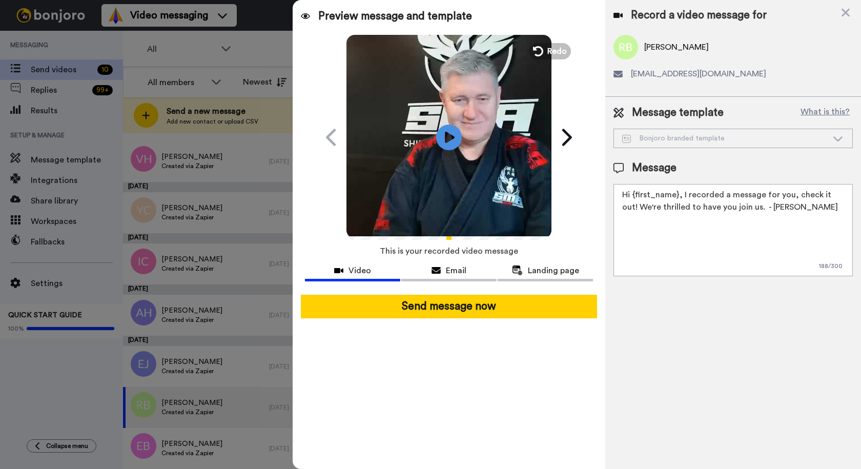
drag, startPoint x: 675, startPoint y: 192, endPoint x: 632, endPoint y: 197, distance: 43.4
click at [632, 197] on textarea "Hi {first_name}, I recorded a message for you, check it out! We're thrilled to …" at bounding box center [733, 230] width 239 height 92
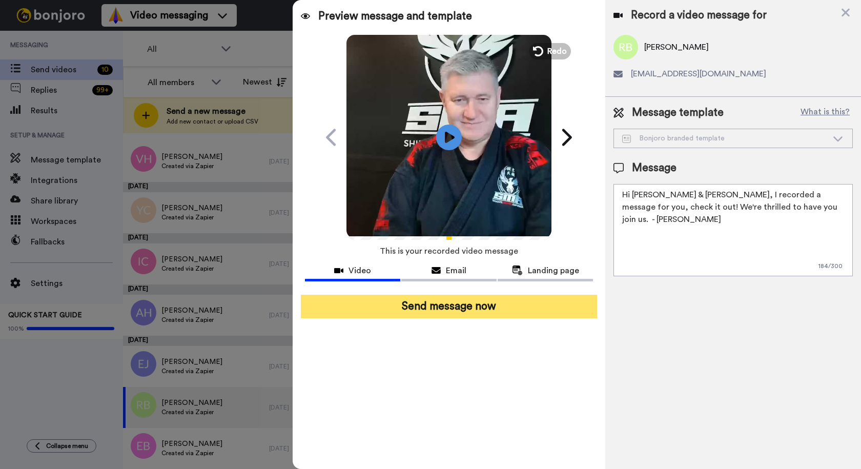
type textarea "Hi Rosalie & Emilia, I recorded a message for you, check it out! We're thrilled…"
click at [437, 306] on button "Send message now" at bounding box center [449, 307] width 296 height 24
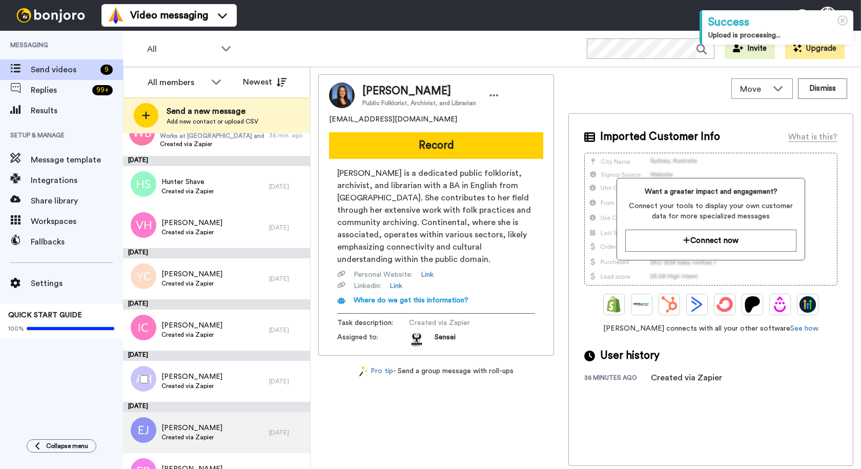
scroll to position [95, 0]
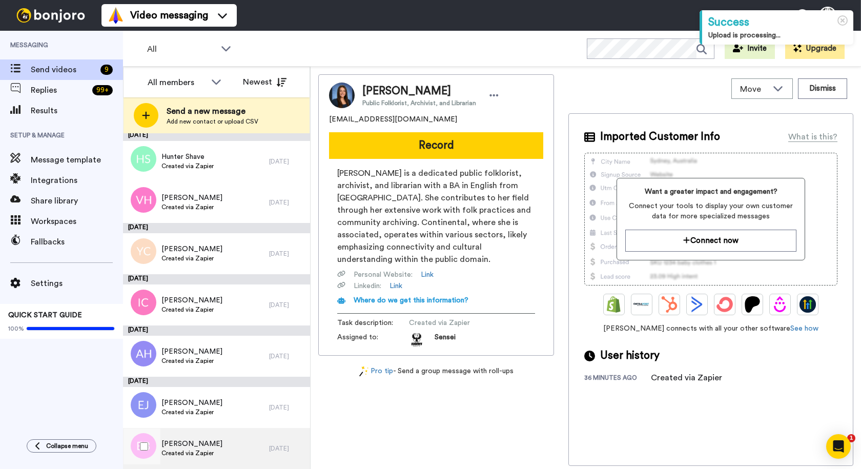
click at [225, 445] on div "[PERSON_NAME] Created via Zapier" at bounding box center [196, 448] width 146 height 41
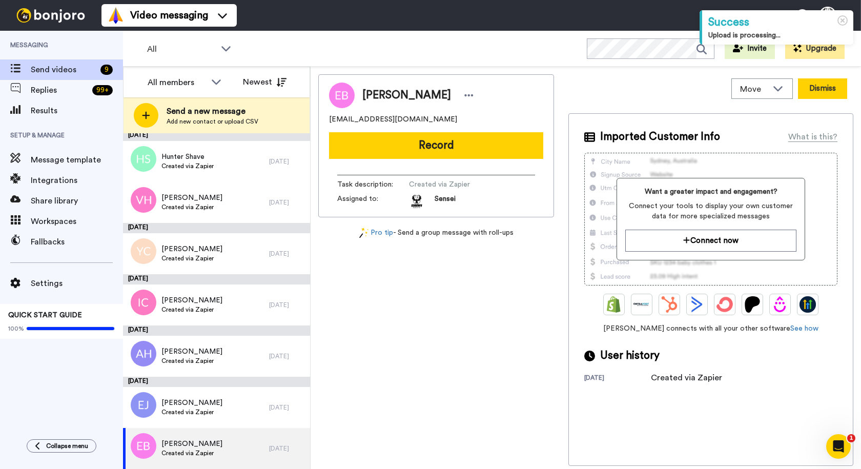
click at [820, 84] on button "Dismiss" at bounding box center [822, 88] width 49 height 21
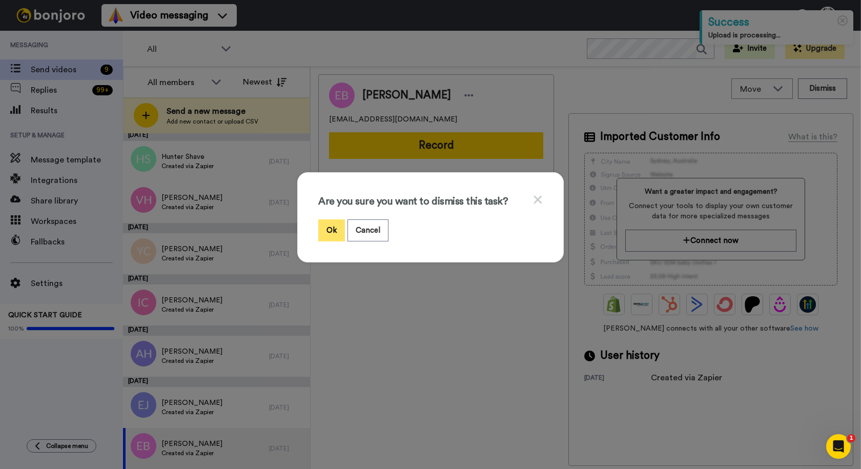
click at [324, 231] on button "Ok" at bounding box center [331, 230] width 27 height 22
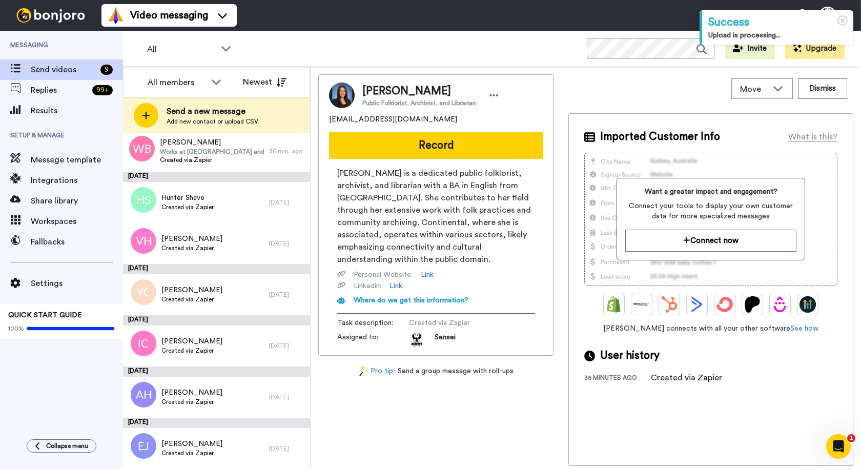
scroll to position [54, 0]
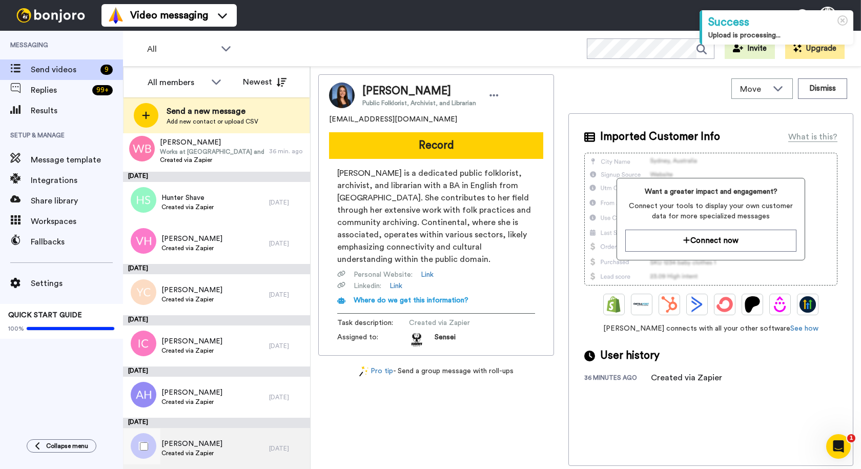
click at [232, 445] on div "Elizabeth Joseph Created via Zapier" at bounding box center [196, 448] width 146 height 41
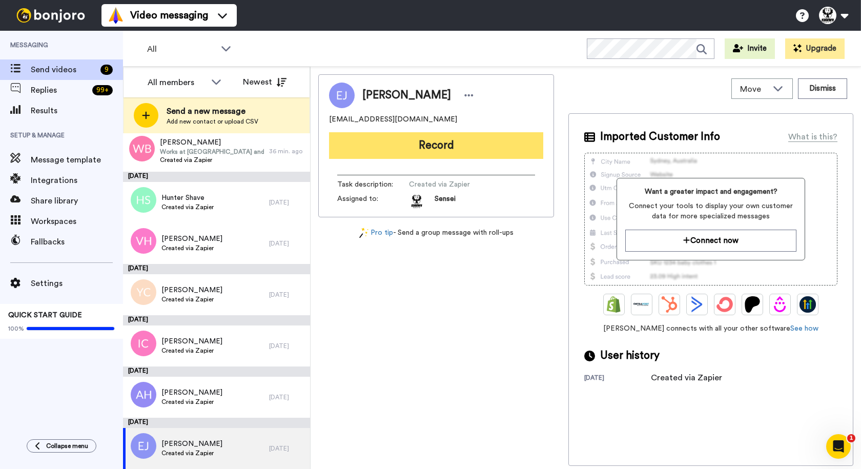
click at [408, 149] on button "Record" at bounding box center [436, 145] width 214 height 27
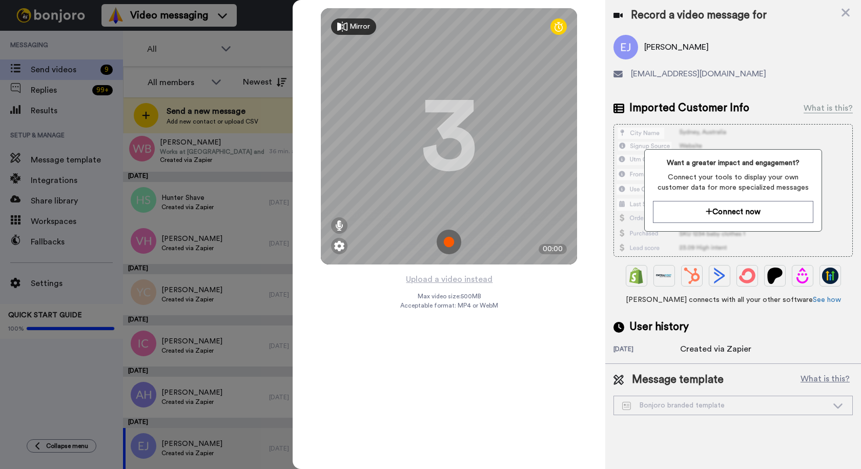
click at [453, 243] on img at bounding box center [449, 242] width 25 height 25
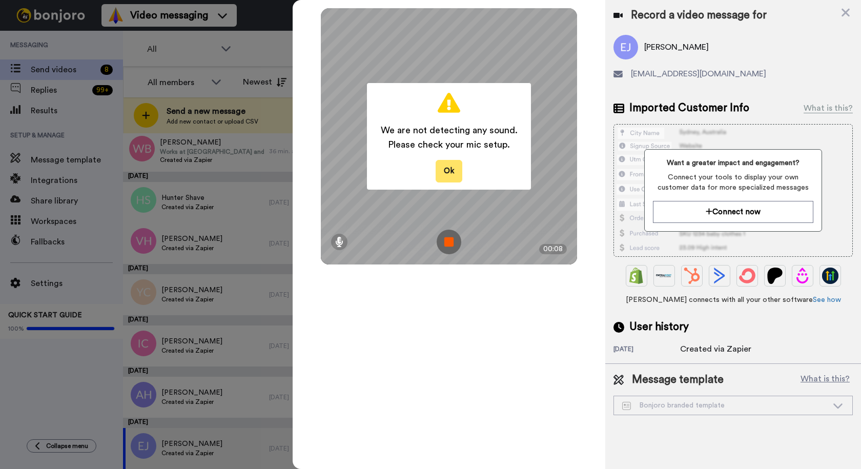
click at [442, 176] on button "Ok" at bounding box center [449, 171] width 27 height 22
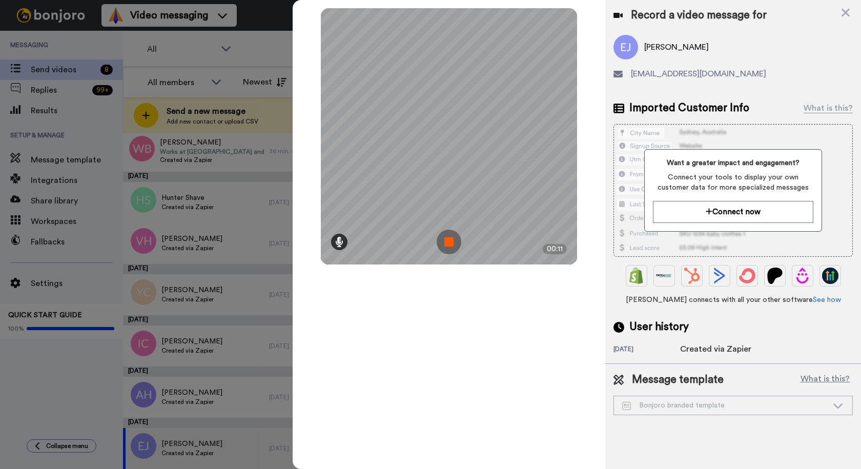
click at [342, 241] on icon at bounding box center [339, 242] width 8 height 10
click at [338, 203] on icon at bounding box center [339, 203] width 7 height 8
click at [339, 206] on icon at bounding box center [339, 203] width 7 height 8
click at [448, 237] on img at bounding box center [449, 242] width 25 height 25
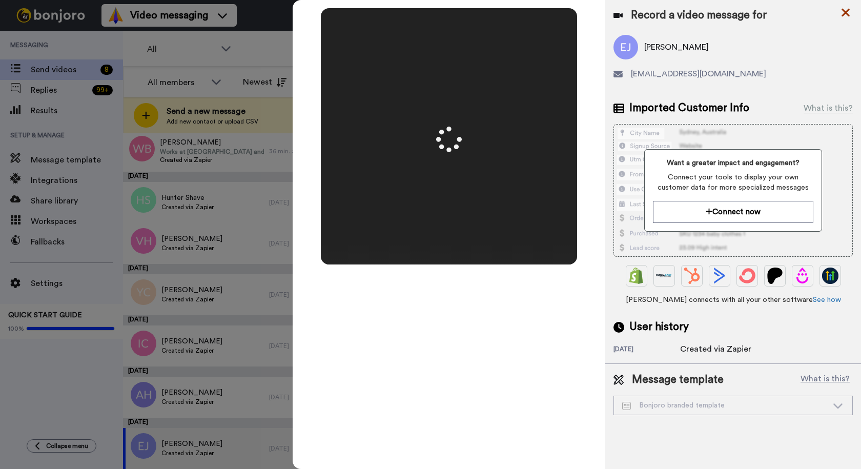
click at [851, 11] on icon at bounding box center [846, 12] width 10 height 13
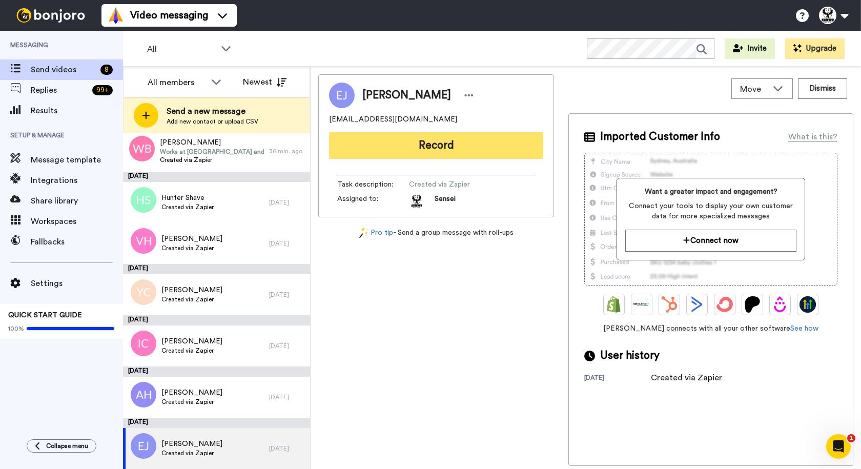
click at [464, 156] on button "Record" at bounding box center [436, 145] width 214 height 27
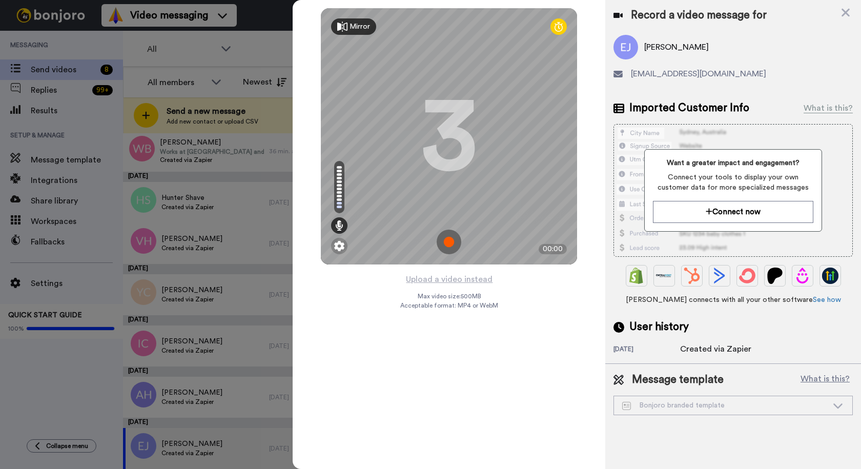
click at [444, 241] on img at bounding box center [449, 242] width 25 height 25
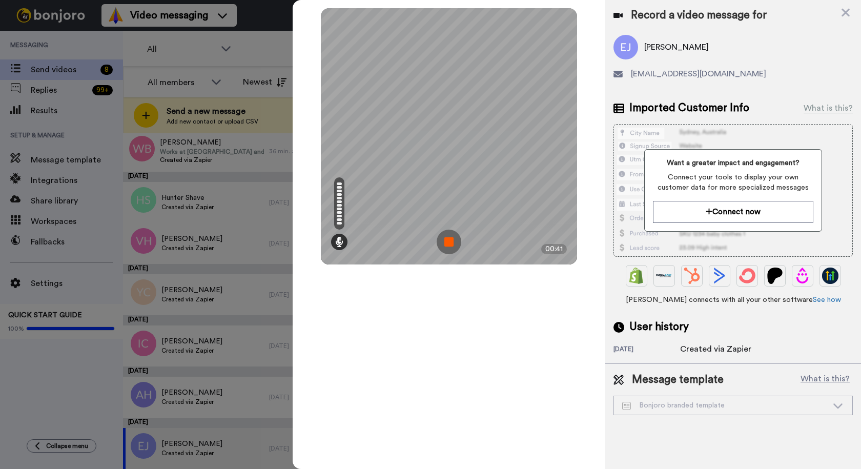
click at [452, 237] on img at bounding box center [449, 242] width 25 height 25
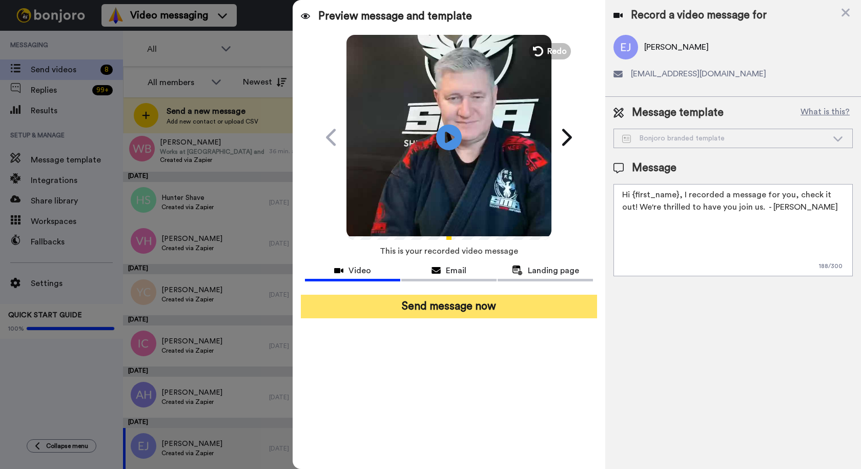
click at [448, 305] on button "Send message now" at bounding box center [449, 307] width 296 height 24
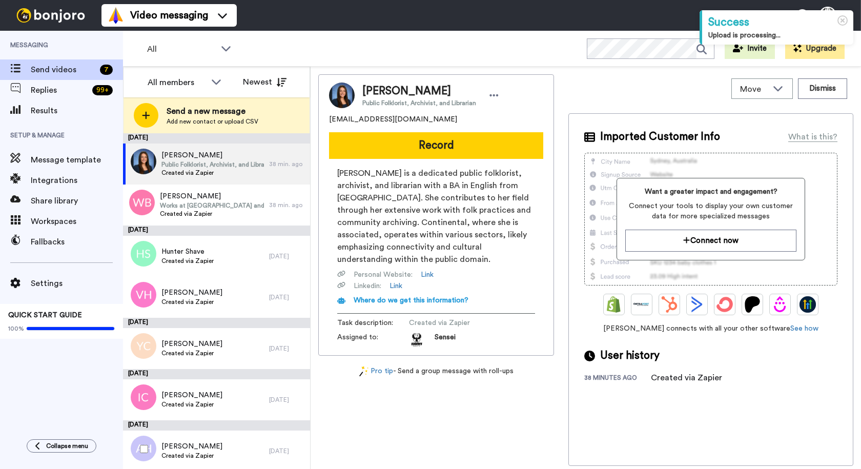
click at [212, 443] on span "[PERSON_NAME]" at bounding box center [192, 447] width 61 height 10
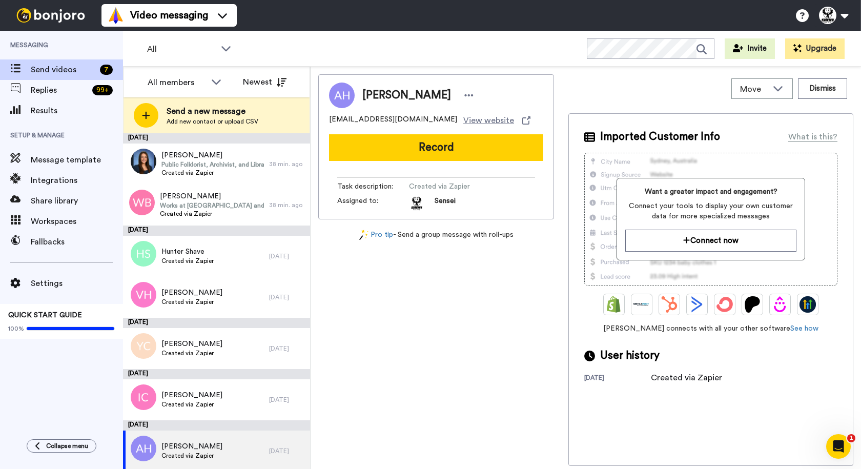
click at [405, 149] on button "Record" at bounding box center [436, 147] width 214 height 27
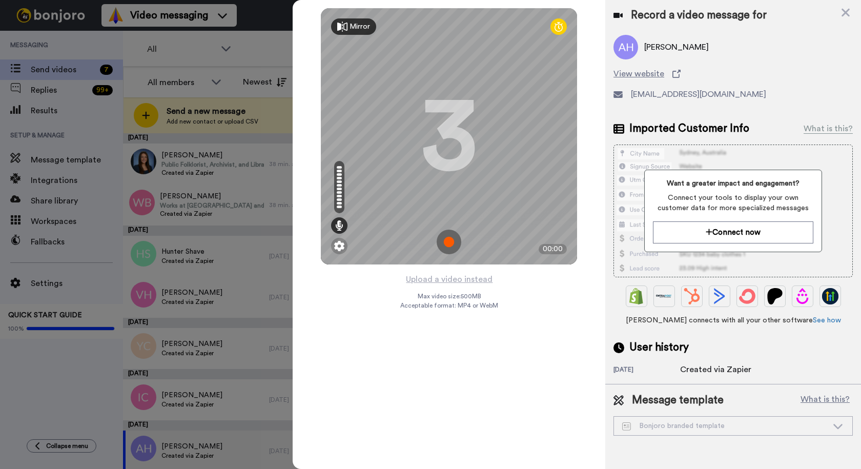
click at [453, 237] on img at bounding box center [449, 242] width 25 height 25
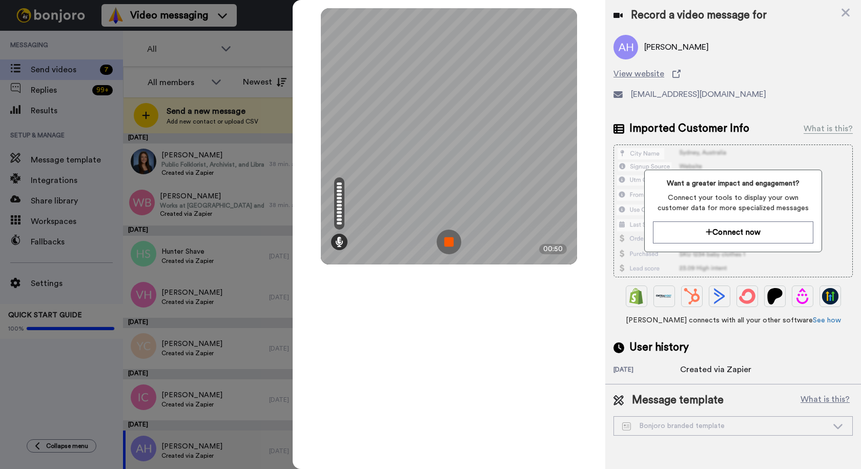
click at [443, 235] on img at bounding box center [449, 242] width 25 height 25
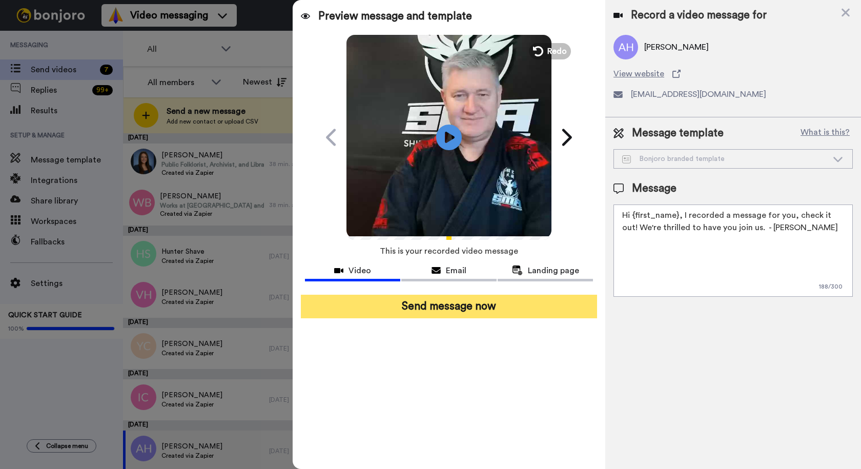
click at [467, 304] on button "Send message now" at bounding box center [449, 307] width 296 height 24
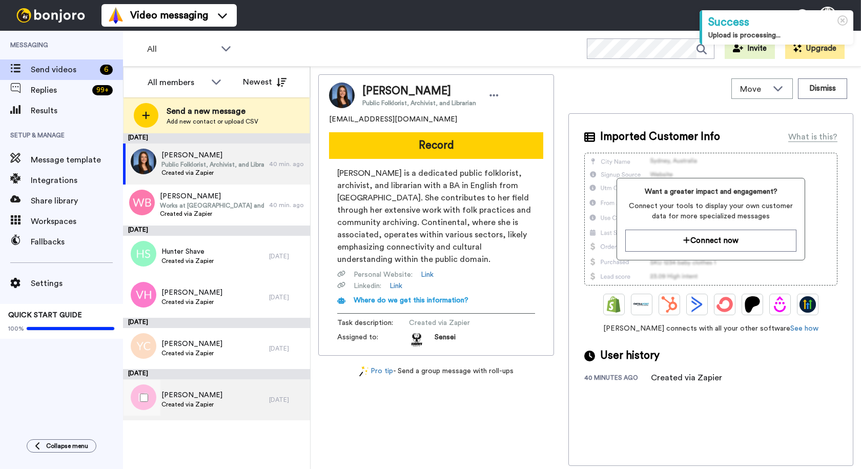
click at [242, 404] on div "[PERSON_NAME] Created via Zapier" at bounding box center [196, 399] width 146 height 41
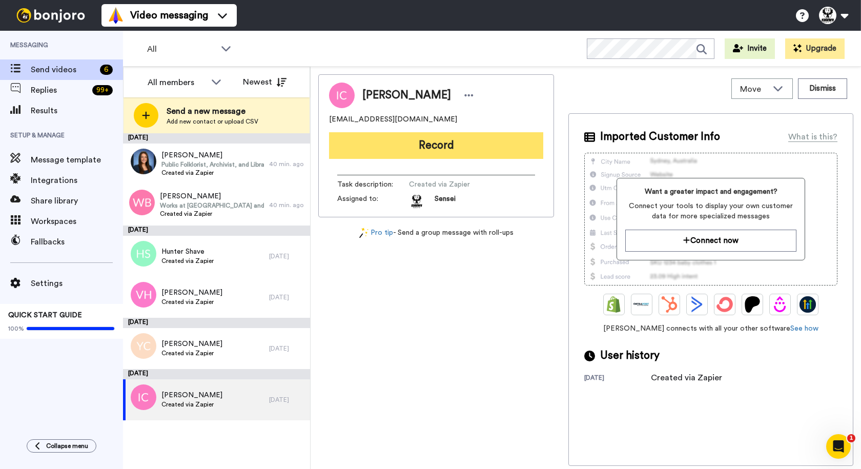
click at [431, 153] on button "Record" at bounding box center [436, 145] width 214 height 27
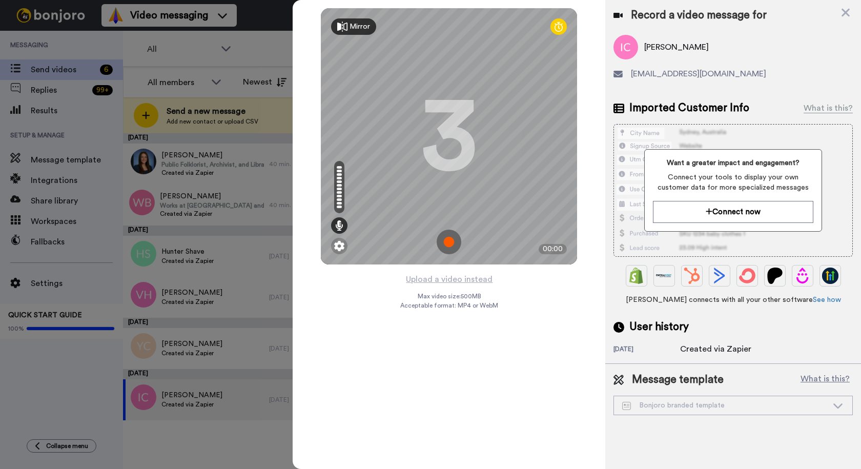
click at [444, 235] on img at bounding box center [449, 242] width 25 height 25
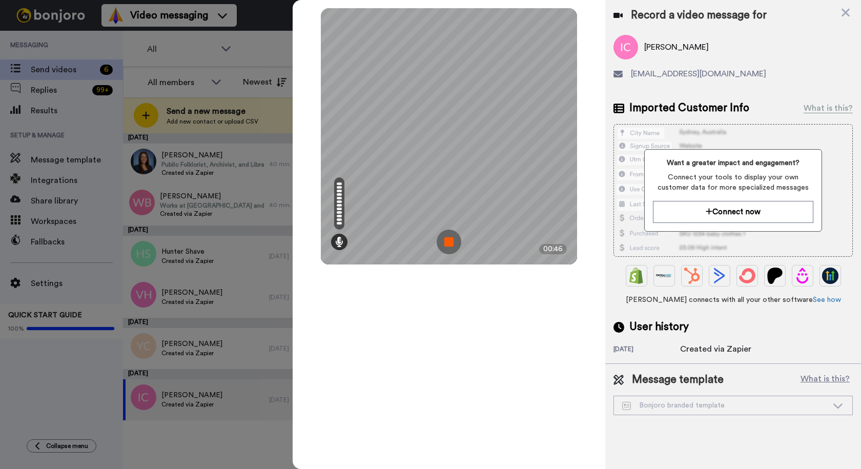
click at [443, 248] on img at bounding box center [449, 242] width 25 height 25
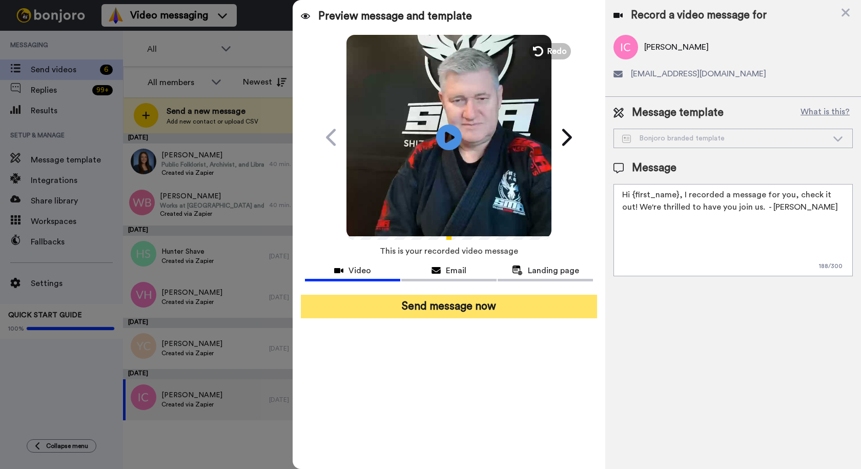
click at [459, 302] on button "Send message now" at bounding box center [449, 307] width 296 height 24
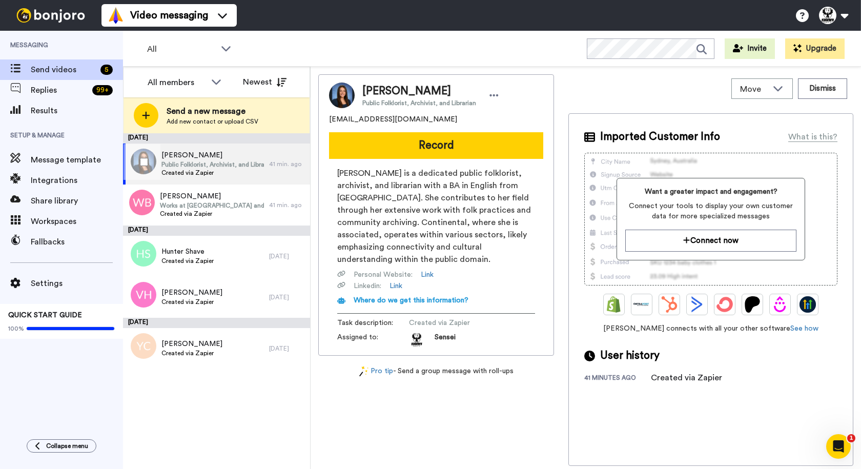
click at [236, 161] on span "Public Folklorist, Archivist, and Librarian" at bounding box center [213, 165] width 103 height 8
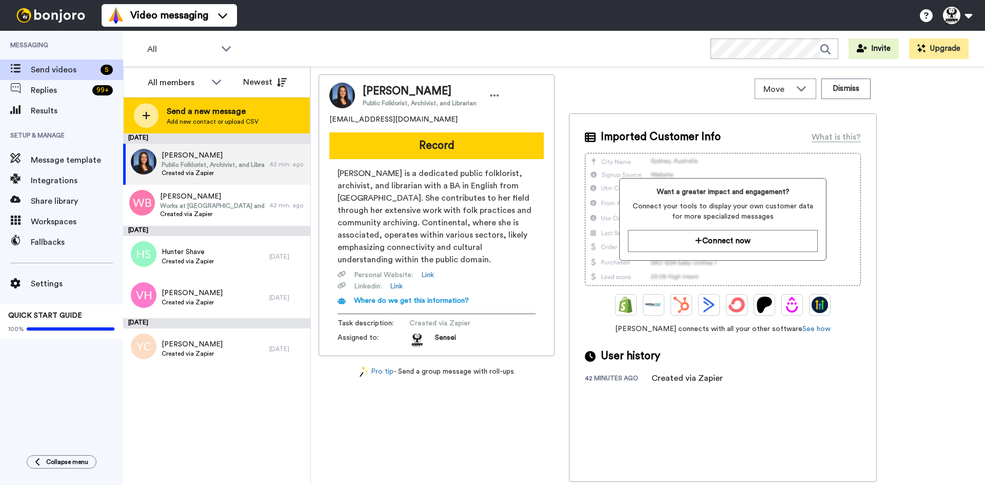
click at [214, 112] on span "Send a new message" at bounding box center [213, 111] width 92 height 12
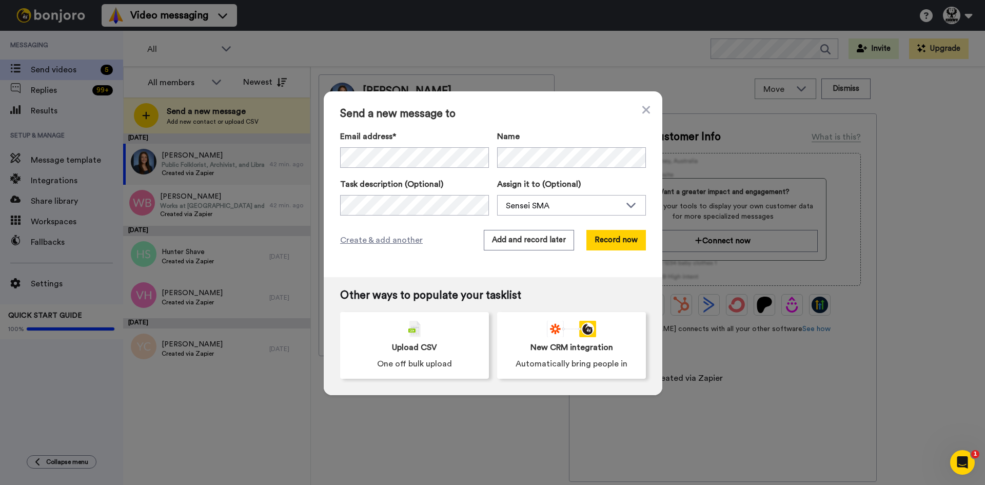
click at [447, 269] on div "Send a new message to Email address* [PERSON_NAME] <[PERSON_NAME][EMAIL_ADDRESS…" at bounding box center [493, 184] width 338 height 186
click at [602, 236] on button "Record now" at bounding box center [615, 240] width 59 height 21
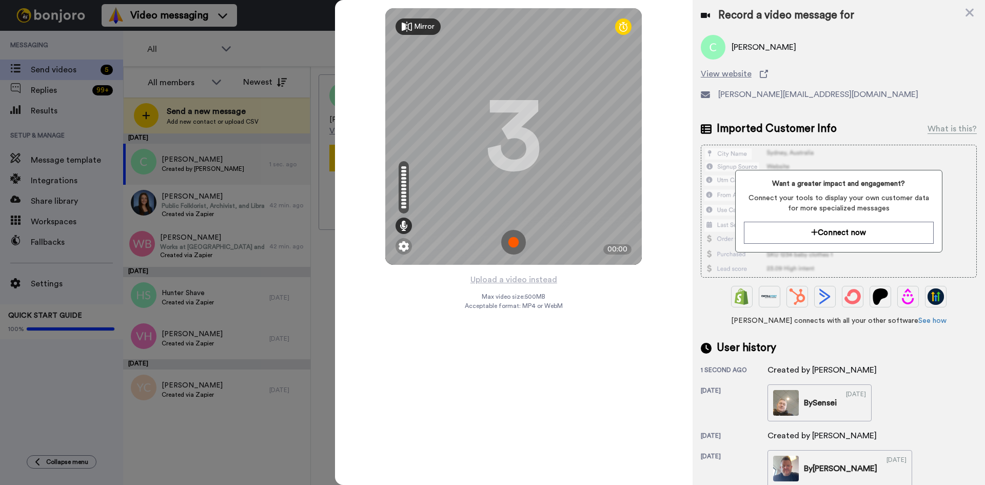
click at [520, 246] on img at bounding box center [513, 242] width 25 height 25
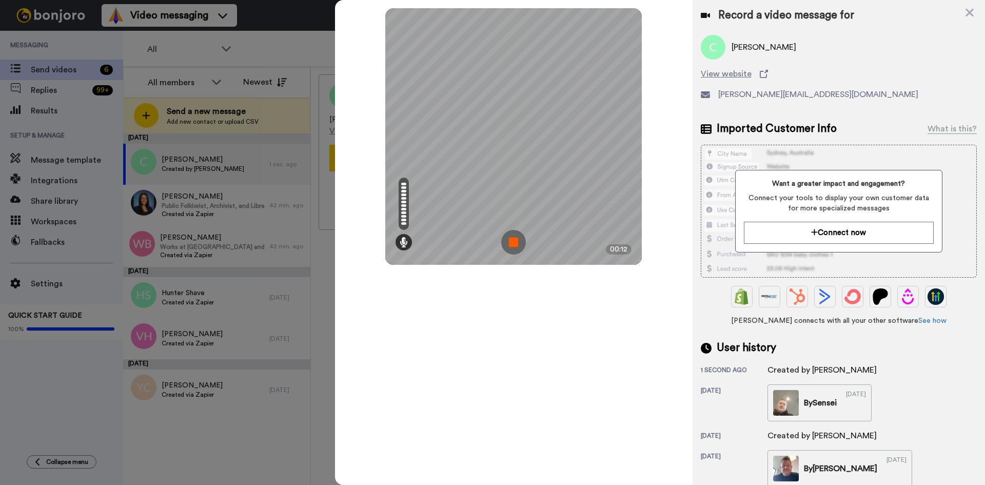
click at [508, 240] on img at bounding box center [513, 242] width 25 height 25
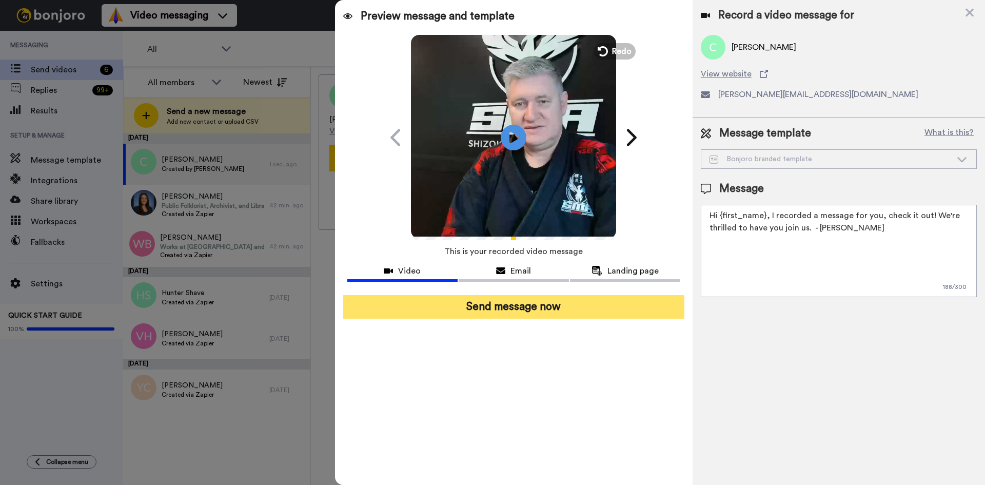
click at [506, 304] on button "Send message now" at bounding box center [513, 307] width 341 height 24
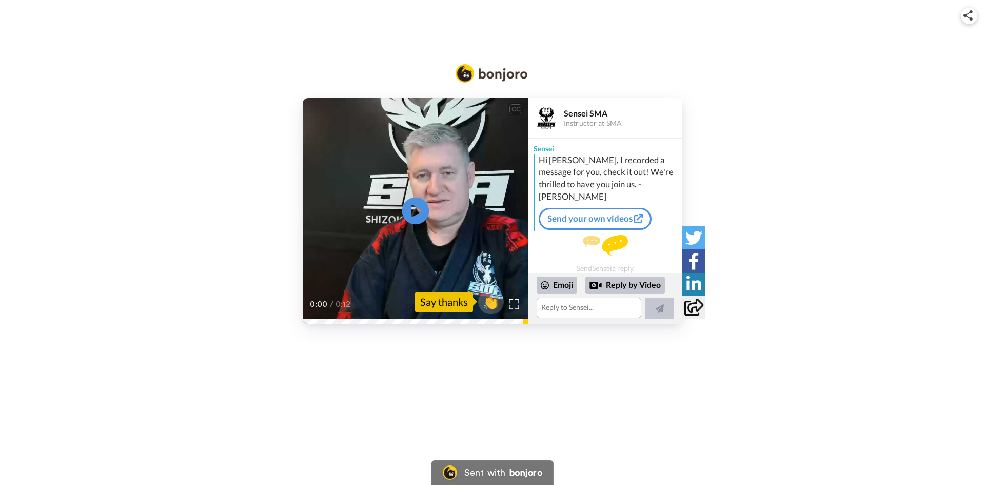
click at [423, 210] on icon at bounding box center [415, 210] width 27 height 27
